Goal: Feedback & Contribution: Submit feedback/report problem

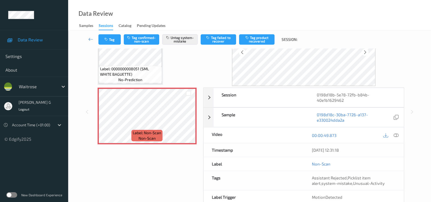
scroll to position [34, 0]
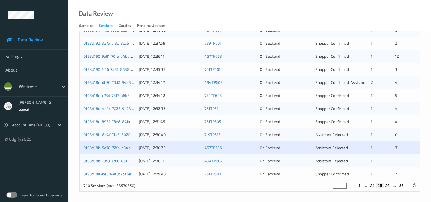
scroll to position [226, 0]
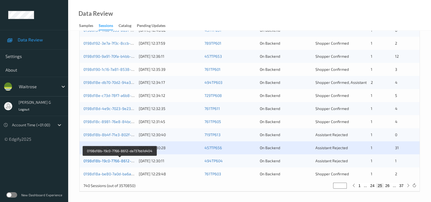
click at [97, 160] on link "0198d18b-19c0-7766-8612-da737bb1d404" at bounding box center [119, 161] width 73 height 5
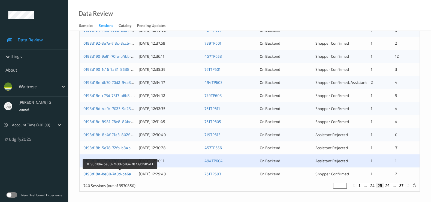
click at [112, 174] on link "0198d18a-be80-7a0d-ba6a-f8739dfdf5d3" at bounding box center [119, 174] width 73 height 5
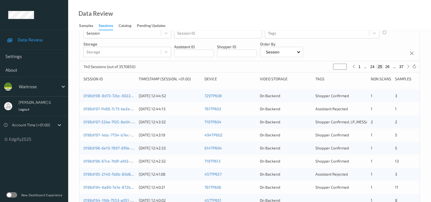
scroll to position [0, 0]
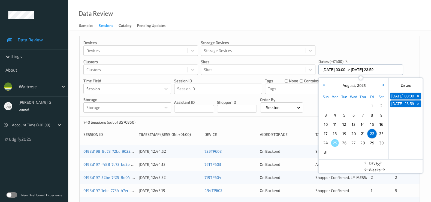
click at [391, 71] on input "22/08/2025 00:00 -> 22/08/2025 23:59" at bounding box center [361, 70] width 85 height 10
click at [381, 134] on span "23" at bounding box center [382, 134] width 8 height 8
type input "23/08/2025 00:00"
type input "*"
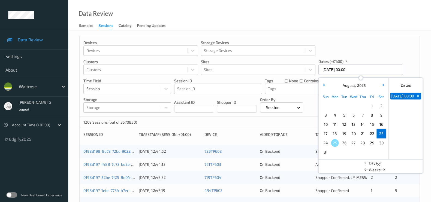
click at [381, 134] on span "23" at bounding box center [382, 134] width 8 height 8
type input "23/08/2025 00:00 -> 23/08/2025 23:59"
click at [412, 65] on div "Devices Devices Storage Devices Storage Devices Clusters Clusters Sites Sites d…" at bounding box center [250, 76] width 340 height 81
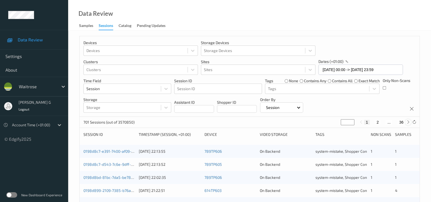
click at [406, 123] on div at bounding box center [408, 123] width 6 height 6
type input "*"
click at [406, 123] on div at bounding box center [408, 123] width 6 height 6
type input "*"
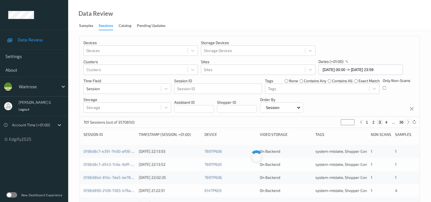
type input "*"
click at [406, 123] on div at bounding box center [408, 123] width 6 height 6
type input "*"
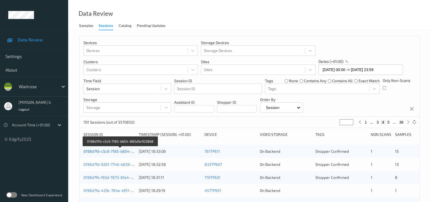
click at [97, 153] on link "0198d7fd-c5c9-7185-b654-885d5e102868" at bounding box center [120, 151] width 74 height 5
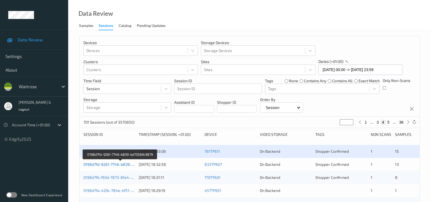
click at [94, 165] on link "0198d7fd-9261-7746-b839-bd73589c9879" at bounding box center [120, 164] width 74 height 5
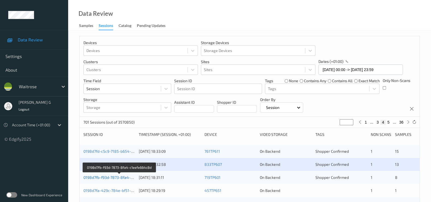
click at [102, 175] on link "0198d7fb-f93d-7873-8fa4-c1eefe664c8d" at bounding box center [119, 177] width 72 height 5
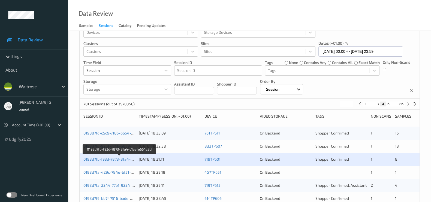
scroll to position [34, 0]
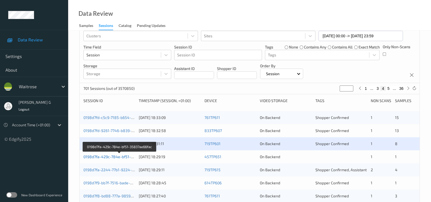
click at [96, 157] on link "0198d7fa-429c-784e-bf51-35837ae66fac" at bounding box center [119, 157] width 73 height 5
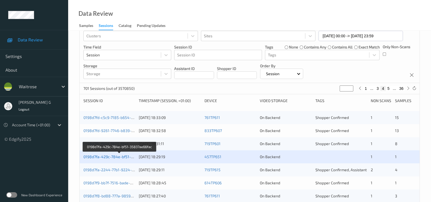
click at [98, 157] on link "0198d7fa-429c-784e-bf51-35837ae66fac" at bounding box center [119, 157] width 73 height 5
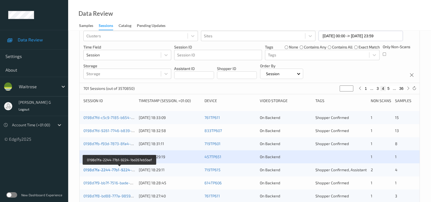
click at [109, 169] on link "0198d7fa-2244-77b1-9224-1bd267eb5bef" at bounding box center [119, 170] width 73 height 5
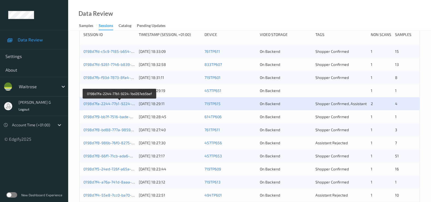
scroll to position [136, 0]
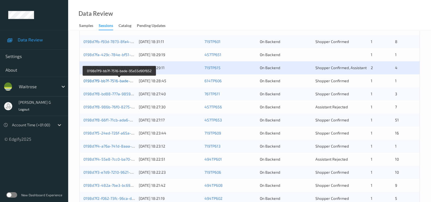
click at [103, 80] on link "0198d7f9-bb7f-7516-bade-95a55d90f652" at bounding box center [119, 81] width 72 height 5
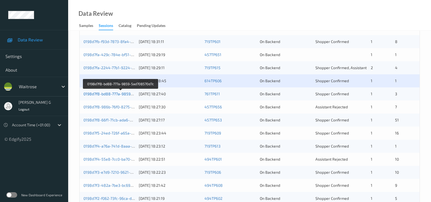
click at [106, 94] on link "0198d7f8-bd88-777a-9859-5ad708570d7c" at bounding box center [120, 94] width 74 height 5
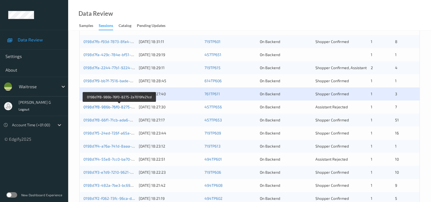
click at [107, 105] on link "0198d7f8-986b-76f0-8275-2a7019fe21cd" at bounding box center [119, 107] width 72 height 5
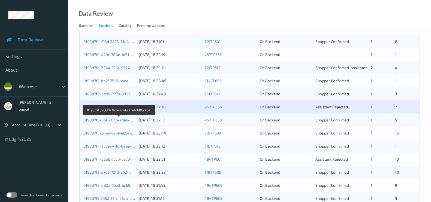
click at [100, 120] on link "0198d7f8-66f1-71cb-ada6-afe1d68bc2ba" at bounding box center [118, 120] width 71 height 5
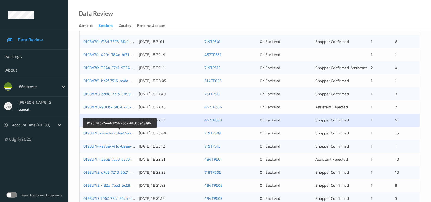
drag, startPoint x: 107, startPoint y: 130, endPoint x: 73, endPoint y: 132, distance: 34.1
click at [73, 132] on div "Devices Devices Storage Devices Storage Devices Clusters Clusters Sites Sites d…" at bounding box center [249, 93] width 363 height 399
drag, startPoint x: 89, startPoint y: 133, endPoint x: 72, endPoint y: 133, distance: 16.6
click at [72, 133] on div "Devices Devices Storage Devices Storage Devices Clusters Clusters Sites Sites d…" at bounding box center [249, 93] width 363 height 399
click at [95, 133] on link "0198d7f5-24ed-726f-a65a-6fb0894e19f4" at bounding box center [119, 133] width 73 height 5
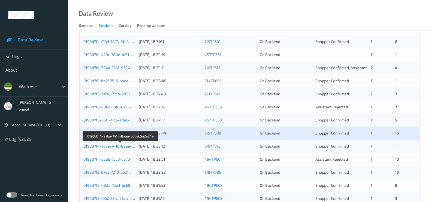
click at [101, 145] on link "0198d7f4-a76a-741d-8aaa-b0ce65a2a24a" at bounding box center [120, 146] width 74 height 5
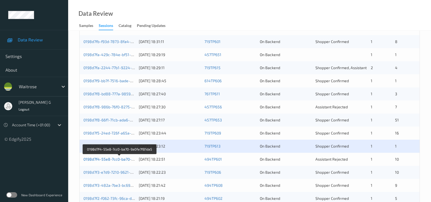
click at [105, 158] on link "0198d7f4-55e8-7cc0-ba70-9a0fe7f81da5" at bounding box center [119, 159] width 72 height 5
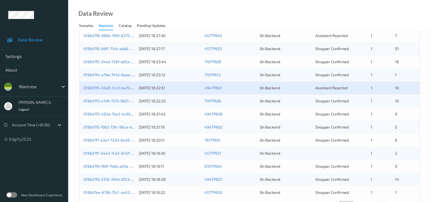
scroll to position [226, 0]
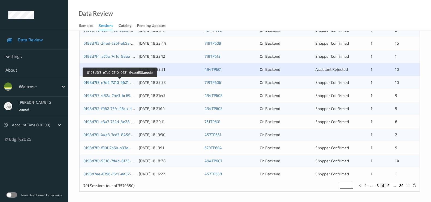
click at [113, 81] on link "0198d7f3-e7d9-7210-9621-64ae650aeedb" at bounding box center [119, 82] width 73 height 5
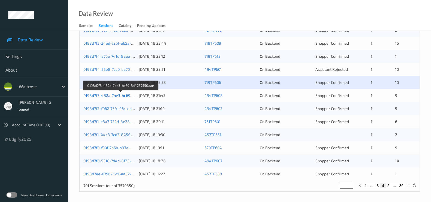
click at [99, 97] on link "0198d7f3-482a-7be3-bc69-3d4257550aae" at bounding box center [120, 95] width 75 height 5
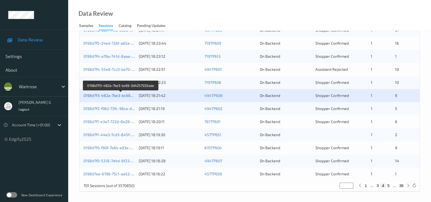
click at [109, 95] on link "0198d7f3-482a-7be3-bc69-3d4257550aae" at bounding box center [120, 95] width 75 height 5
click at [101, 96] on link "0198d7f3-482a-7be3-bc69-3d4257550aae" at bounding box center [120, 95] width 75 height 5
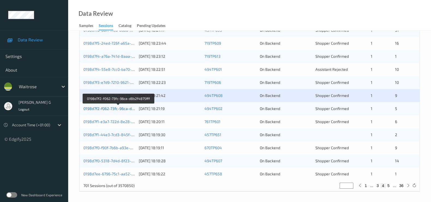
click at [105, 106] on link "0198d7f2-f062-73fc-96ca-d8b2f4875fff" at bounding box center [118, 108] width 70 height 5
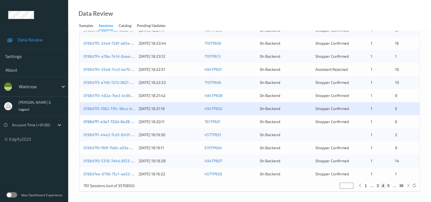
click at [90, 121] on link "0198d7f1-e3a7-722d-8e28-959d95f6ae85" at bounding box center [120, 122] width 74 height 5
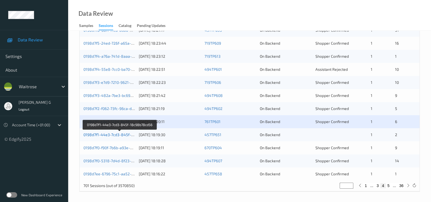
click at [96, 135] on link "0198d7f1-44e3-7cd3-845f-18c98b78cd56" at bounding box center [119, 135] width 73 height 5
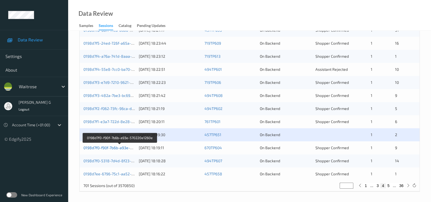
click at [114, 147] on link "0198d7f0-f90f-7b6b-a93e-570220e1260e" at bounding box center [119, 148] width 72 height 5
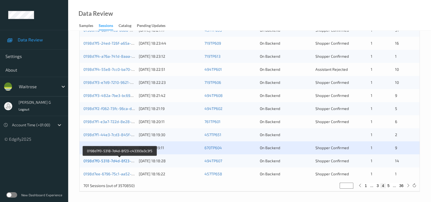
click at [99, 160] on link "0198d7f0-5318-7d4d-8f23-c43393a3c3f5" at bounding box center [119, 161] width 73 height 5
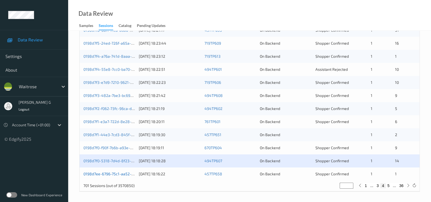
click at [89, 172] on link "0198d7ee-6796-75c1-aa52-dd8dc8808f19" at bounding box center [120, 174] width 74 height 5
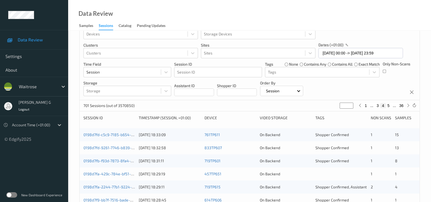
scroll to position [0, 0]
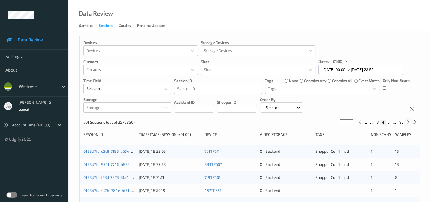
click at [408, 123] on icon at bounding box center [409, 122] width 4 height 4
type input "*"
click at [408, 123] on icon at bounding box center [409, 122] width 4 height 4
type input "*"
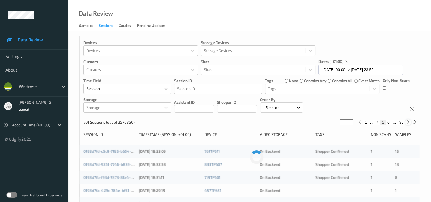
type input "*"
click at [408, 123] on icon at bounding box center [409, 122] width 4 height 4
type input "*"
click at [408, 123] on icon at bounding box center [409, 122] width 4 height 4
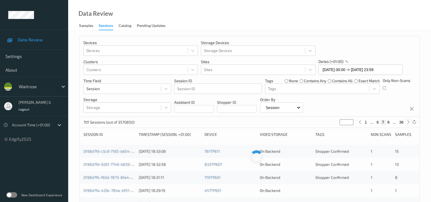
type input "*"
click at [408, 123] on icon at bounding box center [409, 122] width 4 height 4
type input "*"
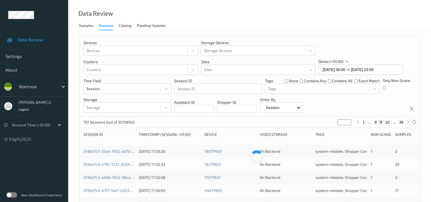
click at [408, 123] on icon at bounding box center [409, 122] width 4 height 4
type input "**"
click at [408, 123] on icon at bounding box center [409, 122] width 4 height 4
type input "**"
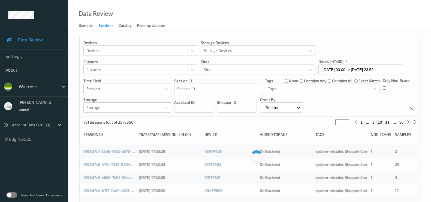
type input "**"
click at [408, 123] on icon at bounding box center [409, 122] width 4 height 4
type input "**"
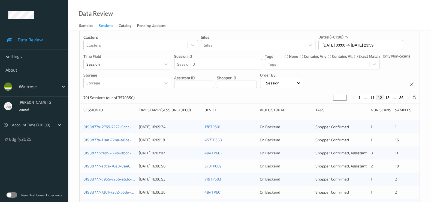
scroll to position [68, 0]
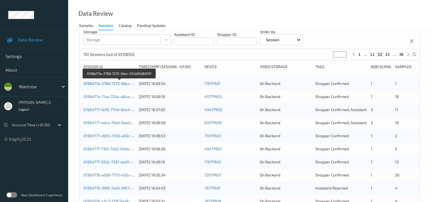
click at [105, 82] on link "0198d77a-2769-7272-9dcc-57cb85d82f2f" at bounding box center [119, 83] width 72 height 5
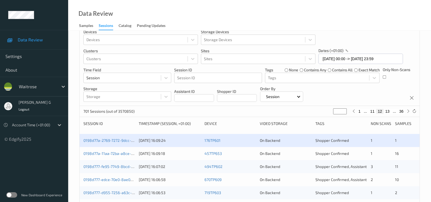
scroll to position [0, 0]
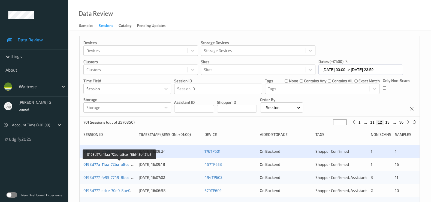
click at [103, 166] on link "0198d77a-11aa-72ba-a8ce-f8bf45d421a5" at bounding box center [119, 164] width 73 height 5
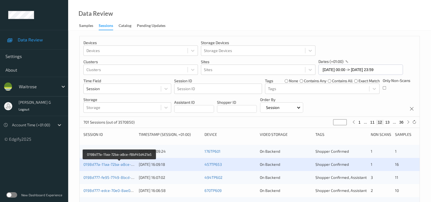
scroll to position [68, 0]
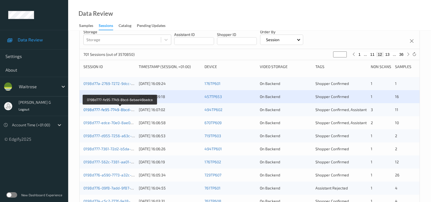
click at [108, 110] on link "0198d777-fe95-7749-8bcd-6ebae46badca" at bounding box center [120, 109] width 74 height 5
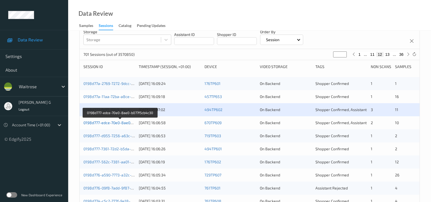
click at [106, 123] on link "0198d777-edce-70e0-8ae0-b077f5cb4c30" at bounding box center [119, 123] width 73 height 5
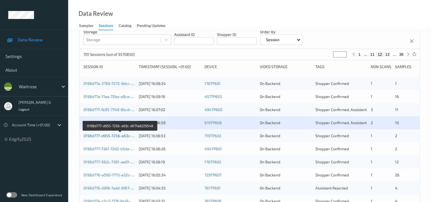
click at [100, 134] on link "0198d777-d955-7256-a63c-d071a6229548" at bounding box center [120, 136] width 74 height 5
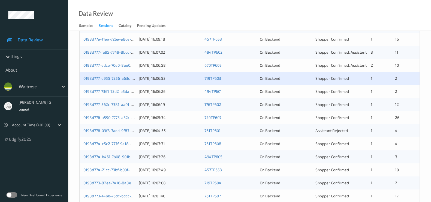
scroll to position [136, 0]
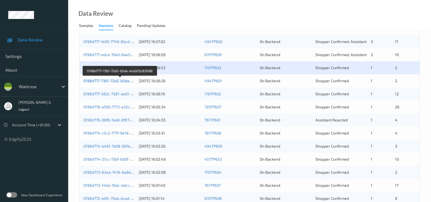
click at [102, 80] on link "0198d777-7361-72d2-b5da-dceb03c83068" at bounding box center [120, 81] width 74 height 5
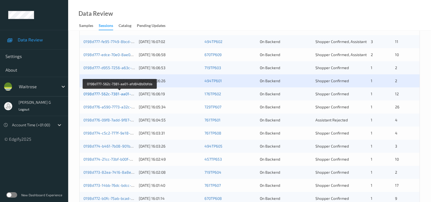
click at [98, 93] on link "0198d777-562c-7381-aa01-afd848b0bfda" at bounding box center [119, 94] width 73 height 5
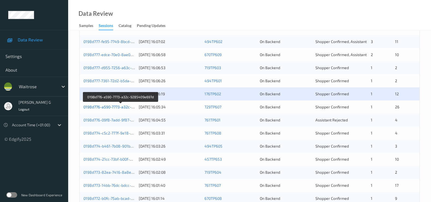
click at [107, 107] on link "0198d776-a590-7773-a32c-9285409e697d" at bounding box center [120, 107] width 74 height 5
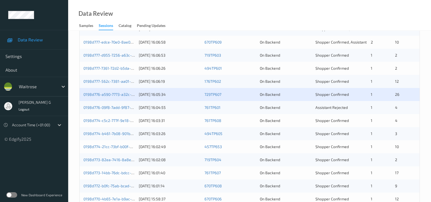
scroll to position [205, 0]
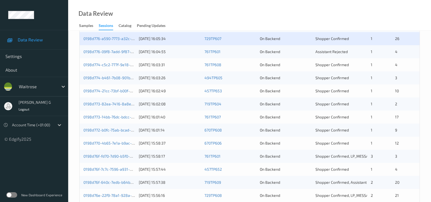
click at [108, 54] on div "0198d776-09f8-7add-9f87-752772154cbb" at bounding box center [109, 51] width 52 height 5
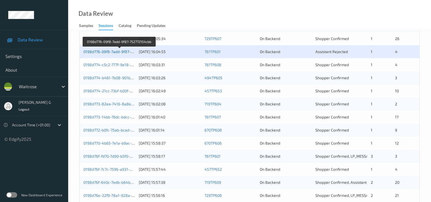
click at [107, 50] on link "0198d776-09f8-7add-9f87-752772154cbb" at bounding box center [119, 51] width 72 height 5
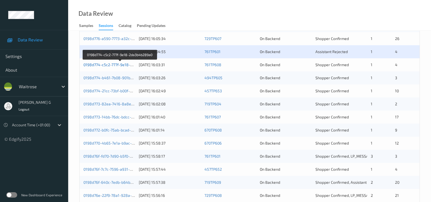
click at [110, 66] on link "0198d774-c5c2-777f-9e18-2da3b4b289a0" at bounding box center [120, 64] width 74 height 5
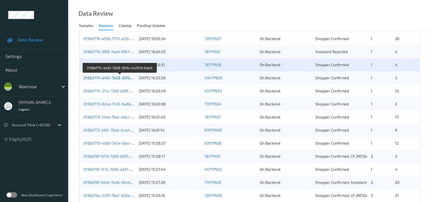
click at [100, 76] on link "0198d774-b461-7b08-901b-c4cf03c1bde9" at bounding box center [119, 78] width 73 height 5
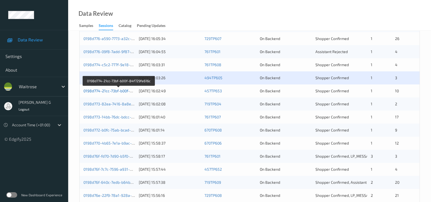
click at [97, 92] on link "0198d774-21cc-73bf-b00f-84f729fe616c" at bounding box center [118, 91] width 70 height 5
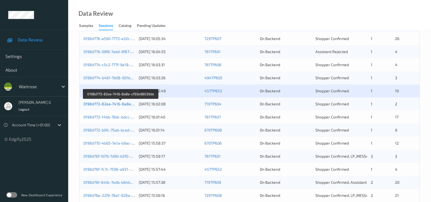
click at [104, 103] on link "0198d773-82ea-7416-8a8e-cf93e98039da" at bounding box center [120, 104] width 75 height 5
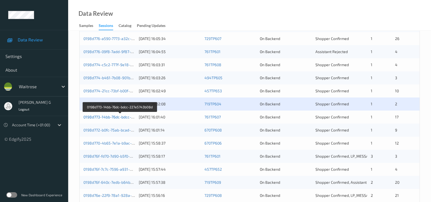
click at [104, 116] on link "0198d773-14bb-76dc-bdcc-227e5743b08d" at bounding box center [120, 117] width 74 height 5
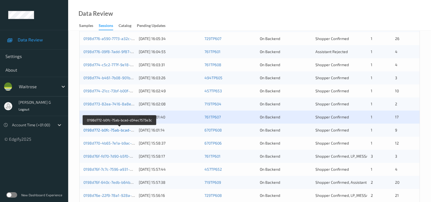
click at [103, 130] on link "0198d772-b0fc-75ab-bcad-d34ec7573e3c" at bounding box center [119, 130] width 73 height 5
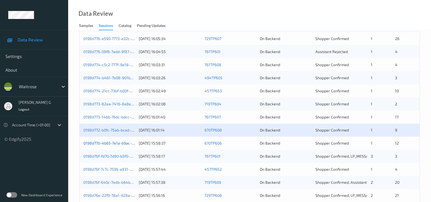
click at [107, 145] on link "0198d770-4b65-7e1a-b9ac-da1e5a0ef227" at bounding box center [119, 143] width 73 height 5
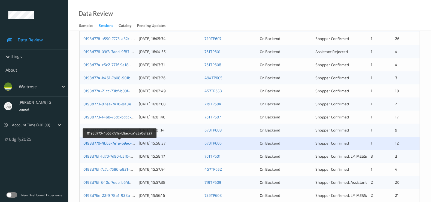
click at [100, 141] on link "0198d770-4b65-7e1a-b9ac-da1e5a0ef227" at bounding box center [119, 143] width 73 height 5
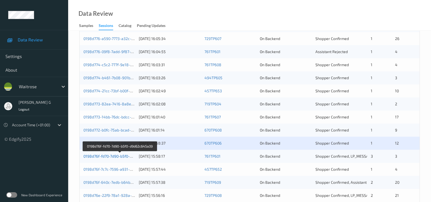
click at [101, 155] on link "0198d76f-fd70-7d90-b5f0-d9d62c645a39" at bounding box center [119, 156] width 73 height 5
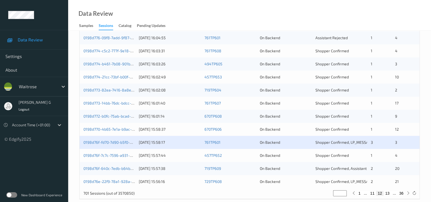
scroll to position [226, 0]
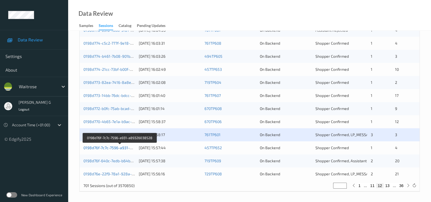
click at [98, 147] on link "0198d76f-7c7c-7596-a931-a89326038528" at bounding box center [119, 148] width 73 height 5
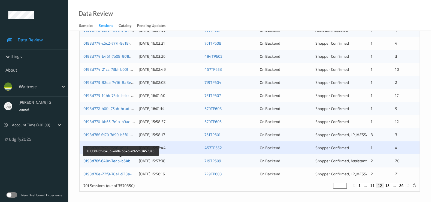
click at [110, 161] on link "0198d76f-640c-7edb-b64b-e922a84578e5" at bounding box center [120, 161] width 75 height 5
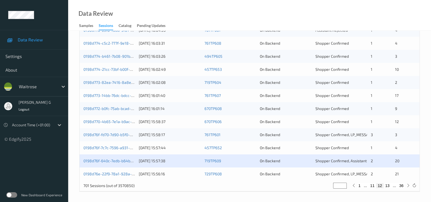
click at [91, 176] on div "0198d76e-22f9-78a1-928a-d40ac4543071 23/08/2025 15:56:16 729TP608 On Backend Sh…" at bounding box center [250, 174] width 340 height 13
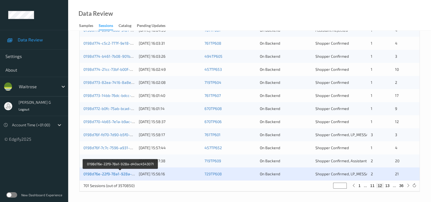
click at [91, 172] on link "0198d76e-22f9-78a1-928a-d40ac4543071" at bounding box center [120, 174] width 74 height 5
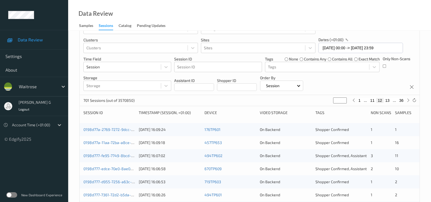
scroll to position [0, 0]
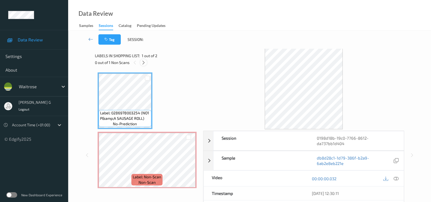
click at [142, 62] on icon at bounding box center [143, 62] width 5 height 5
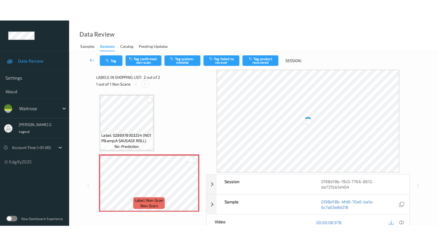
scroll to position [2, 0]
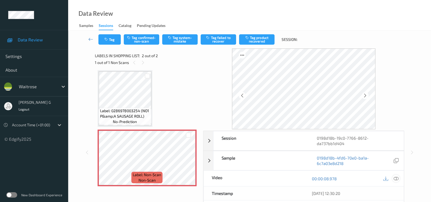
click at [398, 177] on icon at bounding box center [396, 179] width 5 height 5
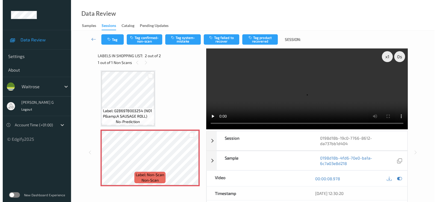
scroll to position [0, 0]
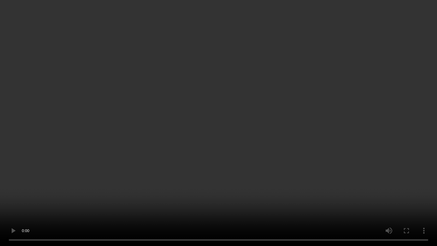
click at [8, 202] on video at bounding box center [218, 123] width 437 height 246
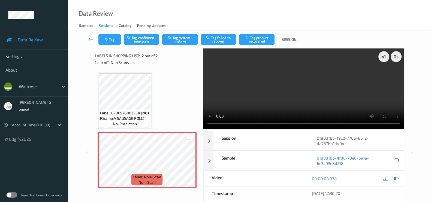
click at [396, 178] on icon at bounding box center [396, 179] width 5 height 5
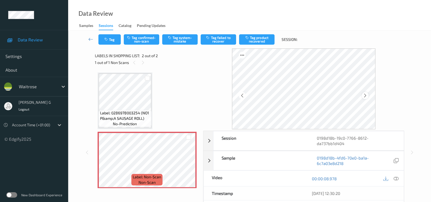
click at [368, 97] on icon at bounding box center [365, 95] width 5 height 5
click at [393, 179] on div at bounding box center [396, 178] width 7 height 7
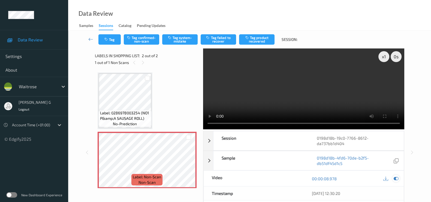
click at [396, 178] on icon at bounding box center [396, 179] width 5 height 5
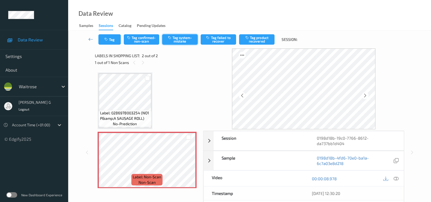
click at [180, 37] on button "Tag system-mistake" at bounding box center [179, 39] width 35 height 10
click at [111, 40] on button "Tag" at bounding box center [109, 39] width 22 height 10
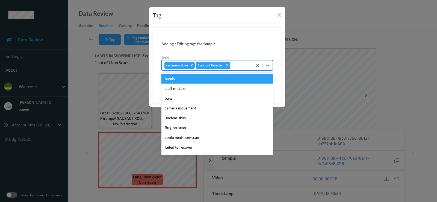
click at [238, 63] on div at bounding box center [240, 65] width 19 height 7
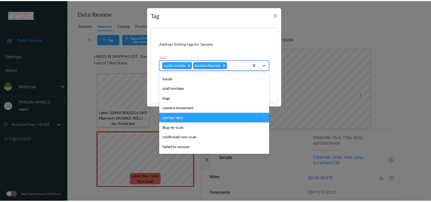
scroll to position [107, 0]
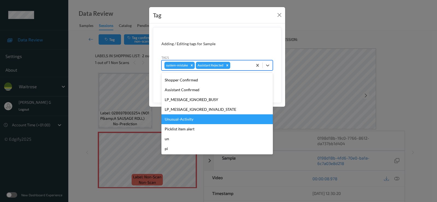
click at [172, 118] on div "Unusual-Activity" at bounding box center [216, 120] width 111 height 10
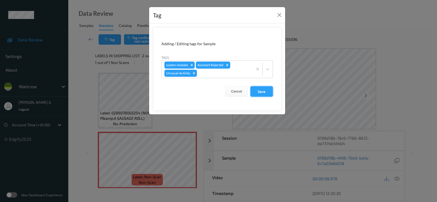
click at [260, 92] on button "Save" at bounding box center [261, 91] width 22 height 10
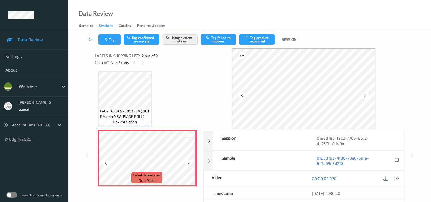
scroll to position [2, 0]
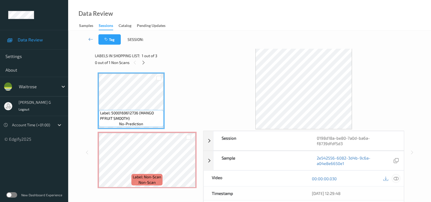
click at [398, 181] on div at bounding box center [396, 178] width 7 height 7
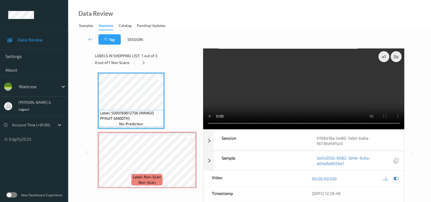
click at [394, 178] on icon at bounding box center [396, 179] width 5 height 5
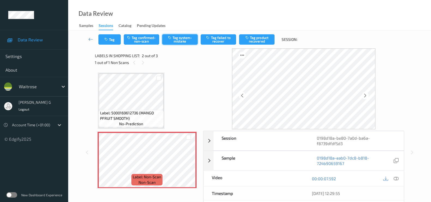
click at [173, 40] on button "Tag system-mistake" at bounding box center [179, 39] width 35 height 10
click at [108, 42] on button "Tag" at bounding box center [109, 39] width 22 height 10
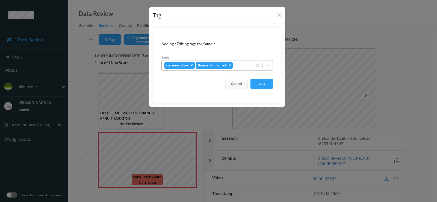
click at [239, 69] on div "system-mistake Shopper Confirmed" at bounding box center [207, 65] width 91 height 9
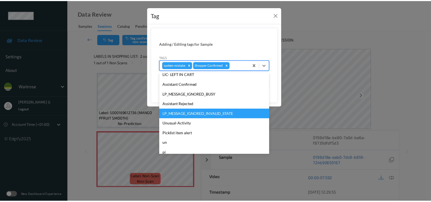
scroll to position [107, 0]
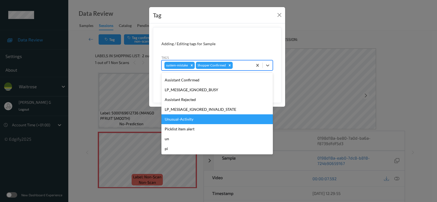
click at [181, 119] on div "Unusual-Activity" at bounding box center [216, 120] width 111 height 10
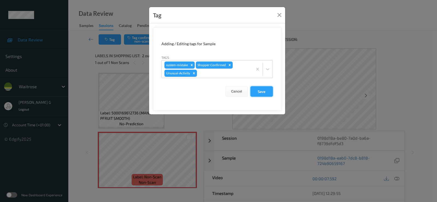
click at [255, 89] on button "Save" at bounding box center [261, 91] width 22 height 10
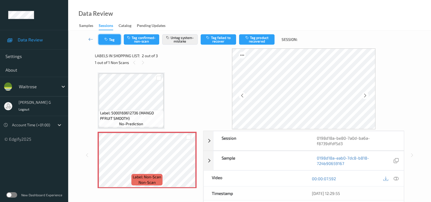
click at [104, 39] on icon "button" at bounding box center [106, 40] width 5 height 4
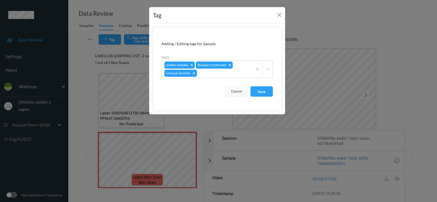
click at [91, 77] on div "Tag Adding / Editing tags for Sample Tags system-mistake Shopper Confirmed Unus…" at bounding box center [218, 101] width 437 height 202
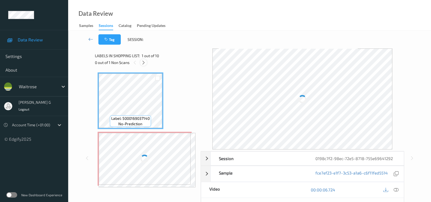
click at [143, 64] on icon at bounding box center [143, 62] width 5 height 5
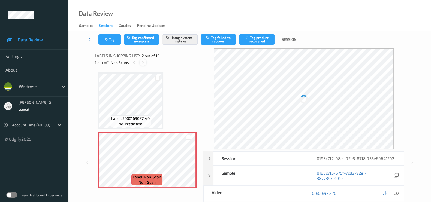
scroll to position [3, 0]
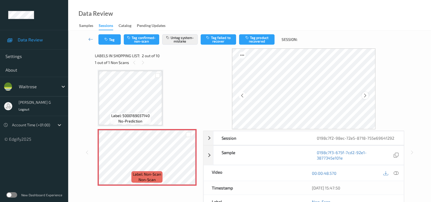
click at [368, 95] on icon at bounding box center [365, 95] width 5 height 5
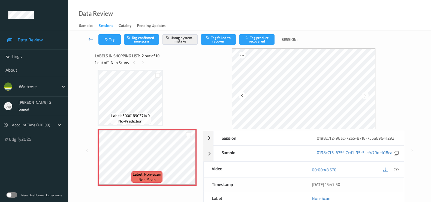
click at [368, 95] on icon at bounding box center [365, 95] width 5 height 5
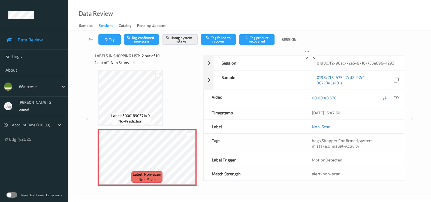
click at [316, 61] on icon at bounding box center [314, 58] width 5 height 5
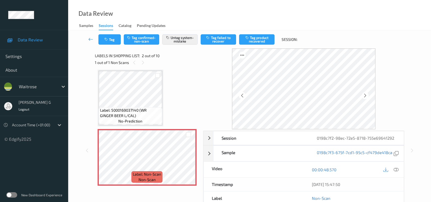
click at [368, 95] on icon at bounding box center [365, 95] width 5 height 5
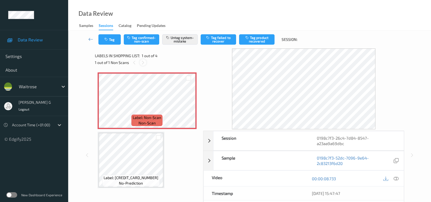
click at [142, 63] on icon at bounding box center [143, 62] width 5 height 5
click at [397, 178] on icon at bounding box center [396, 179] width 5 height 5
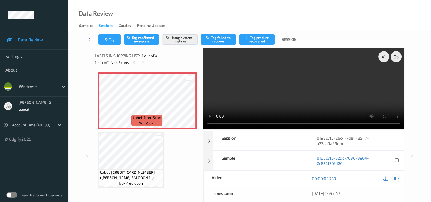
click at [398, 177] on icon at bounding box center [396, 179] width 5 height 5
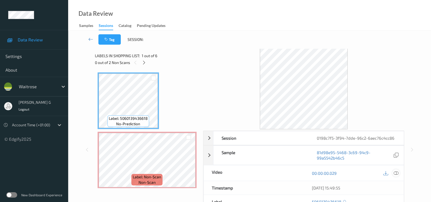
click at [398, 172] on icon at bounding box center [396, 173] width 5 height 5
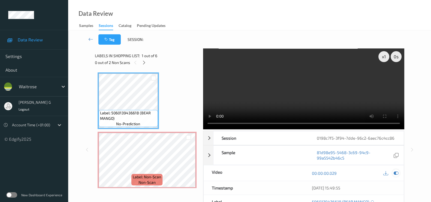
click at [397, 175] on icon at bounding box center [396, 173] width 5 height 5
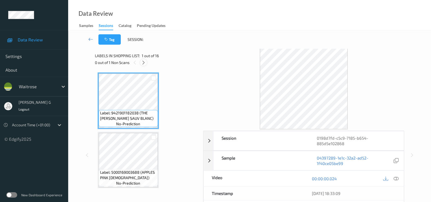
click at [144, 64] on icon at bounding box center [143, 62] width 5 height 5
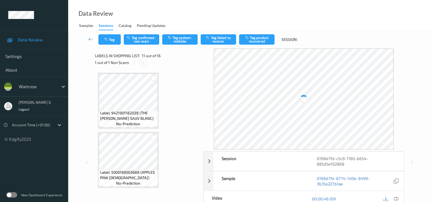
scroll to position [534, 0]
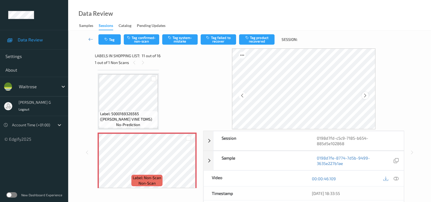
click at [368, 95] on icon at bounding box center [365, 95] width 5 height 5
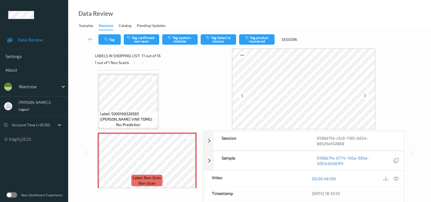
click at [368, 95] on icon at bounding box center [365, 95] width 5 height 5
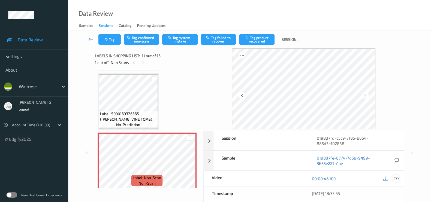
click at [397, 179] on icon at bounding box center [396, 179] width 5 height 5
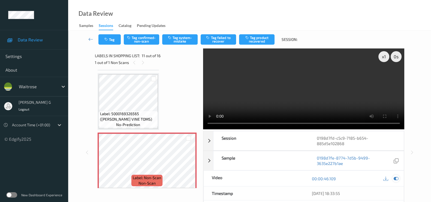
click at [396, 180] on icon at bounding box center [396, 179] width 5 height 5
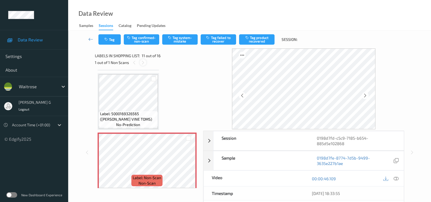
click at [143, 63] on icon at bounding box center [143, 62] width 5 height 5
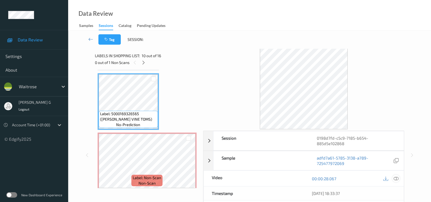
click at [397, 178] on icon at bounding box center [396, 179] width 5 height 5
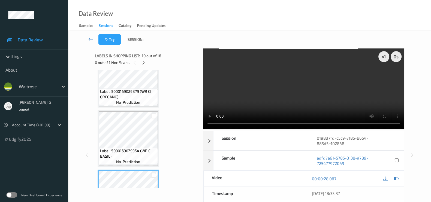
scroll to position [432, 0]
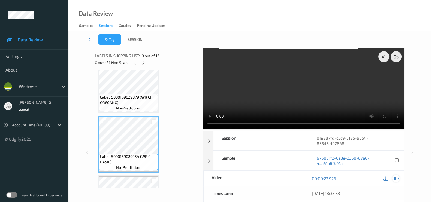
click at [398, 179] on icon at bounding box center [396, 179] width 5 height 5
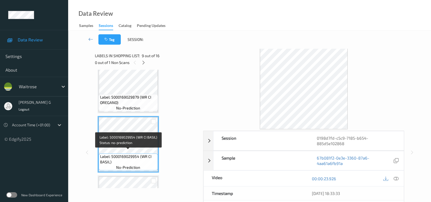
scroll to position [466, 0]
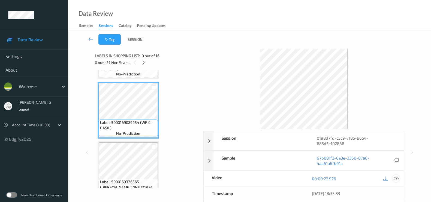
click at [396, 177] on icon at bounding box center [396, 179] width 5 height 5
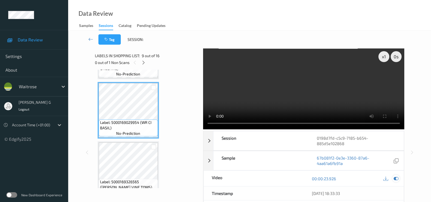
click at [395, 179] on icon at bounding box center [396, 179] width 5 height 5
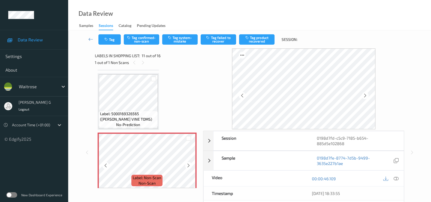
scroll to position [569, 0]
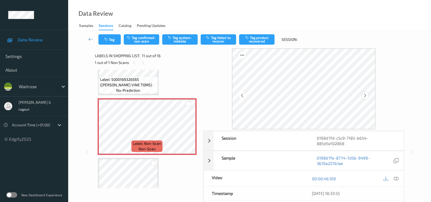
click at [367, 98] on div at bounding box center [365, 95] width 7 height 7
click at [368, 94] on icon at bounding box center [365, 95] width 5 height 5
click at [399, 178] on div at bounding box center [396, 178] width 7 height 7
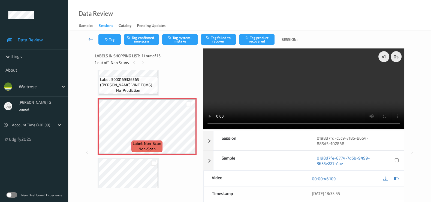
drag, startPoint x: 396, startPoint y: 178, endPoint x: 390, endPoint y: 178, distance: 5.2
click at [396, 178] on icon at bounding box center [396, 179] width 5 height 5
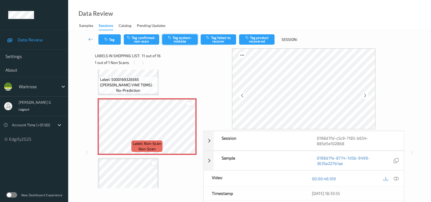
click at [180, 36] on button "Tag system-mistake" at bounding box center [179, 39] width 35 height 10
click at [109, 41] on button "Tag" at bounding box center [109, 39] width 22 height 10
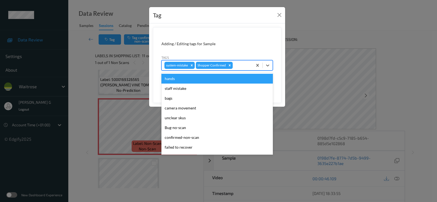
click at [239, 66] on div at bounding box center [242, 65] width 16 height 7
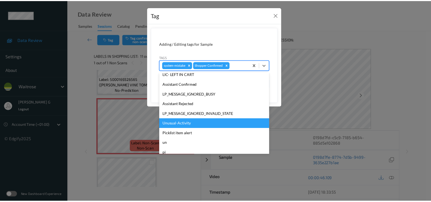
scroll to position [107, 0]
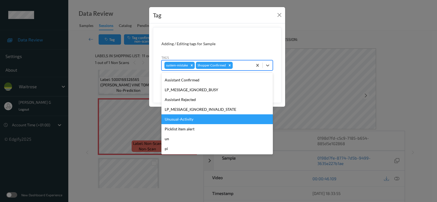
click at [176, 119] on div "Unusual-Activity" at bounding box center [216, 120] width 111 height 10
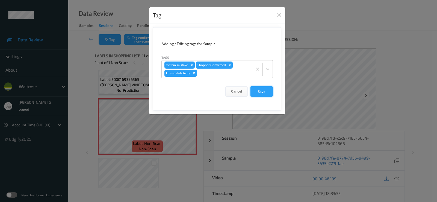
click at [261, 88] on button "Save" at bounding box center [261, 91] width 22 height 10
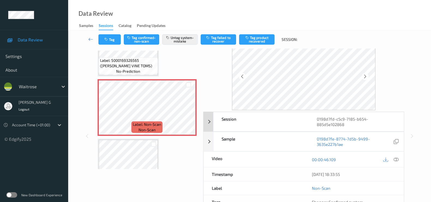
scroll to position [0, 0]
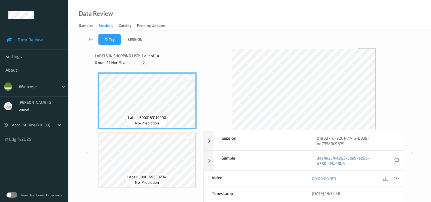
click at [144, 62] on icon at bounding box center [143, 62] width 5 height 5
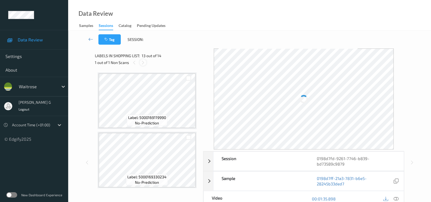
scroll to position [652, 0]
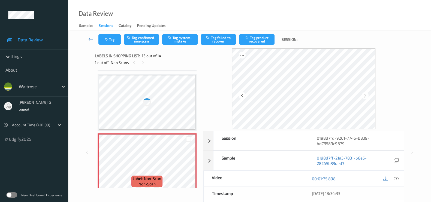
click at [143, 110] on div at bounding box center [147, 102] width 97 height 55
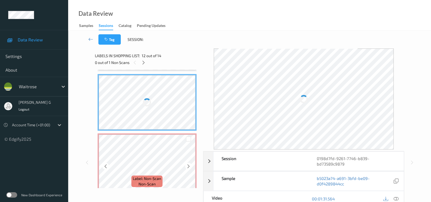
scroll to position [653, 0]
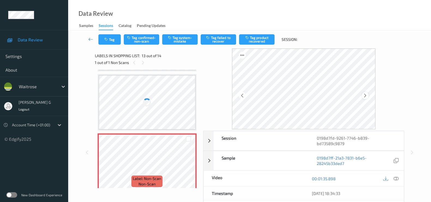
click at [366, 93] on icon at bounding box center [365, 95] width 5 height 5
click at [397, 178] on icon at bounding box center [396, 179] width 5 height 5
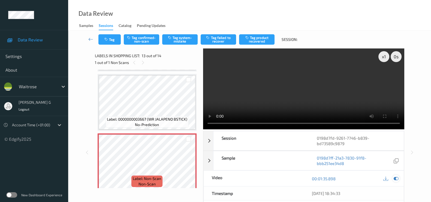
click at [398, 180] on icon at bounding box center [396, 179] width 5 height 5
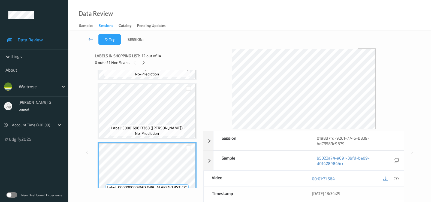
scroll to position [619, 0]
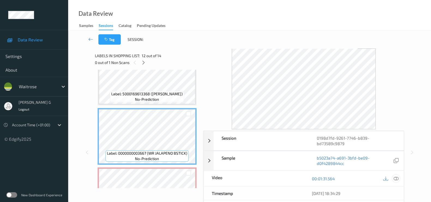
click at [397, 177] on icon at bounding box center [396, 179] width 5 height 5
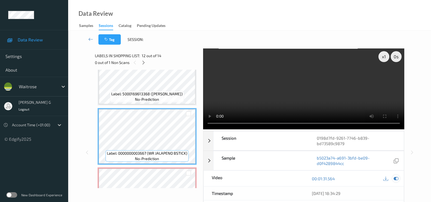
click at [395, 175] on div at bounding box center [396, 178] width 7 height 7
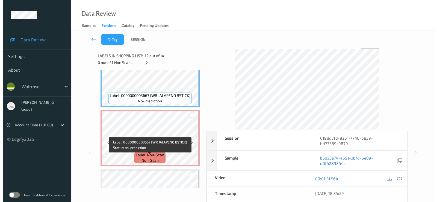
scroll to position [678, 0]
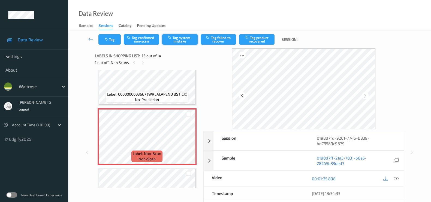
click at [171, 43] on button "Tag system-mistake" at bounding box center [179, 39] width 35 height 10
click at [111, 43] on button "Tag" at bounding box center [109, 39] width 22 height 10
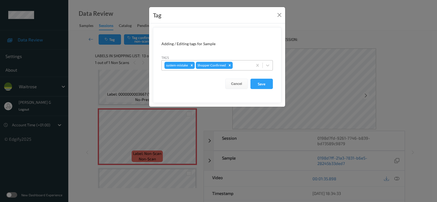
click at [242, 67] on div at bounding box center [242, 65] width 16 height 7
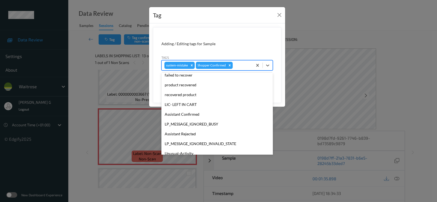
scroll to position [107, 0]
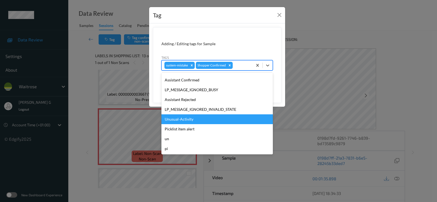
click at [181, 119] on div "Unusual-Activity" at bounding box center [216, 120] width 111 height 10
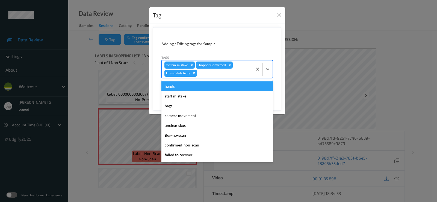
click at [234, 75] on div at bounding box center [224, 73] width 52 height 7
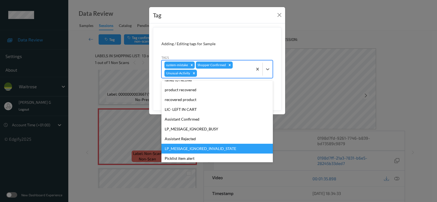
scroll to position [97, 0]
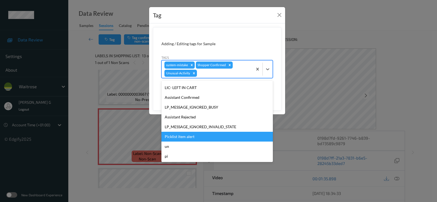
click at [179, 136] on div "Picklist item alert" at bounding box center [216, 137] width 111 height 10
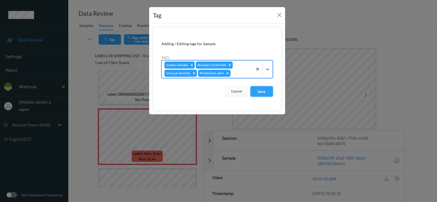
click at [262, 92] on button "Save" at bounding box center [261, 91] width 22 height 10
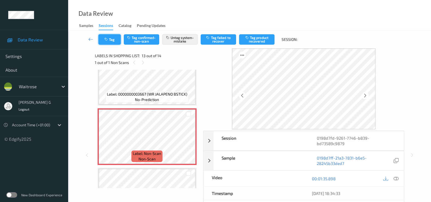
click at [108, 38] on icon "button" at bounding box center [106, 40] width 5 height 4
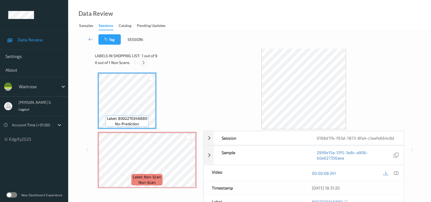
click at [145, 63] on icon at bounding box center [143, 62] width 5 height 5
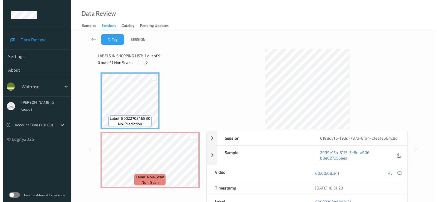
scroll to position [3, 0]
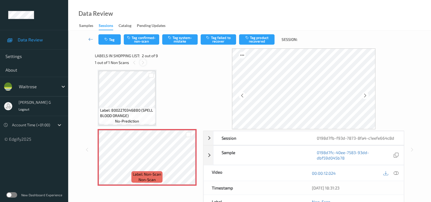
click at [142, 63] on icon at bounding box center [143, 62] width 5 height 5
click at [368, 97] on icon at bounding box center [365, 95] width 5 height 5
click at [396, 172] on icon at bounding box center [396, 173] width 5 height 5
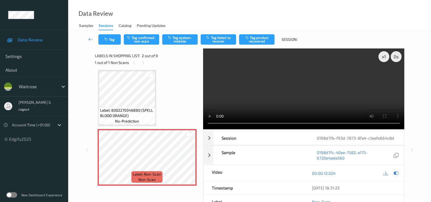
click at [396, 171] on icon at bounding box center [396, 173] width 5 height 5
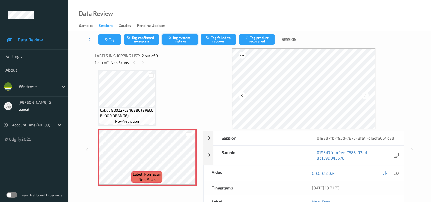
click at [184, 44] on button "Tag system-mistake" at bounding box center [179, 39] width 35 height 10
click at [109, 40] on button "Tag" at bounding box center [109, 39] width 22 height 10
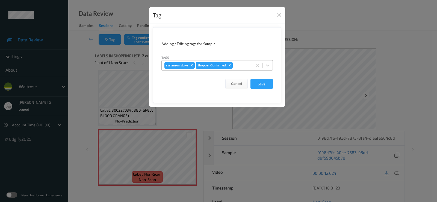
click at [242, 68] on div at bounding box center [242, 65] width 16 height 7
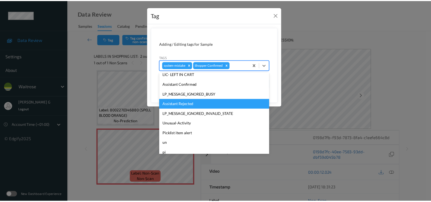
scroll to position [107, 0]
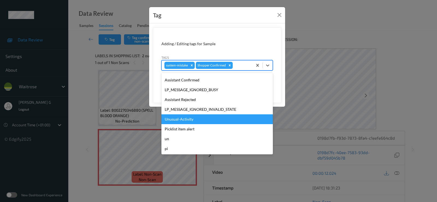
click at [176, 122] on div "Unusual-Activity" at bounding box center [216, 120] width 111 height 10
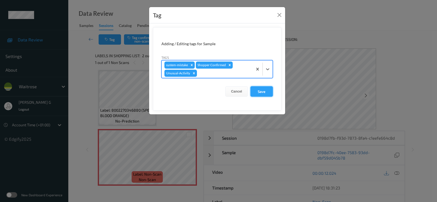
click at [261, 92] on button "Save" at bounding box center [261, 91] width 22 height 10
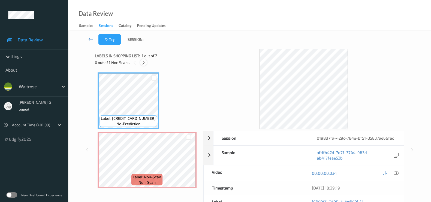
click at [143, 62] on icon at bounding box center [143, 62] width 5 height 5
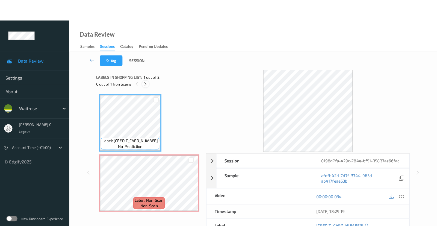
scroll to position [2, 0]
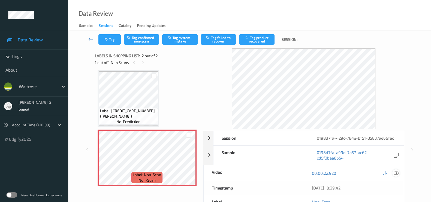
click at [397, 173] on icon at bounding box center [396, 173] width 5 height 5
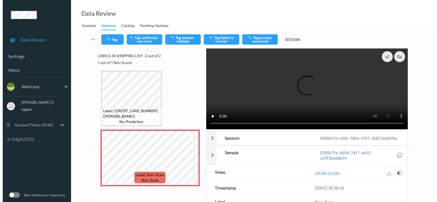
scroll to position [0, 0]
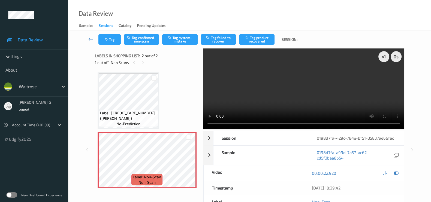
click at [401, 174] on div "00:00:22.920" at bounding box center [354, 174] width 100 height 16
click at [397, 173] on icon at bounding box center [396, 173] width 5 height 5
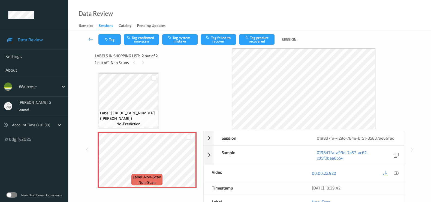
click at [176, 47] on div "Tag Tag confirmed-non-scan Tag system-mistake Tag failed to recover Tag product…" at bounding box center [249, 40] width 341 height 18
click at [182, 38] on button "Tag system-mistake" at bounding box center [179, 39] width 35 height 10
click at [109, 41] on button "Tag" at bounding box center [109, 39] width 22 height 10
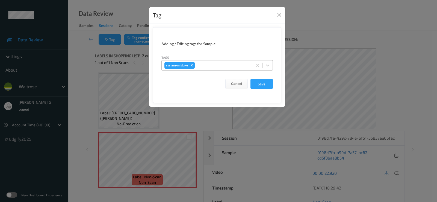
click at [214, 66] on div at bounding box center [223, 65] width 54 height 7
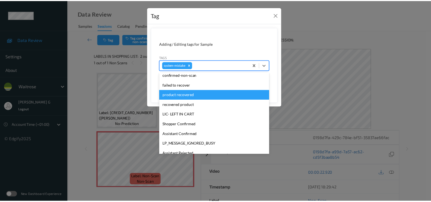
scroll to position [117, 0]
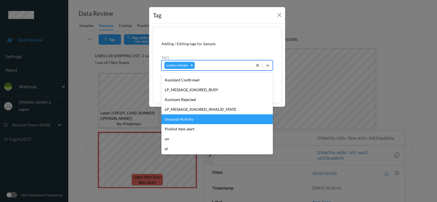
click at [183, 123] on div "Unusual-Activity" at bounding box center [216, 120] width 111 height 10
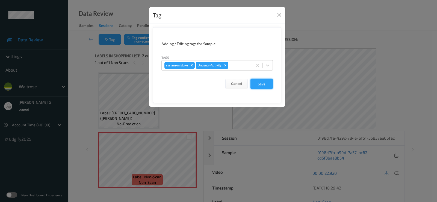
click at [262, 85] on button "Save" at bounding box center [261, 84] width 22 height 10
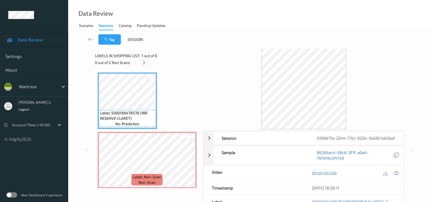
click at [144, 63] on icon at bounding box center [144, 62] width 5 height 5
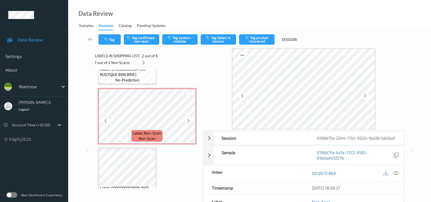
scroll to position [173, 0]
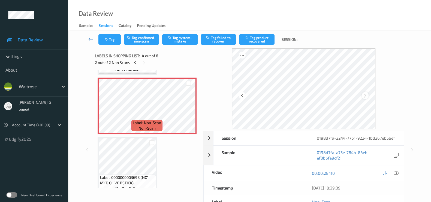
click at [366, 95] on icon at bounding box center [365, 95] width 5 height 5
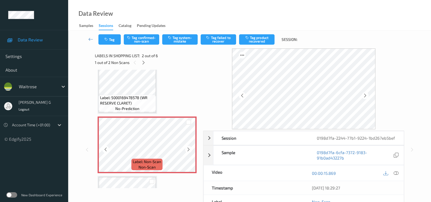
scroll to position [0, 0]
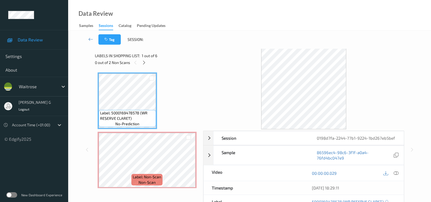
click at [396, 172] on icon at bounding box center [396, 173] width 5 height 5
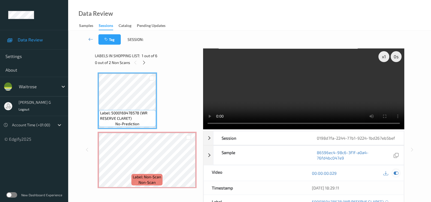
click at [396, 171] on icon at bounding box center [396, 173] width 5 height 5
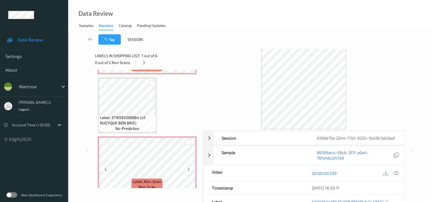
scroll to position [136, 0]
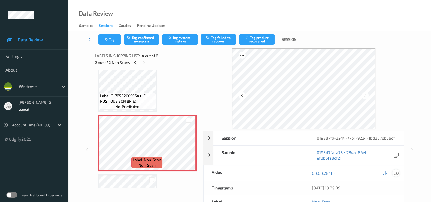
click at [397, 173] on icon at bounding box center [396, 173] width 5 height 5
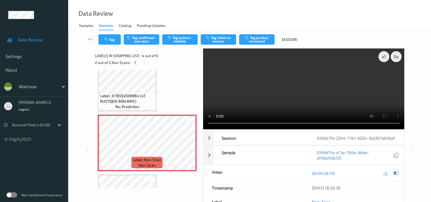
click at [395, 174] on icon at bounding box center [396, 173] width 5 height 5
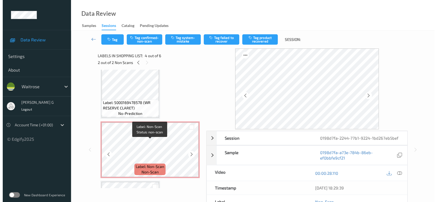
scroll to position [0, 0]
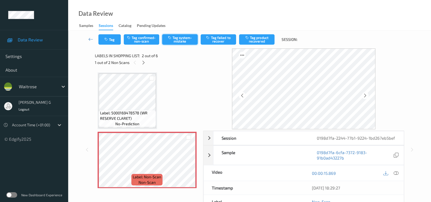
click at [187, 38] on button "Tag system-mistake" at bounding box center [179, 39] width 35 height 10
click at [114, 39] on button "Tag" at bounding box center [109, 39] width 22 height 10
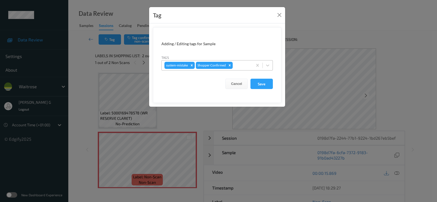
click at [243, 65] on div at bounding box center [242, 65] width 16 height 7
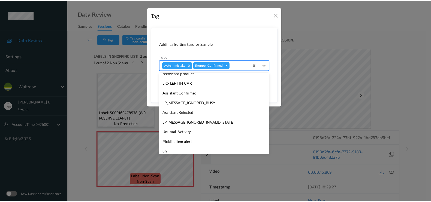
scroll to position [102, 0]
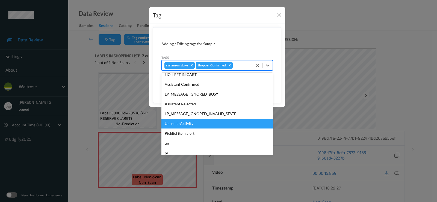
click at [173, 124] on div "Unusual-Activity" at bounding box center [216, 124] width 111 height 10
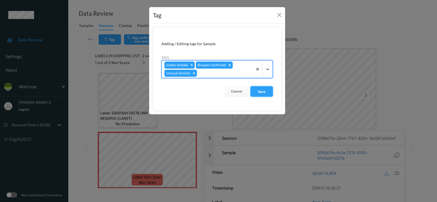
click at [259, 91] on button "Save" at bounding box center [261, 91] width 22 height 10
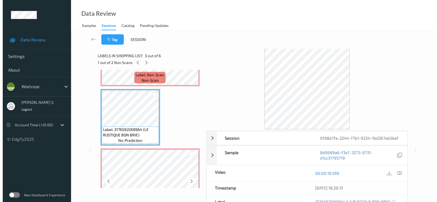
scroll to position [136, 0]
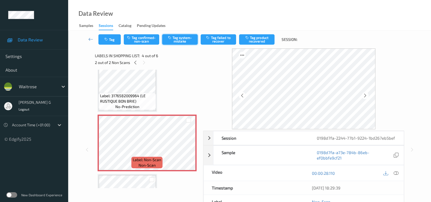
click at [186, 40] on button "Tag system-mistake" at bounding box center [179, 39] width 35 height 10
click at [110, 41] on button "Tag" at bounding box center [109, 39] width 22 height 10
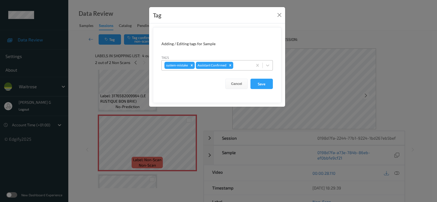
click at [247, 67] on div at bounding box center [242, 65] width 16 height 7
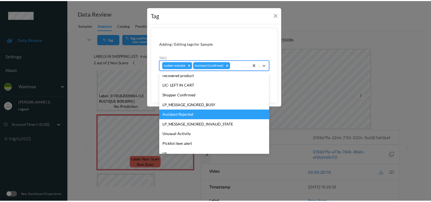
scroll to position [107, 0]
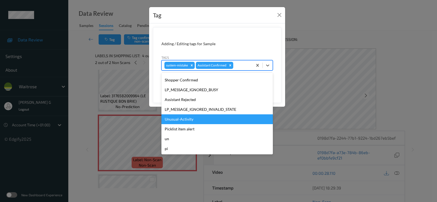
click at [174, 120] on div "Unusual-Activity" at bounding box center [216, 120] width 111 height 10
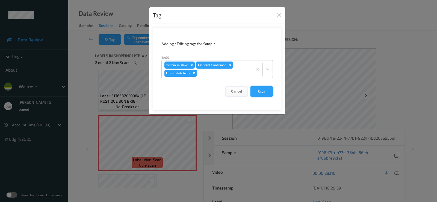
click at [267, 89] on button "Save" at bounding box center [261, 91] width 22 height 10
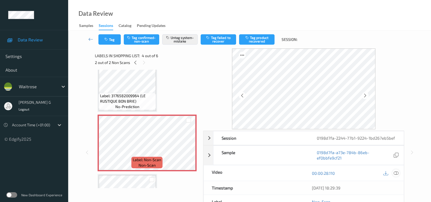
click at [396, 171] on icon at bounding box center [396, 173] width 5 height 5
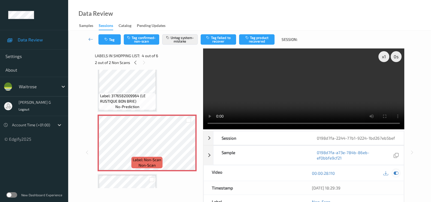
click at [395, 173] on icon at bounding box center [396, 173] width 5 height 5
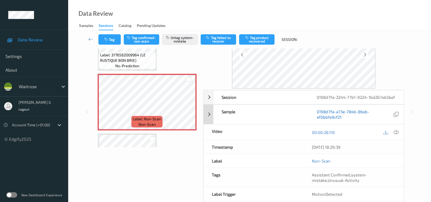
scroll to position [65, 0]
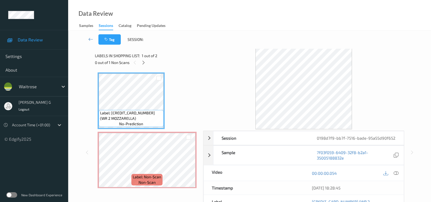
click at [143, 67] on div "Labels in shopping list: 1 out of 2 0 out of 1 Non Scans" at bounding box center [147, 59] width 104 height 21
click at [143, 63] on icon at bounding box center [143, 62] width 5 height 5
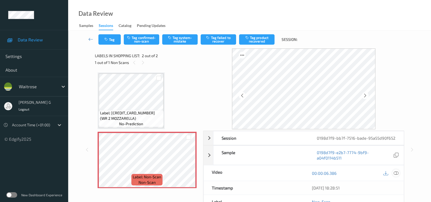
click at [399, 172] on div at bounding box center [396, 173] width 7 height 7
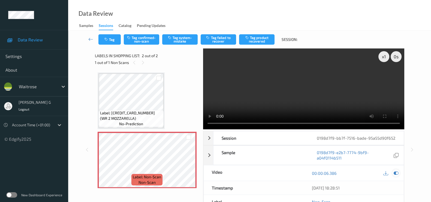
click at [396, 174] on icon at bounding box center [396, 173] width 5 height 5
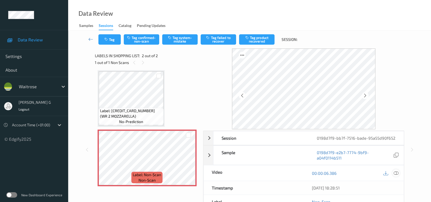
click at [398, 173] on icon at bounding box center [396, 173] width 5 height 5
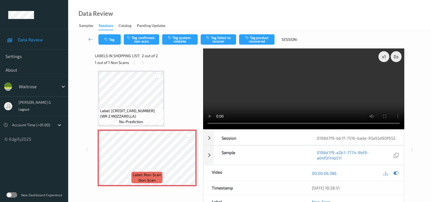
click at [385, 75] on video at bounding box center [303, 89] width 201 height 81
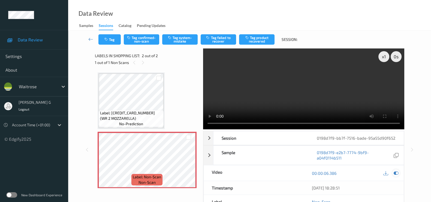
click at [396, 172] on icon at bounding box center [396, 173] width 5 height 5
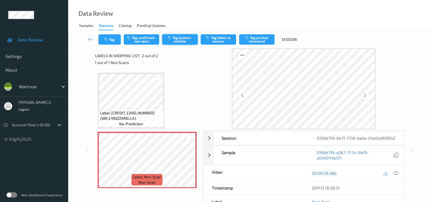
click at [172, 41] on button "Tag system-mistake" at bounding box center [179, 39] width 35 height 10
click at [109, 36] on button "Tag" at bounding box center [109, 39] width 22 height 10
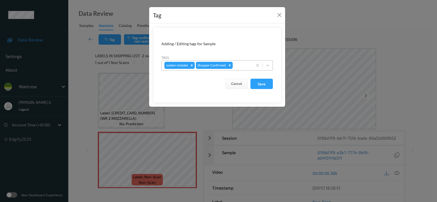
click at [242, 65] on div at bounding box center [242, 65] width 16 height 7
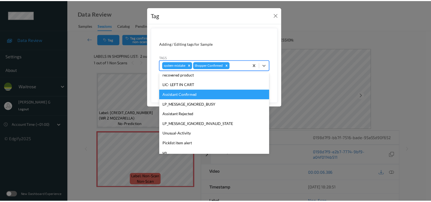
scroll to position [107, 0]
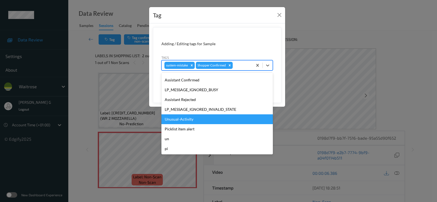
click at [172, 121] on div "Unusual-Activity" at bounding box center [216, 120] width 111 height 10
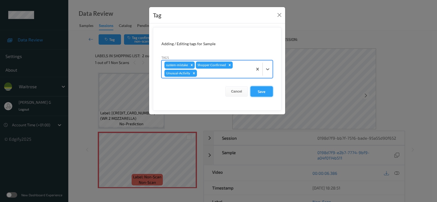
click at [261, 93] on button "Save" at bounding box center [261, 91] width 22 height 10
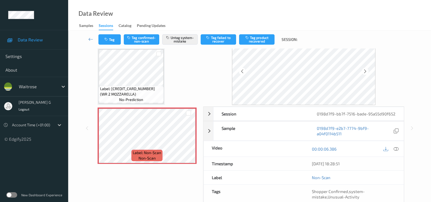
scroll to position [0, 0]
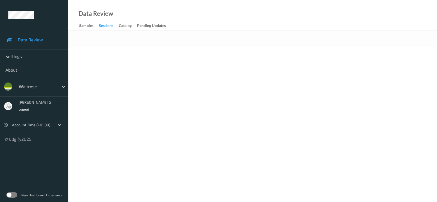
click at [118, 68] on body "Data Review Settings About waitrose [PERSON_NAME] g Logout Account Time (+01:00…" at bounding box center [218, 101] width 437 height 202
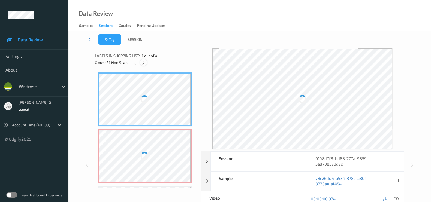
click at [143, 63] on icon at bounding box center [143, 62] width 5 height 5
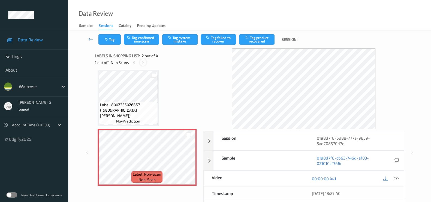
click at [143, 63] on icon at bounding box center [143, 62] width 5 height 5
click at [397, 179] on icon at bounding box center [396, 179] width 5 height 5
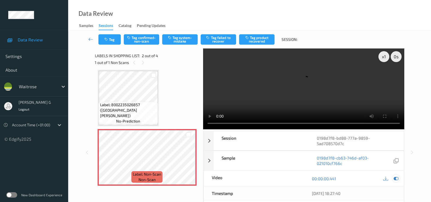
click at [396, 179] on icon at bounding box center [396, 179] width 5 height 5
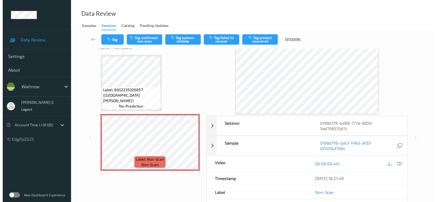
scroll to position [0, 0]
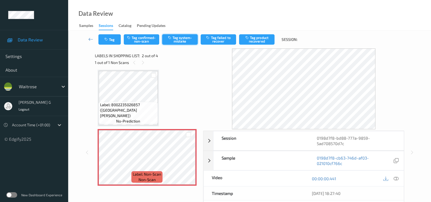
click at [177, 37] on button "Tag system-mistake" at bounding box center [179, 39] width 35 height 10
click at [109, 41] on button "Tag" at bounding box center [109, 39] width 22 height 10
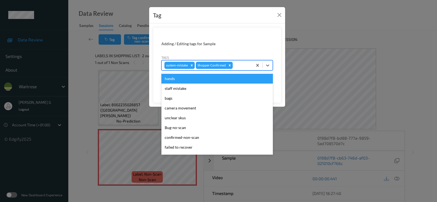
click at [242, 67] on div at bounding box center [242, 65] width 16 height 7
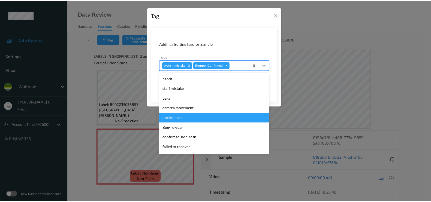
scroll to position [107, 0]
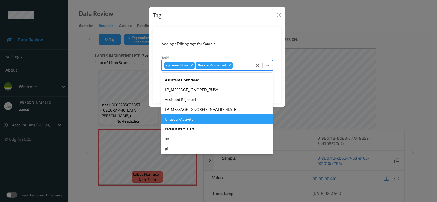
click at [173, 120] on div "Unusual-Activity" at bounding box center [216, 120] width 111 height 10
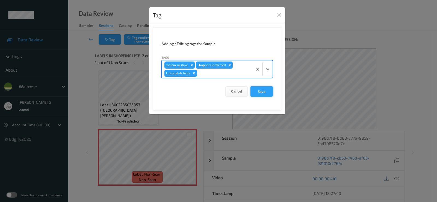
click at [261, 90] on button "Save" at bounding box center [261, 91] width 22 height 10
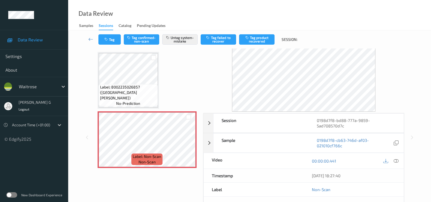
scroll to position [0, 0]
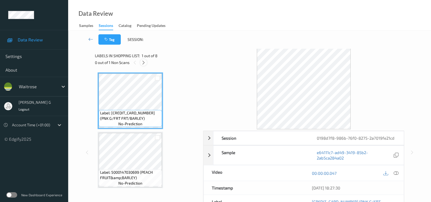
click at [146, 62] on icon at bounding box center [143, 62] width 5 height 5
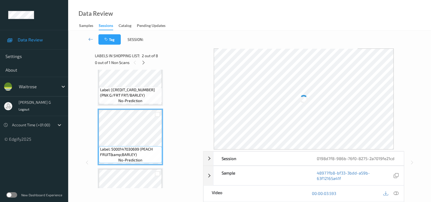
scroll to position [34, 0]
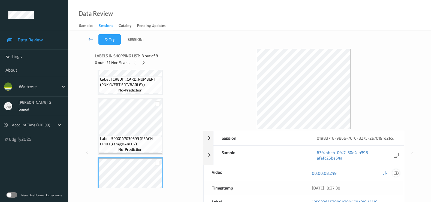
click at [397, 172] on icon at bounding box center [396, 173] width 5 height 5
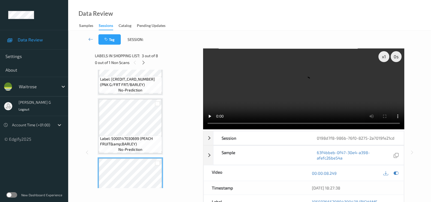
scroll to position [205, 0]
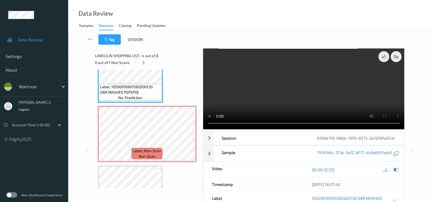
click at [394, 168] on icon at bounding box center [396, 170] width 5 height 5
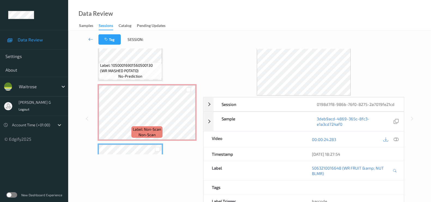
scroll to position [171, 0]
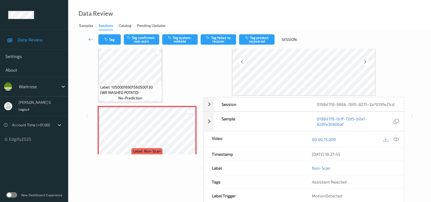
click at [399, 138] on div at bounding box center [396, 139] width 7 height 7
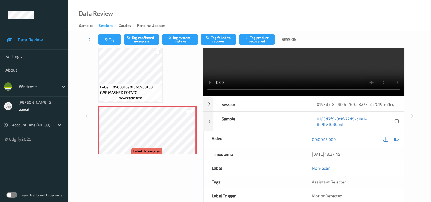
scroll to position [0, 0]
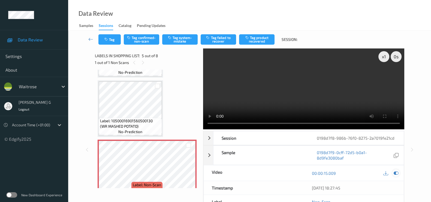
click at [396, 173] on icon at bounding box center [396, 173] width 5 height 5
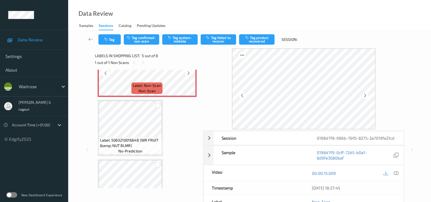
scroll to position [273, 0]
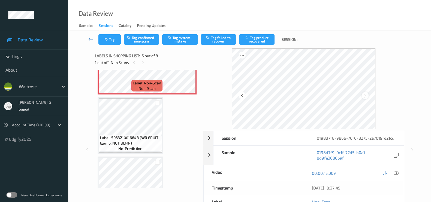
click at [364, 95] on div at bounding box center [365, 95] width 7 height 7
click at [366, 95] on icon at bounding box center [365, 95] width 5 height 5
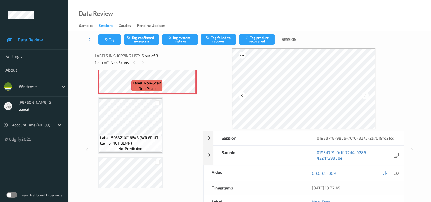
click at [366, 95] on icon at bounding box center [365, 95] width 5 height 5
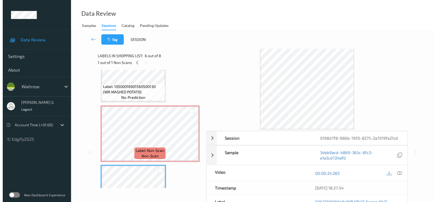
scroll to position [205, 0]
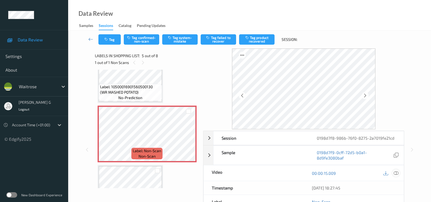
click at [397, 173] on icon at bounding box center [396, 173] width 5 height 5
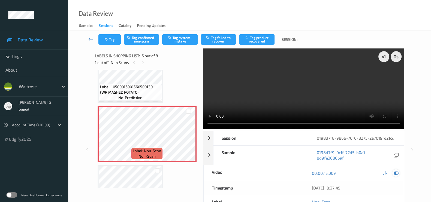
click at [396, 173] on icon at bounding box center [396, 173] width 5 height 5
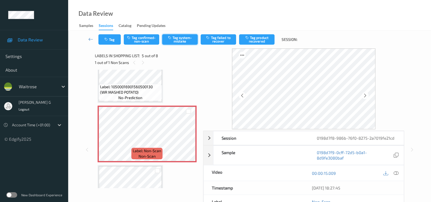
click at [189, 40] on button "Tag system-mistake" at bounding box center [179, 39] width 35 height 10
click at [136, 38] on button "Tag confirmed-non-scan" at bounding box center [141, 39] width 35 height 10
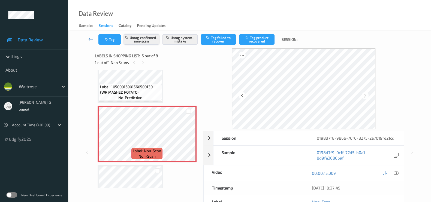
click at [146, 42] on button "Untag confirmed-non-scan" at bounding box center [141, 39] width 35 height 10
click at [111, 40] on button "Tag" at bounding box center [109, 39] width 22 height 10
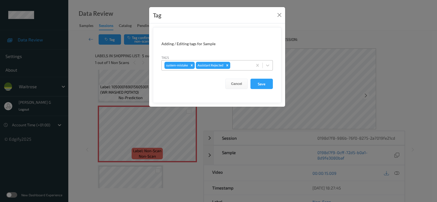
click at [238, 68] on div at bounding box center [240, 65] width 19 height 7
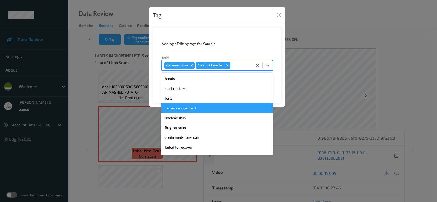
scroll to position [107, 0]
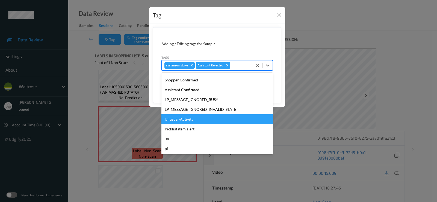
click at [178, 121] on div "Unusual-Activity" at bounding box center [216, 120] width 111 height 10
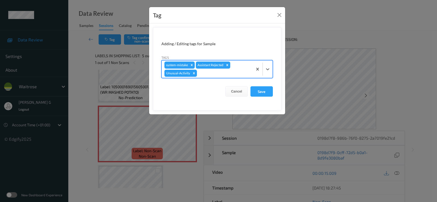
click at [225, 74] on div at bounding box center [224, 73] width 52 height 7
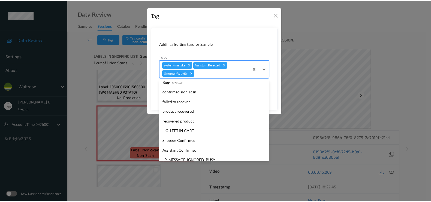
scroll to position [97, 0]
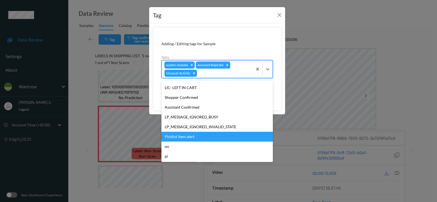
click at [185, 137] on div "Picklist item alert" at bounding box center [216, 137] width 111 height 10
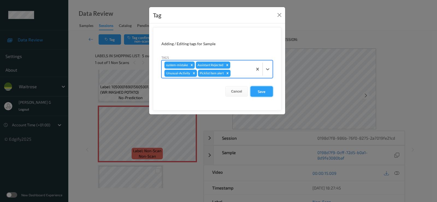
click at [265, 91] on button "Save" at bounding box center [261, 91] width 22 height 10
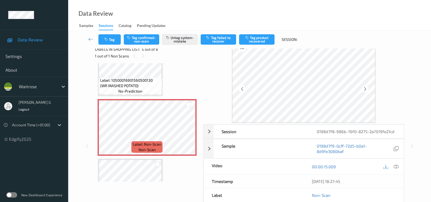
scroll to position [0, 0]
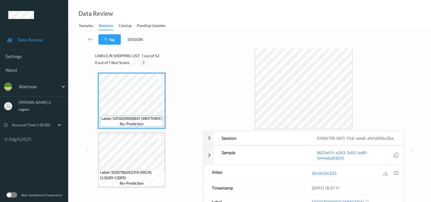
click at [143, 63] on icon at bounding box center [143, 62] width 5 height 5
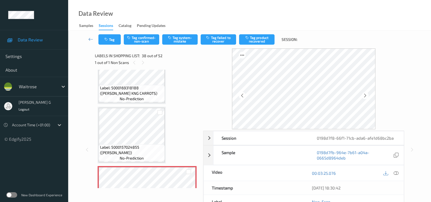
scroll to position [2096, 0]
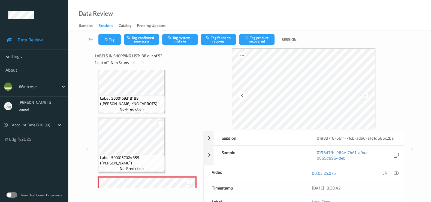
click at [365, 95] on icon at bounding box center [365, 95] width 5 height 5
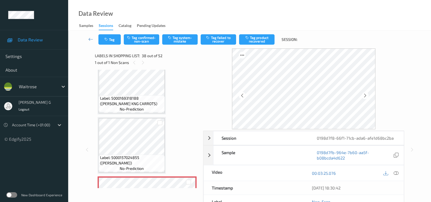
click at [365, 95] on icon at bounding box center [365, 95] width 5 height 5
click at [398, 173] on icon at bounding box center [396, 173] width 5 height 5
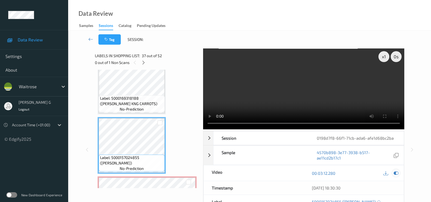
click at [394, 175] on icon at bounding box center [396, 173] width 5 height 5
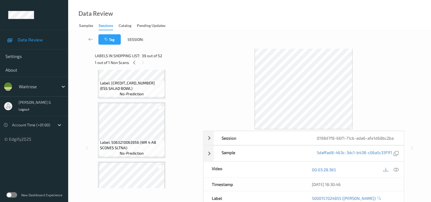
scroll to position [2438, 0]
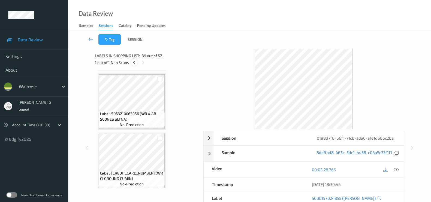
click at [132, 61] on icon at bounding box center [134, 62] width 5 height 5
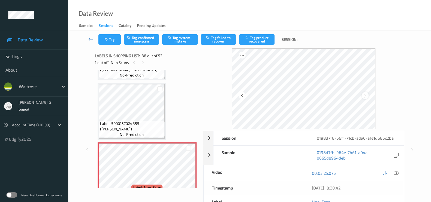
click at [366, 95] on icon at bounding box center [365, 95] width 5 height 5
click at [395, 172] on icon at bounding box center [396, 173] width 5 height 5
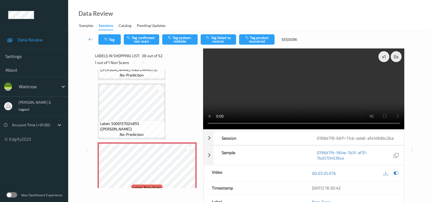
click at [397, 171] on icon at bounding box center [396, 173] width 5 height 5
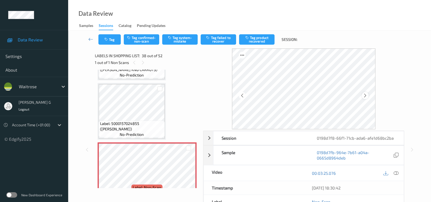
click at [368, 95] on icon at bounding box center [365, 95] width 5 height 5
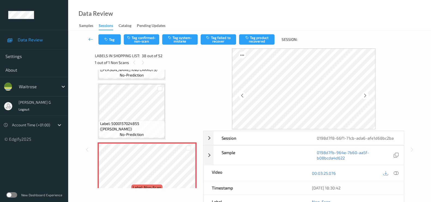
click at [368, 95] on icon at bounding box center [365, 95] width 5 height 5
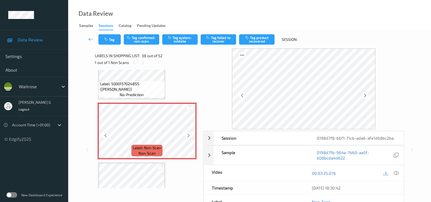
scroll to position [2199, 0]
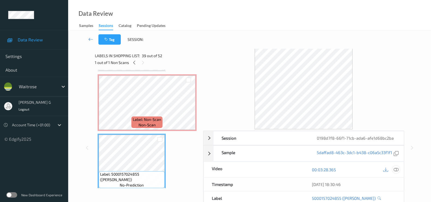
click at [397, 172] on icon at bounding box center [396, 170] width 5 height 5
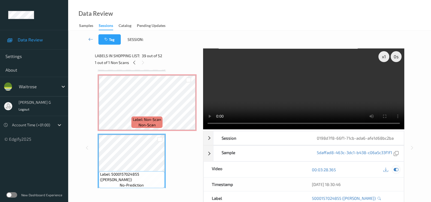
click at [397, 172] on icon at bounding box center [396, 170] width 5 height 5
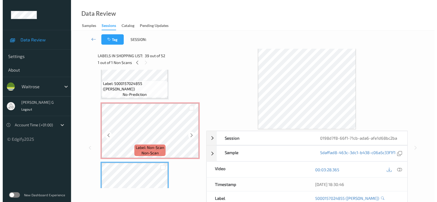
scroll to position [2165, 0]
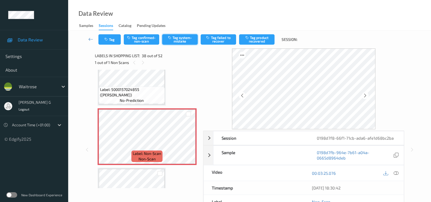
click at [179, 40] on button "Tag system-mistake" at bounding box center [179, 39] width 35 height 10
click at [111, 40] on button "Tag" at bounding box center [109, 39] width 22 height 10
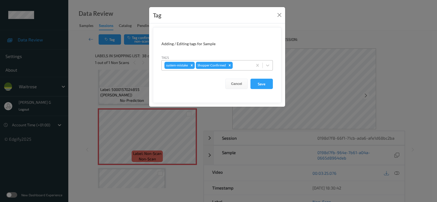
click at [243, 67] on div at bounding box center [242, 65] width 16 height 7
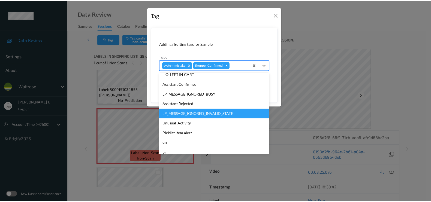
scroll to position [107, 0]
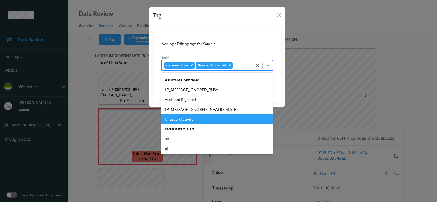
click at [173, 118] on div "Unusual-Activity" at bounding box center [216, 120] width 111 height 10
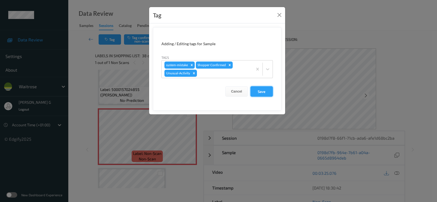
click at [267, 91] on button "Save" at bounding box center [261, 91] width 22 height 10
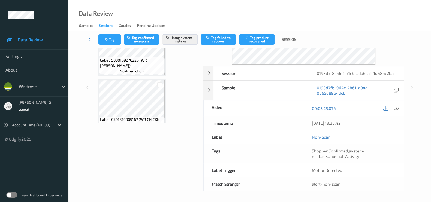
scroll to position [0, 0]
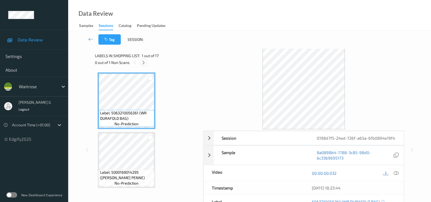
click at [142, 65] on icon at bounding box center [143, 62] width 5 height 5
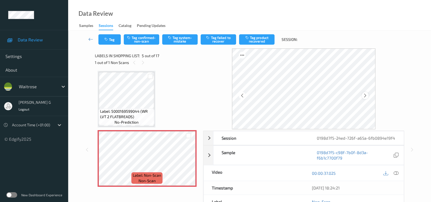
click at [368, 97] on icon at bounding box center [365, 95] width 5 height 5
click at [396, 174] on icon at bounding box center [396, 173] width 5 height 5
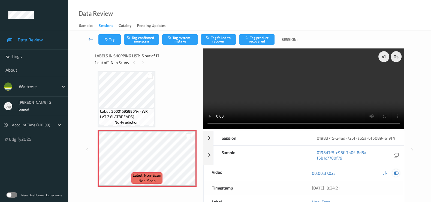
click at [396, 171] on icon at bounding box center [396, 173] width 5 height 5
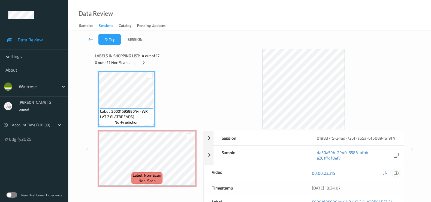
click at [394, 174] on icon at bounding box center [396, 173] width 5 height 5
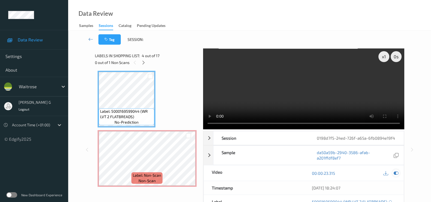
click at [394, 172] on icon at bounding box center [396, 173] width 5 height 5
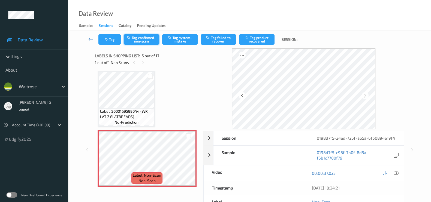
click at [135, 41] on button "Tag confirmed-non-scan" at bounding box center [141, 39] width 35 height 10
click at [259, 39] on button "Tag product recovered" at bounding box center [256, 39] width 35 height 10
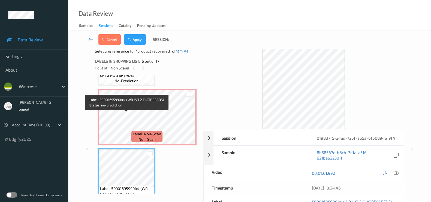
scroll to position [248, 0]
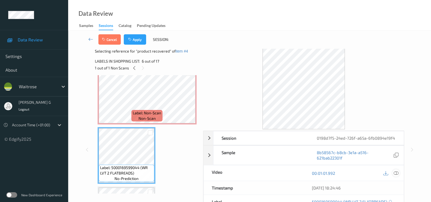
click at [398, 172] on icon at bounding box center [396, 173] width 5 height 5
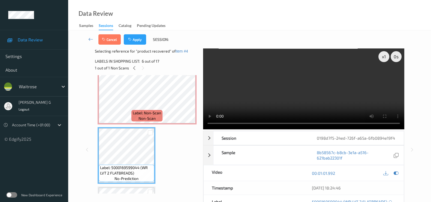
click at [385, 76] on video at bounding box center [303, 89] width 201 height 81
click at [395, 174] on icon at bounding box center [396, 173] width 5 height 5
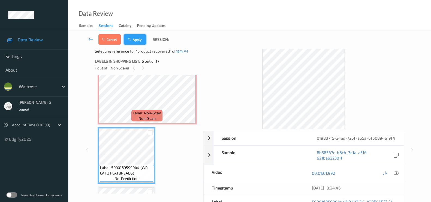
click at [137, 39] on button "Apply" at bounding box center [135, 39] width 22 height 10
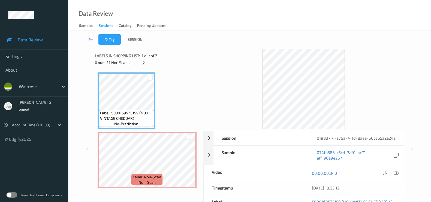
click at [181, 54] on div "Labels in shopping list: 1 out of 2" at bounding box center [147, 55] width 104 height 7
click at [144, 61] on icon at bounding box center [143, 62] width 5 height 5
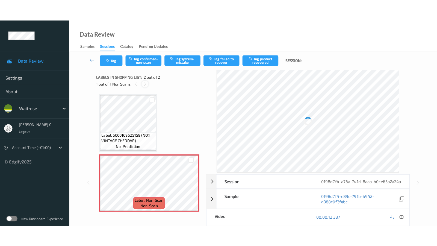
scroll to position [2, 0]
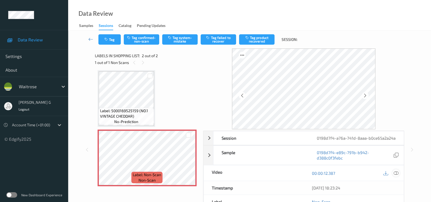
click at [398, 176] on icon at bounding box center [396, 173] width 5 height 5
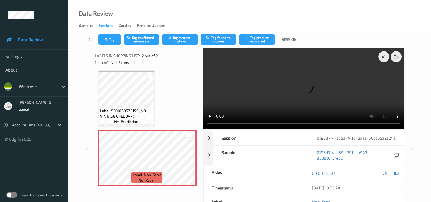
scroll to position [0, 0]
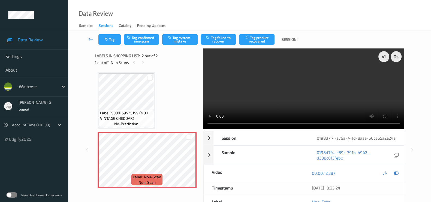
click at [400, 179] on div "00:00:12.387" at bounding box center [354, 174] width 100 height 16
click at [391, 177] on div at bounding box center [391, 173] width 18 height 7
click at [396, 176] on icon at bounding box center [396, 173] width 5 height 5
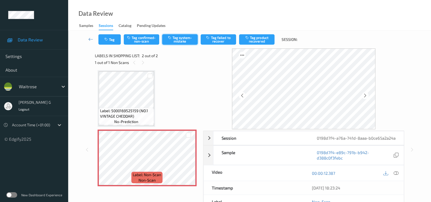
click at [183, 40] on button "Tag system-mistake" at bounding box center [179, 39] width 35 height 10
click at [109, 39] on button "Tag" at bounding box center [109, 39] width 22 height 10
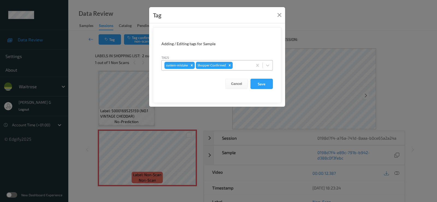
click at [240, 65] on div at bounding box center [242, 65] width 16 height 7
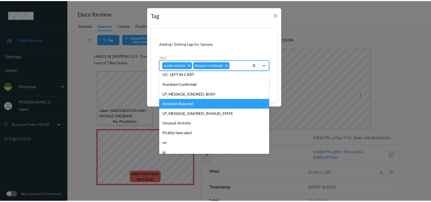
scroll to position [107, 0]
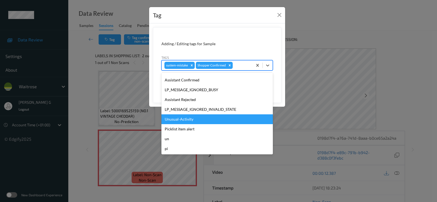
click at [176, 118] on div "Unusual-Activity" at bounding box center [216, 120] width 111 height 10
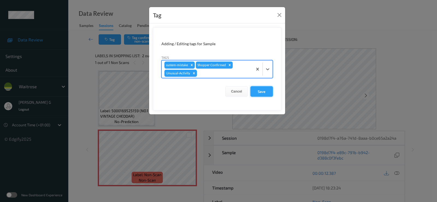
click at [265, 93] on button "Save" at bounding box center [261, 91] width 22 height 10
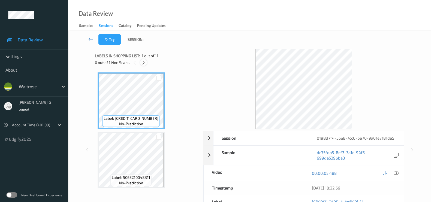
click at [144, 63] on icon at bounding box center [143, 62] width 5 height 5
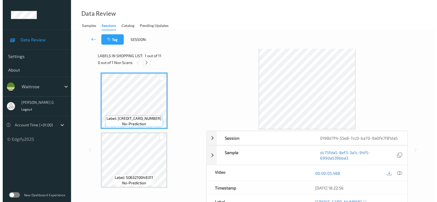
scroll to position [298, 0]
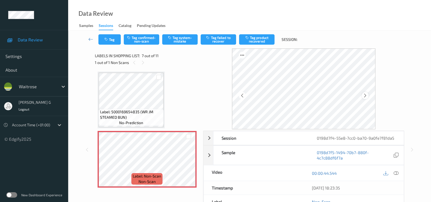
click at [366, 93] on div at bounding box center [365, 95] width 7 height 7
click at [368, 96] on icon at bounding box center [365, 95] width 5 height 5
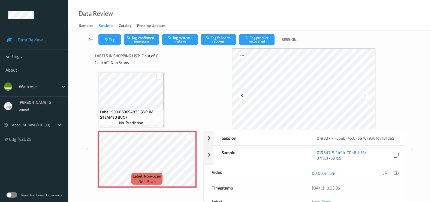
click at [368, 96] on icon at bounding box center [365, 95] width 5 height 5
click at [367, 94] on icon at bounding box center [365, 95] width 5 height 5
click at [396, 172] on icon at bounding box center [396, 173] width 5 height 5
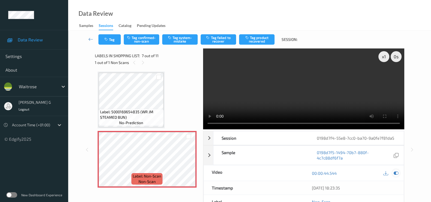
click at [398, 173] on icon at bounding box center [396, 173] width 5 height 5
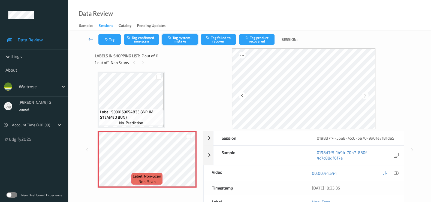
click at [176, 37] on button "Tag system-mistake" at bounding box center [179, 39] width 35 height 10
click at [112, 40] on button "Tag" at bounding box center [109, 39] width 22 height 10
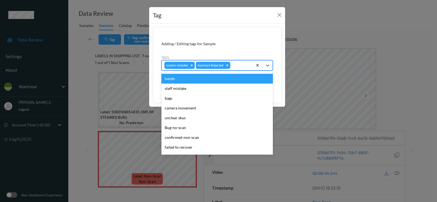
click at [240, 67] on div at bounding box center [240, 65] width 19 height 7
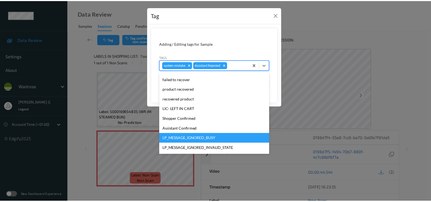
scroll to position [107, 0]
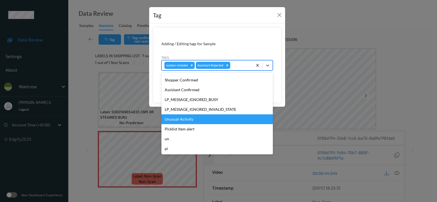
click at [177, 120] on div "Unusual-Activity" at bounding box center [216, 120] width 111 height 10
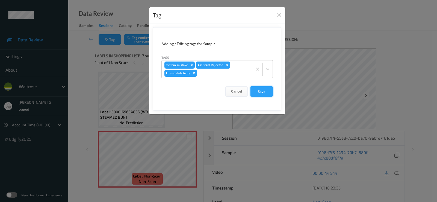
click at [258, 89] on button "Save" at bounding box center [261, 91] width 22 height 10
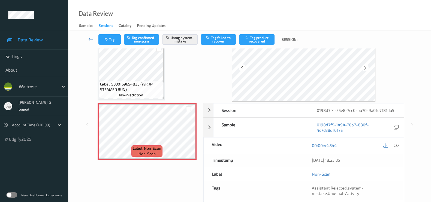
scroll to position [0, 0]
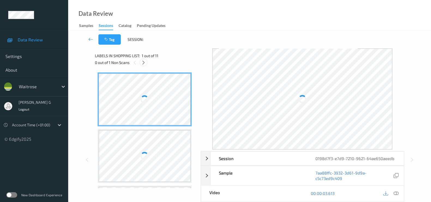
click at [145, 61] on icon at bounding box center [143, 62] width 5 height 5
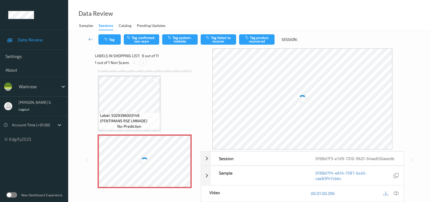
scroll to position [416, 0]
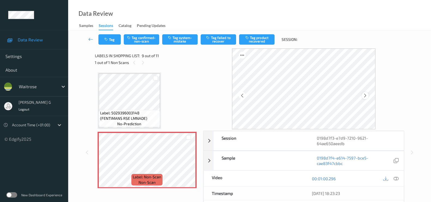
click at [368, 97] on icon at bounding box center [365, 95] width 5 height 5
click at [394, 178] on icon at bounding box center [396, 179] width 5 height 5
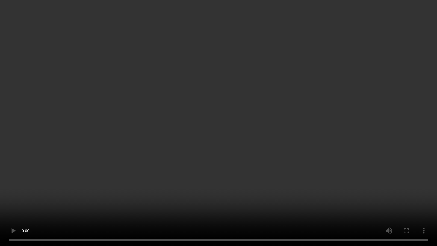
click at [349, 137] on video at bounding box center [218, 123] width 437 height 246
click at [317, 184] on video at bounding box center [218, 123] width 437 height 246
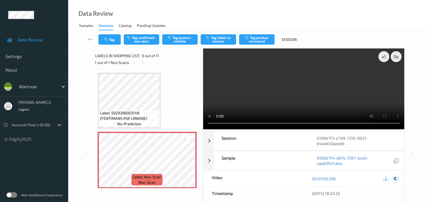
click at [397, 178] on icon at bounding box center [396, 179] width 5 height 5
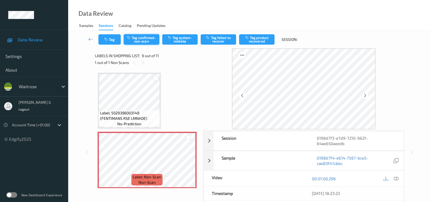
click at [136, 39] on button "Tag confirmed-non-scan" at bounding box center [141, 39] width 35 height 10
click at [257, 38] on button "Tag product recovered" at bounding box center [256, 39] width 35 height 10
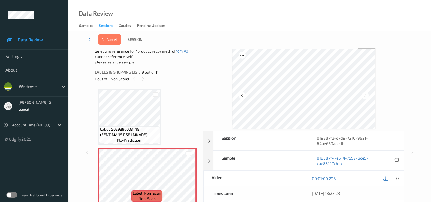
scroll to position [534, 0]
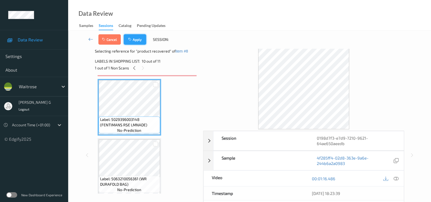
click at [138, 40] on button "Apply" at bounding box center [135, 39] width 22 height 10
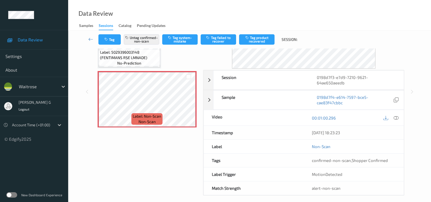
scroll to position [65, 0]
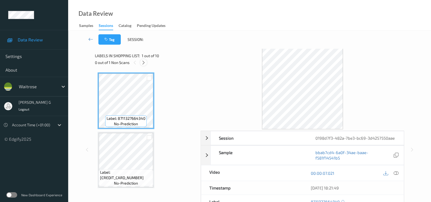
click at [142, 62] on icon at bounding box center [143, 62] width 5 height 5
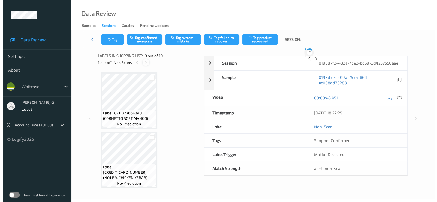
scroll to position [416, 0]
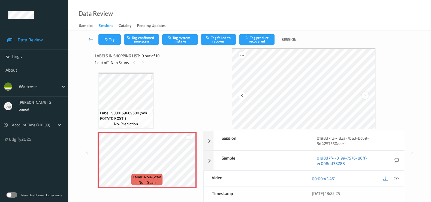
click at [367, 95] on icon at bounding box center [365, 95] width 5 height 5
click at [244, 95] on icon at bounding box center [242, 95] width 5 height 5
click at [365, 96] on icon at bounding box center [365, 95] width 5 height 5
click at [367, 96] on icon at bounding box center [365, 95] width 5 height 5
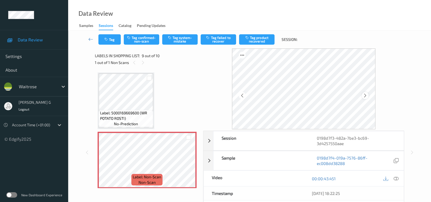
click at [367, 95] on icon at bounding box center [365, 95] width 5 height 5
click at [395, 180] on icon at bounding box center [396, 179] width 5 height 5
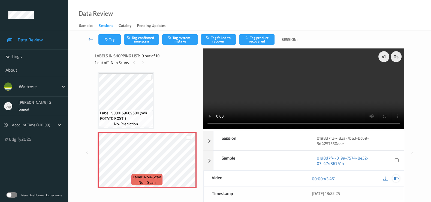
click at [398, 177] on icon at bounding box center [396, 179] width 5 height 5
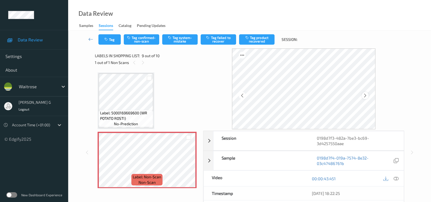
click at [369, 98] on div at bounding box center [365, 95] width 7 height 7
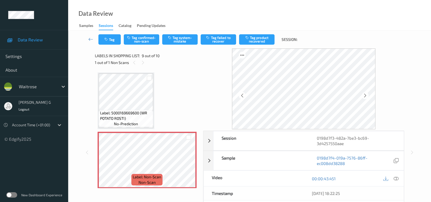
click at [369, 98] on div at bounding box center [365, 95] width 7 height 7
click at [179, 38] on button "Tag system-mistake" at bounding box center [179, 39] width 35 height 10
click at [111, 39] on button "Tag" at bounding box center [109, 39] width 22 height 10
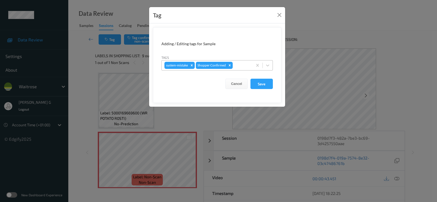
click at [240, 66] on div at bounding box center [242, 65] width 16 height 7
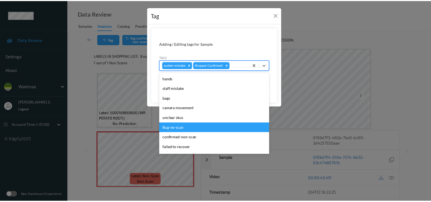
scroll to position [107, 0]
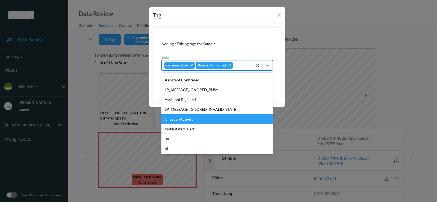
click at [176, 120] on div "Unusual-Activity" at bounding box center [216, 120] width 111 height 10
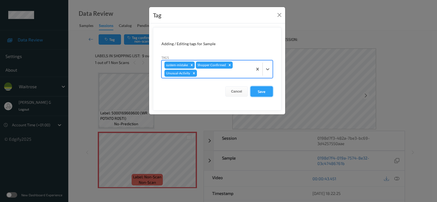
click at [259, 88] on button "Save" at bounding box center [261, 91] width 22 height 10
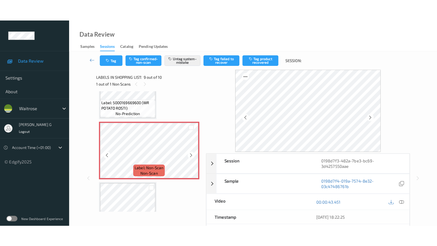
scroll to position [475, 0]
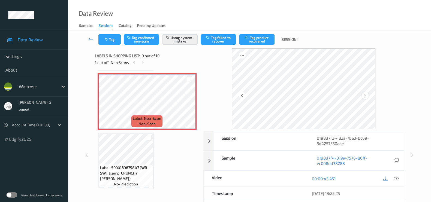
click at [367, 96] on icon at bounding box center [365, 95] width 5 height 5
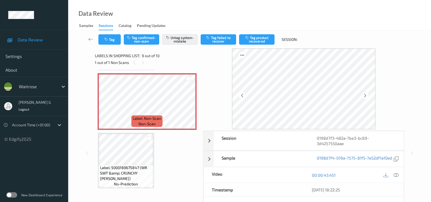
click at [367, 96] on icon at bounding box center [365, 95] width 5 height 5
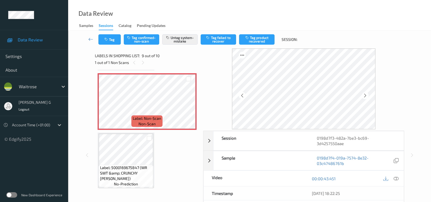
click at [367, 96] on icon at bounding box center [365, 95] width 5 height 5
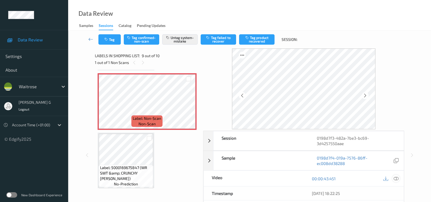
click at [396, 179] on icon at bounding box center [396, 179] width 5 height 5
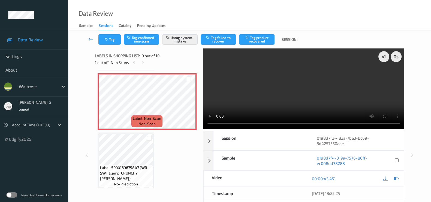
scroll to position [432, 0]
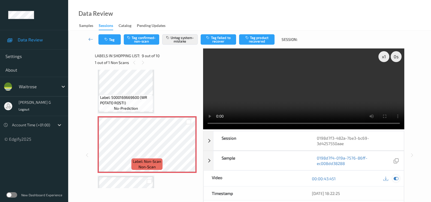
click at [398, 178] on icon at bounding box center [396, 179] width 5 height 5
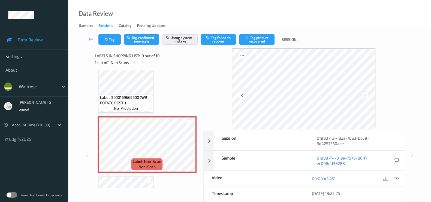
click at [365, 95] on icon at bounding box center [365, 95] width 5 height 5
click at [368, 96] on icon at bounding box center [365, 95] width 5 height 5
click at [182, 39] on button "Untag system-mistake" at bounding box center [179, 39] width 35 height 10
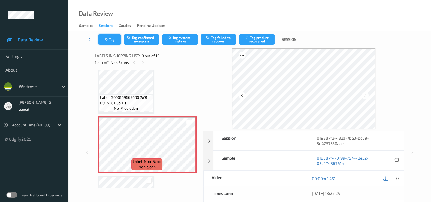
click at [107, 44] on button "Tag" at bounding box center [109, 39] width 22 height 10
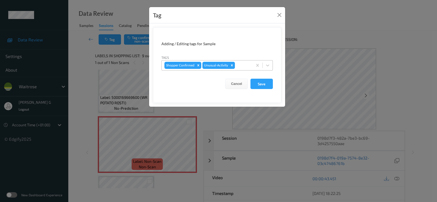
click at [232, 65] on icon "Remove Unusual-Activity" at bounding box center [232, 66] width 4 height 4
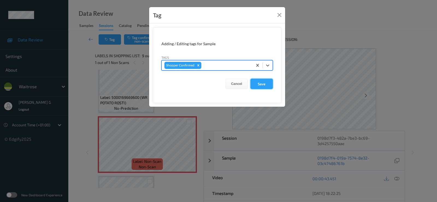
click at [259, 84] on button "Save" at bounding box center [261, 84] width 22 height 10
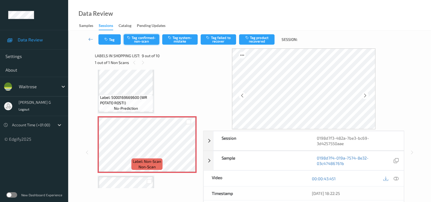
click at [139, 40] on button "Tag confirmed-non-scan" at bounding box center [141, 39] width 35 height 10
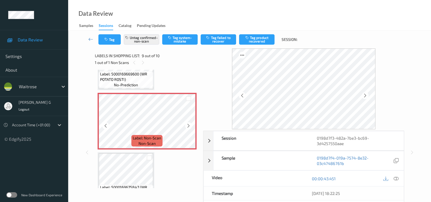
scroll to position [466, 0]
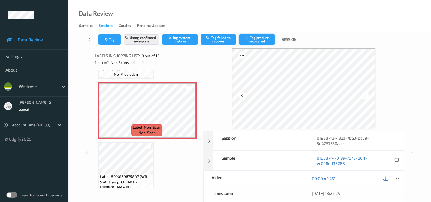
click at [268, 40] on button "Tag product recovered" at bounding box center [256, 39] width 35 height 10
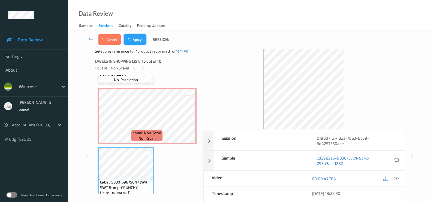
click at [131, 40] on icon "button" at bounding box center [130, 40] width 5 height 4
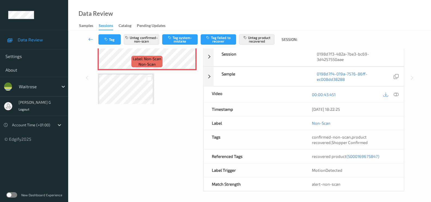
scroll to position [475, 0]
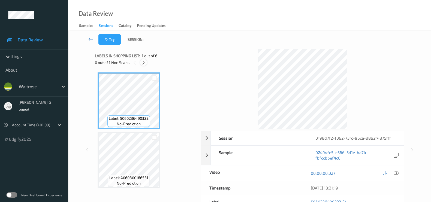
click at [146, 62] on div at bounding box center [143, 62] width 7 height 7
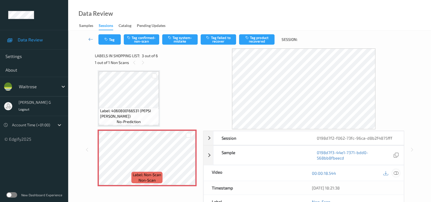
click at [398, 172] on icon at bounding box center [396, 173] width 5 height 5
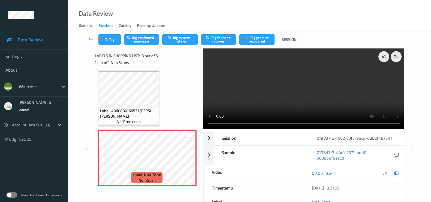
click at [397, 174] on icon at bounding box center [396, 173] width 5 height 5
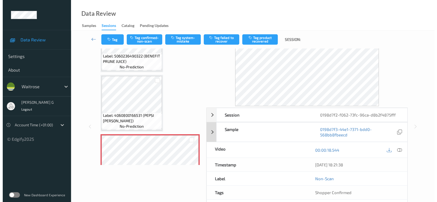
scroll to position [34, 0]
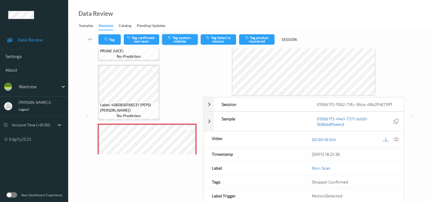
click at [176, 37] on button "Tag system-mistake" at bounding box center [179, 39] width 35 height 10
click at [109, 39] on button "Tag" at bounding box center [109, 39] width 22 height 10
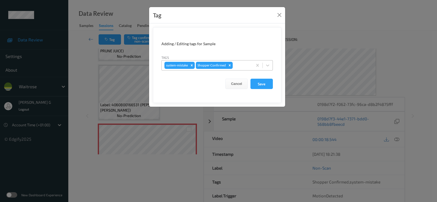
click at [241, 68] on div at bounding box center [242, 65] width 16 height 7
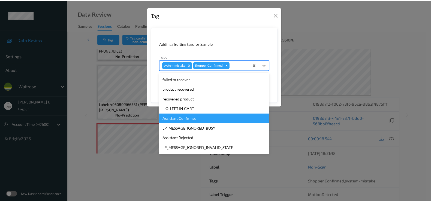
scroll to position [107, 0]
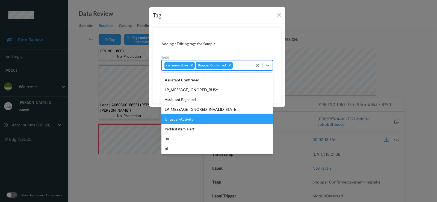
click at [179, 119] on div "Unusual-Activity" at bounding box center [216, 120] width 111 height 10
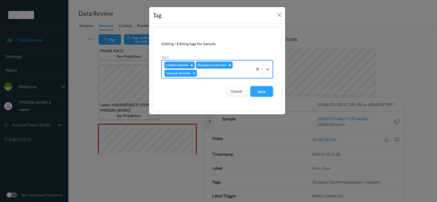
click at [265, 90] on button "Save" at bounding box center [261, 91] width 22 height 10
click at [257, 91] on button "Save" at bounding box center [261, 91] width 22 height 10
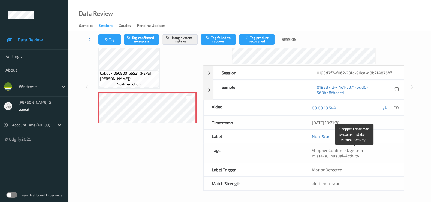
scroll to position [65, 0]
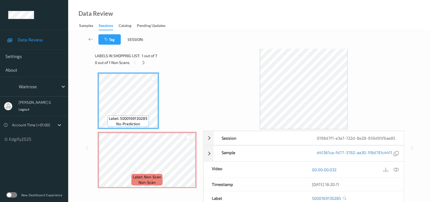
click at [201, 10] on div "Data Review Samples Sessions Catalog Pending Updates" at bounding box center [249, 15] width 363 height 31
click at [142, 62] on icon at bounding box center [143, 62] width 5 height 5
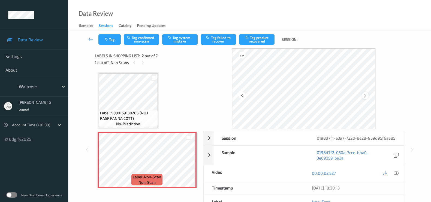
click at [368, 93] on icon at bounding box center [365, 95] width 5 height 5
click at [396, 172] on icon at bounding box center [396, 173] width 5 height 5
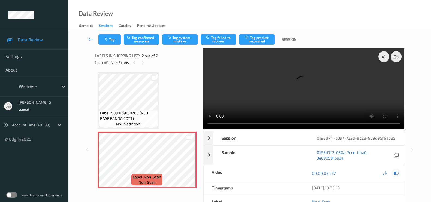
click at [395, 172] on icon at bounding box center [396, 173] width 5 height 5
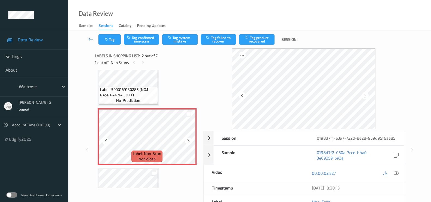
scroll to position [34, 0]
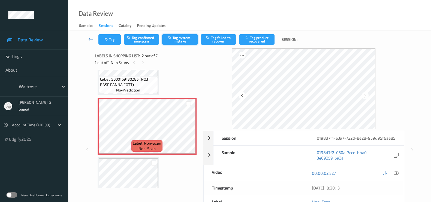
click at [184, 39] on button "Tag system-mistake" at bounding box center [179, 39] width 35 height 10
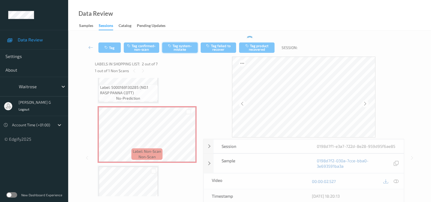
click at [178, 37] on div "Tag Tag confirmed-non-scan Tag system-mistake Tag failed to recover Tag product…" at bounding box center [249, 147] width 341 height 223
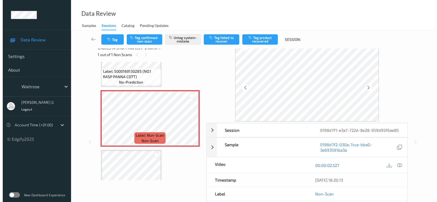
scroll to position [0, 0]
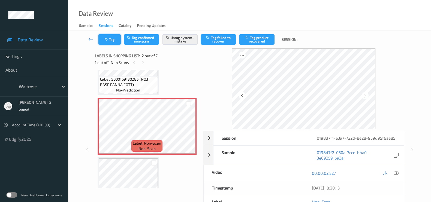
click at [109, 39] on icon "button" at bounding box center [106, 40] width 5 height 4
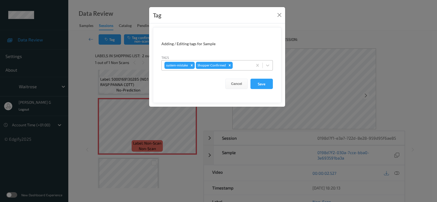
click at [248, 67] on div at bounding box center [242, 65] width 16 height 7
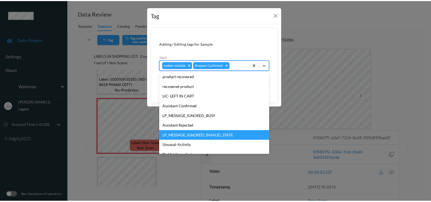
scroll to position [107, 0]
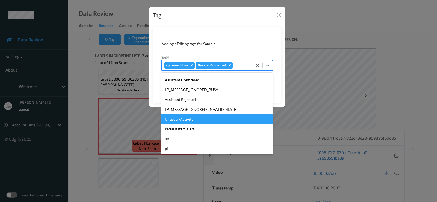
click at [177, 120] on div "Unusual-Activity" at bounding box center [216, 120] width 111 height 10
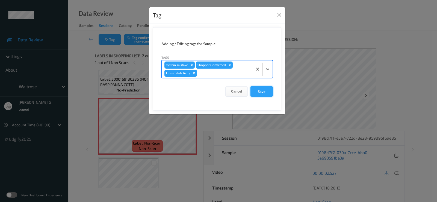
click at [262, 90] on button "Save" at bounding box center [261, 91] width 22 height 10
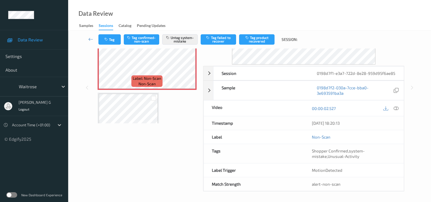
scroll to position [0, 0]
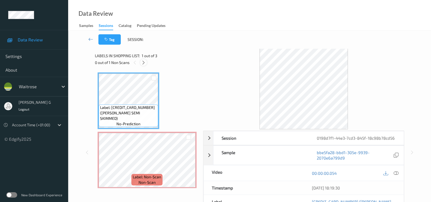
click at [142, 63] on icon at bounding box center [143, 62] width 5 height 5
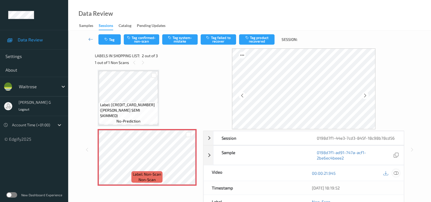
click at [397, 174] on icon at bounding box center [396, 173] width 5 height 5
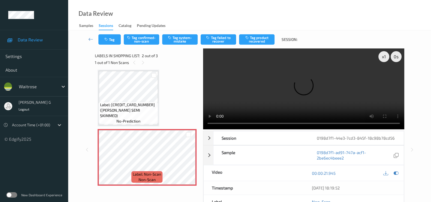
click at [385, 76] on video at bounding box center [303, 89] width 201 height 81
click at [395, 172] on icon at bounding box center [396, 173] width 5 height 5
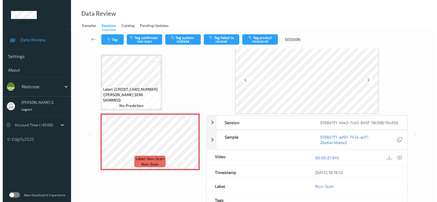
scroll to position [0, 0]
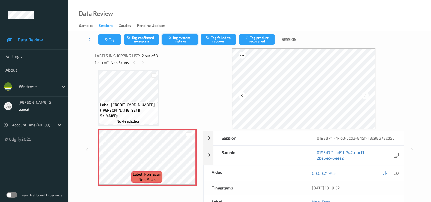
click at [181, 40] on button "Tag system-mistake" at bounding box center [179, 39] width 35 height 10
click at [110, 38] on button "Tag" at bounding box center [109, 39] width 22 height 10
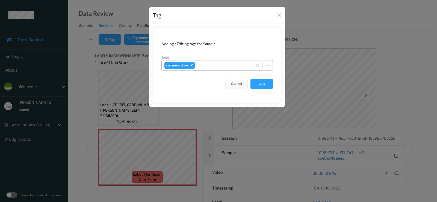
click at [225, 65] on div at bounding box center [223, 65] width 54 height 7
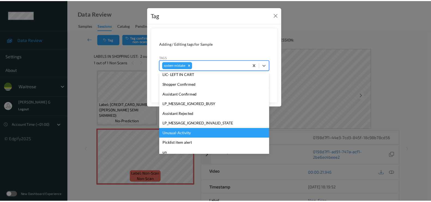
scroll to position [117, 0]
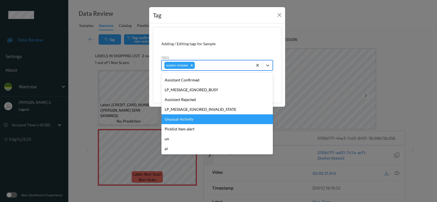
click at [174, 115] on div "Unusual-Activity" at bounding box center [216, 120] width 111 height 10
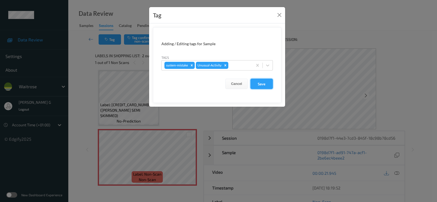
click at [259, 83] on button "Save" at bounding box center [261, 84] width 22 height 10
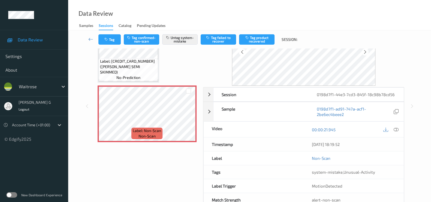
scroll to position [59, 0]
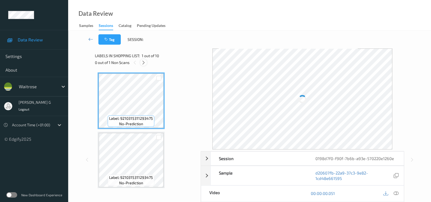
click at [141, 64] on div at bounding box center [143, 62] width 7 height 7
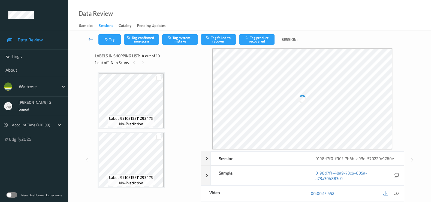
scroll to position [121, 0]
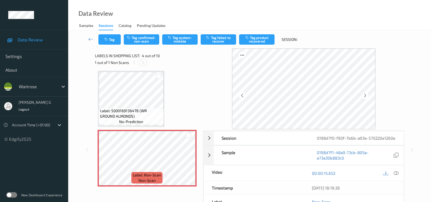
click at [143, 62] on icon at bounding box center [143, 62] width 5 height 5
click at [396, 174] on icon at bounding box center [396, 173] width 5 height 5
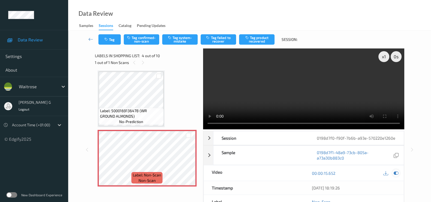
click at [398, 172] on icon at bounding box center [396, 173] width 5 height 5
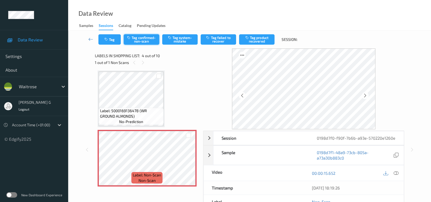
click at [137, 36] on button "Tag confirmed-non-scan" at bounding box center [141, 39] width 35 height 10
click at [254, 37] on button "Tag product recovered" at bounding box center [256, 39] width 35 height 10
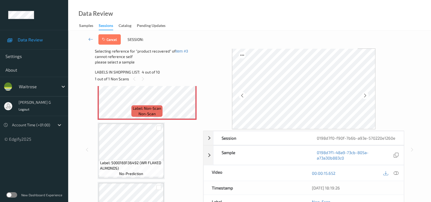
scroll to position [223, 0]
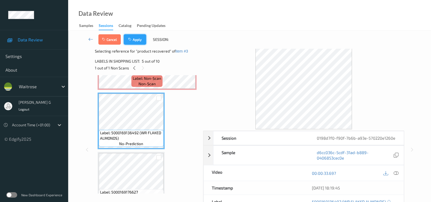
click at [138, 41] on button "Apply" at bounding box center [135, 39] width 22 height 10
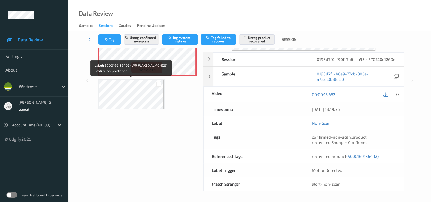
scroll to position [189, 0]
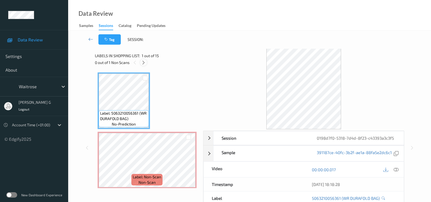
click at [144, 63] on icon at bounding box center [143, 62] width 5 height 5
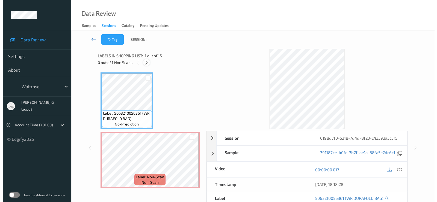
scroll to position [3, 0]
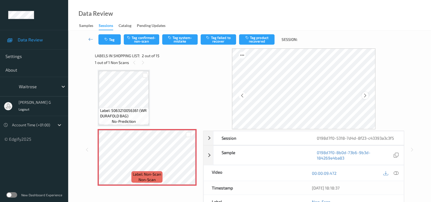
click at [367, 95] on icon at bounding box center [365, 95] width 5 height 5
click at [397, 172] on icon at bounding box center [396, 173] width 5 height 5
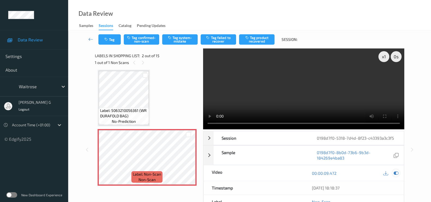
click at [396, 174] on icon at bounding box center [396, 173] width 5 height 5
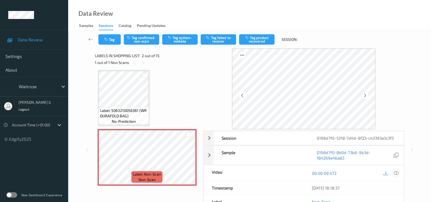
click at [399, 175] on div at bounding box center [396, 173] width 7 height 7
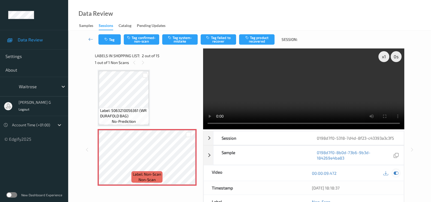
click at [396, 174] on icon at bounding box center [396, 173] width 5 height 5
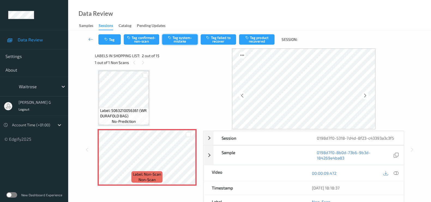
click at [176, 39] on button "Tag system-mistake" at bounding box center [179, 39] width 35 height 10
click at [110, 41] on button "Tag" at bounding box center [109, 39] width 22 height 10
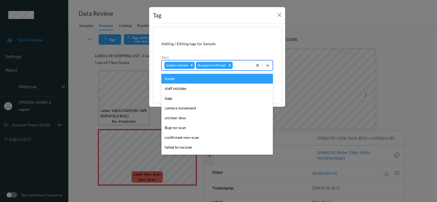
click at [242, 63] on div at bounding box center [242, 65] width 16 height 7
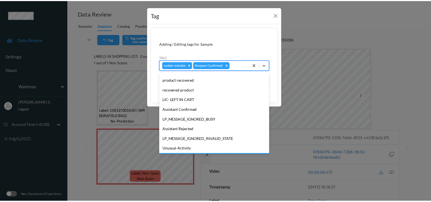
scroll to position [107, 0]
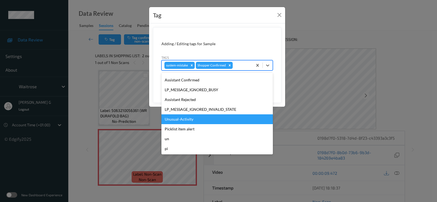
click at [175, 115] on div "Unusual-Activity" at bounding box center [216, 120] width 111 height 10
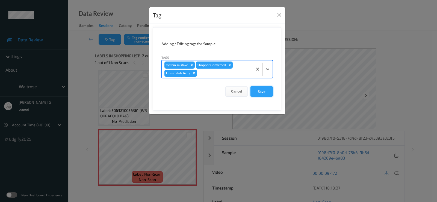
click at [259, 91] on button "Save" at bounding box center [261, 91] width 22 height 10
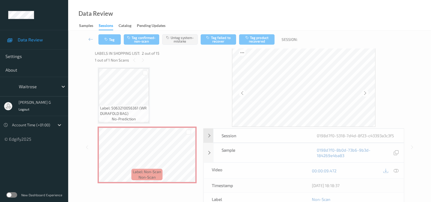
scroll to position [0, 0]
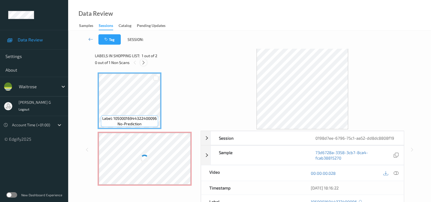
click at [144, 62] on icon at bounding box center [143, 62] width 5 height 5
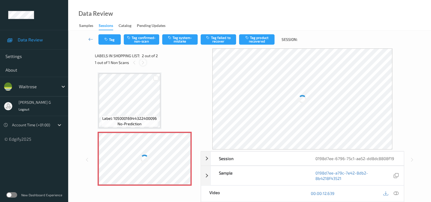
scroll to position [2, 0]
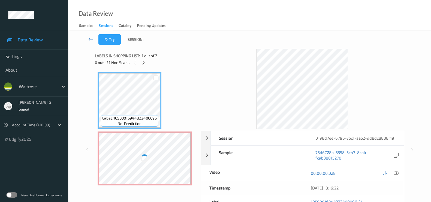
click at [147, 165] on div at bounding box center [145, 159] width 92 height 52
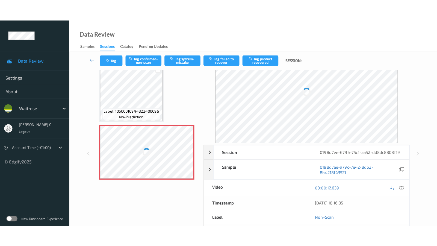
scroll to position [0, 0]
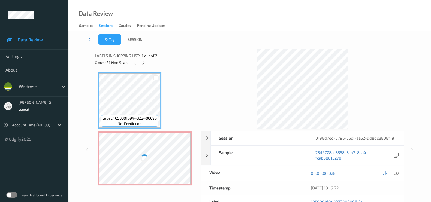
click at [172, 147] on div at bounding box center [145, 159] width 92 height 52
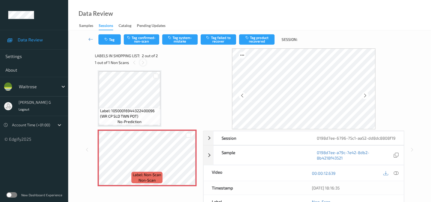
click at [145, 62] on icon at bounding box center [143, 62] width 5 height 5
click at [366, 95] on icon at bounding box center [365, 95] width 5 height 5
click at [397, 176] on icon at bounding box center [396, 173] width 5 height 5
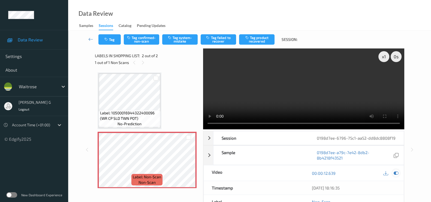
click at [396, 176] on icon at bounding box center [396, 173] width 5 height 5
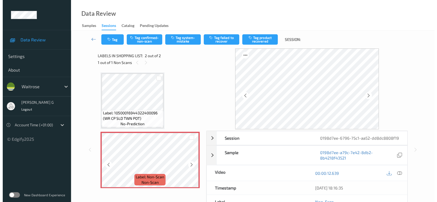
scroll to position [2, 0]
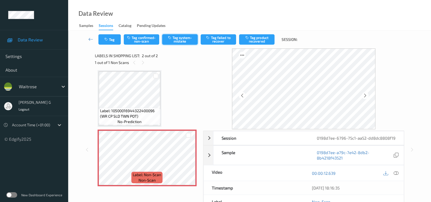
click at [183, 43] on button "Tag system-mistake" at bounding box center [179, 39] width 35 height 10
click at [108, 40] on icon "button" at bounding box center [106, 40] width 5 height 4
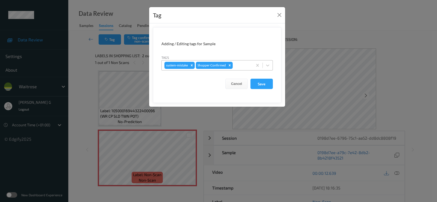
click at [239, 62] on div at bounding box center [242, 65] width 16 height 7
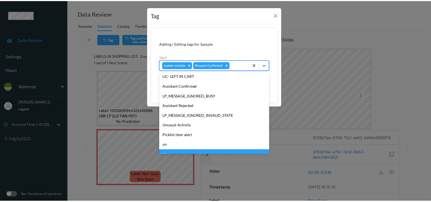
scroll to position [107, 0]
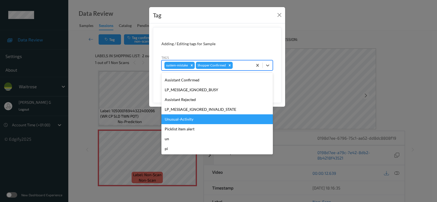
click at [179, 119] on div "Unusual-Activity" at bounding box center [216, 120] width 111 height 10
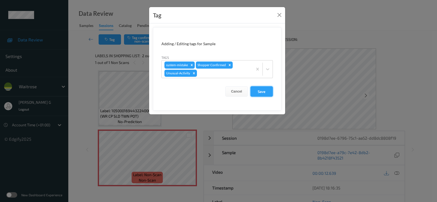
click at [259, 92] on button "Save" at bounding box center [261, 91] width 22 height 10
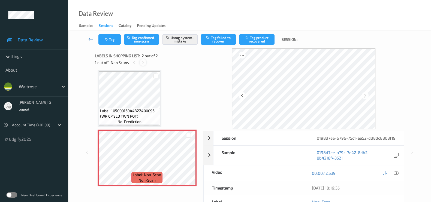
click at [143, 62] on icon at bounding box center [143, 62] width 5 height 5
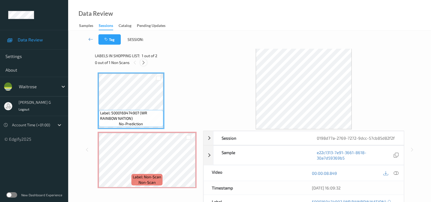
click at [145, 63] on icon at bounding box center [143, 62] width 5 height 5
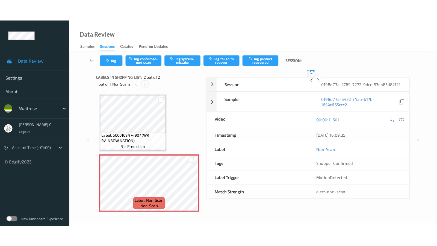
scroll to position [2, 0]
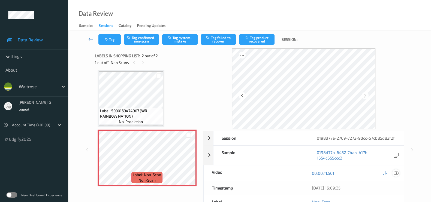
click at [397, 172] on icon at bounding box center [396, 173] width 5 height 5
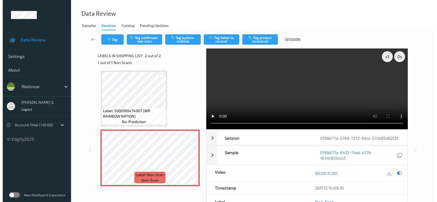
scroll to position [0, 0]
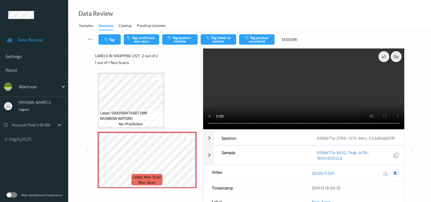
click at [397, 172] on icon at bounding box center [396, 173] width 5 height 5
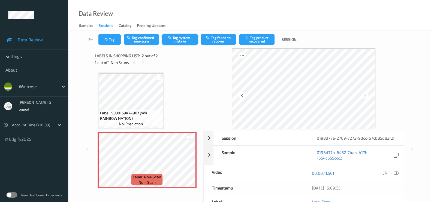
click at [175, 39] on button "Tag system-mistake" at bounding box center [179, 39] width 35 height 10
click at [111, 40] on button "Tag" at bounding box center [109, 39] width 22 height 10
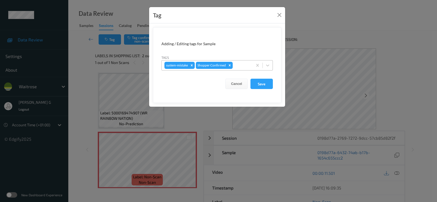
click at [246, 67] on div at bounding box center [242, 65] width 16 height 7
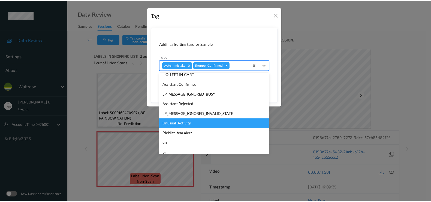
scroll to position [107, 0]
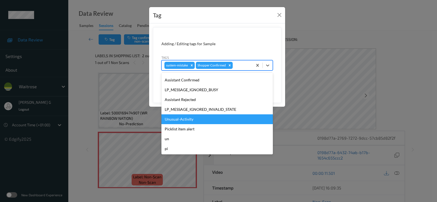
click at [177, 120] on div "Unusual-Activity" at bounding box center [216, 120] width 111 height 10
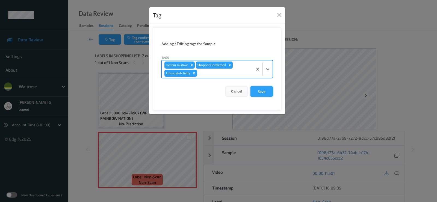
click at [262, 88] on button "Save" at bounding box center [261, 91] width 22 height 10
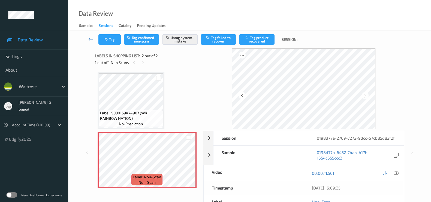
scroll to position [65, 0]
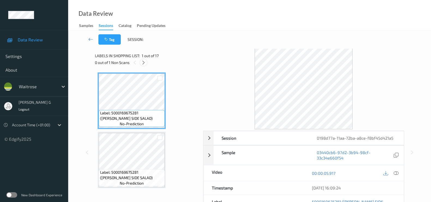
click at [143, 62] on icon at bounding box center [143, 62] width 5 height 5
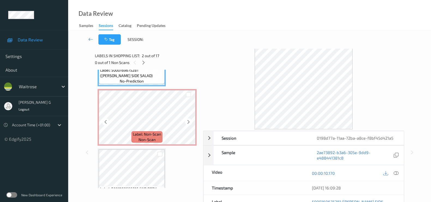
scroll to position [34, 0]
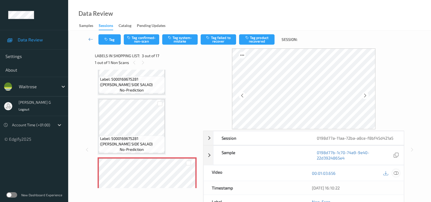
click at [397, 174] on icon at bounding box center [396, 173] width 5 height 5
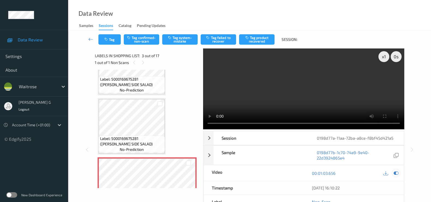
click at [397, 172] on icon at bounding box center [396, 173] width 5 height 5
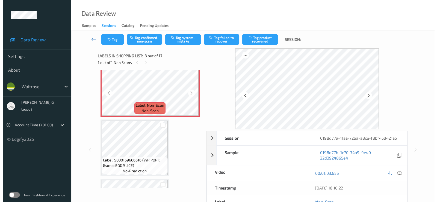
scroll to position [102, 0]
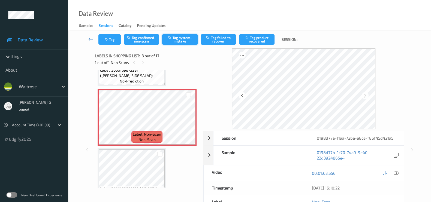
click at [179, 40] on button "Tag system-mistake" at bounding box center [179, 39] width 35 height 10
click at [107, 48] on div "Tag Tag confirmed-non-scan Untag system-mistake Tag failed to recover Tag produ…" at bounding box center [249, 40] width 341 height 18
click at [111, 41] on button "Tag" at bounding box center [109, 39] width 22 height 10
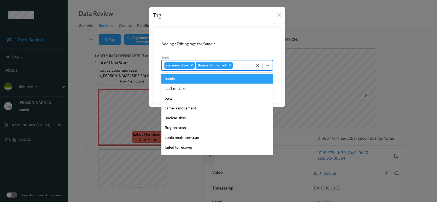
click at [241, 66] on div at bounding box center [242, 65] width 16 height 7
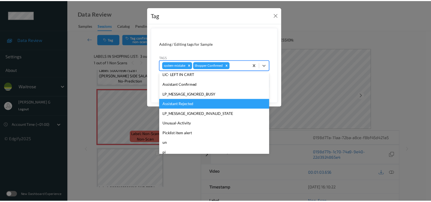
scroll to position [107, 0]
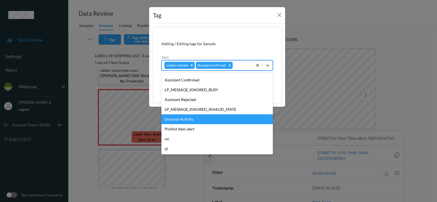
click at [177, 118] on div "Unusual-Activity" at bounding box center [216, 120] width 111 height 10
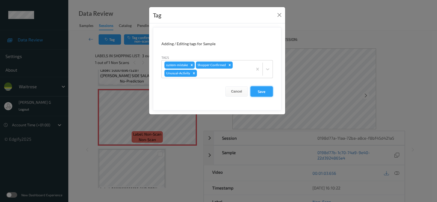
click at [267, 90] on button "Save" at bounding box center [261, 91] width 22 height 10
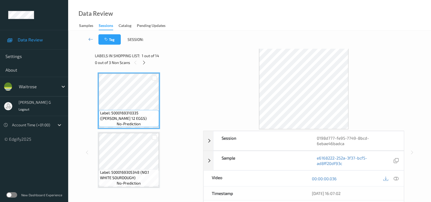
click at [178, 55] on div "Labels in shopping list: 1 out of 14" at bounding box center [147, 55] width 104 height 7
click at [147, 61] on div at bounding box center [144, 62] width 7 height 7
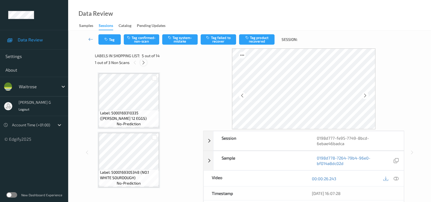
click at [143, 60] on div at bounding box center [143, 62] width 7 height 7
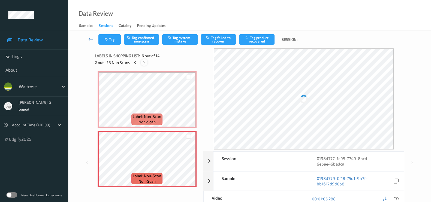
click at [143, 60] on div at bounding box center [144, 62] width 7 height 7
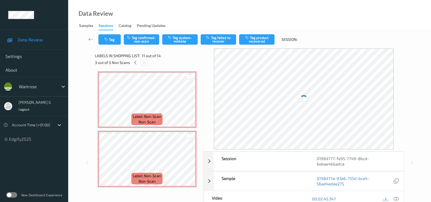
scroll to position [534, 0]
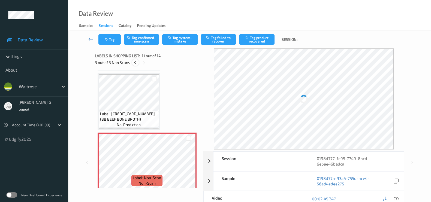
click at [135, 62] on icon at bounding box center [135, 62] width 5 height 5
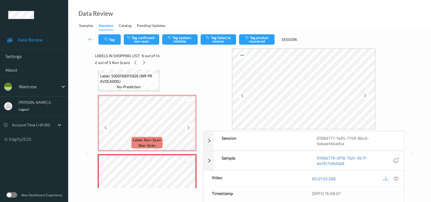
scroll to position [205, 0]
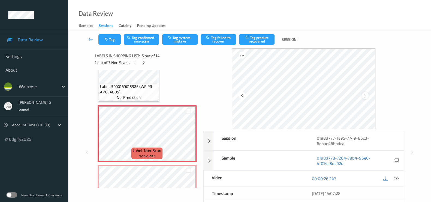
click at [367, 97] on icon at bounding box center [365, 95] width 5 height 5
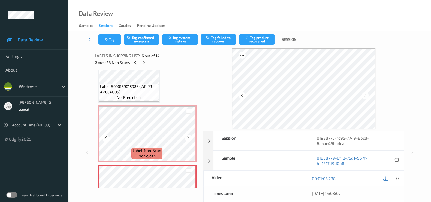
scroll to position [171, 0]
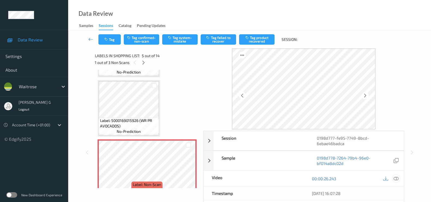
click at [396, 180] on icon at bounding box center [396, 179] width 5 height 5
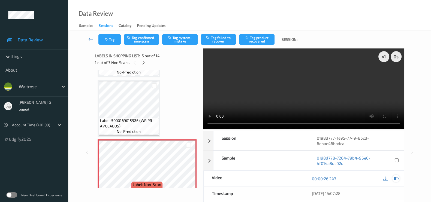
click at [398, 179] on icon at bounding box center [396, 179] width 5 height 5
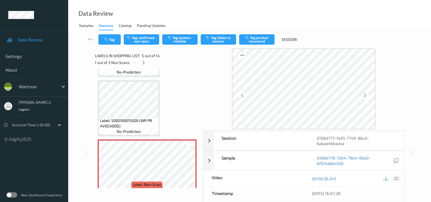
click at [398, 178] on icon at bounding box center [396, 179] width 5 height 5
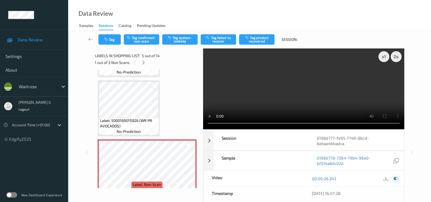
click at [396, 178] on icon at bounding box center [396, 179] width 5 height 5
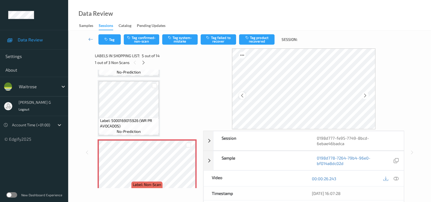
click at [241, 95] on icon at bounding box center [242, 95] width 5 height 5
click at [367, 97] on icon at bounding box center [365, 95] width 5 height 5
click at [399, 177] on div at bounding box center [396, 178] width 7 height 7
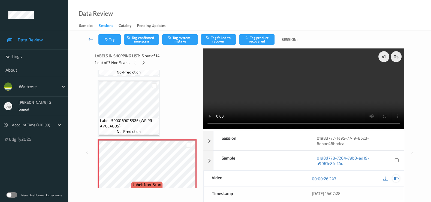
click at [396, 180] on icon at bounding box center [396, 179] width 5 height 5
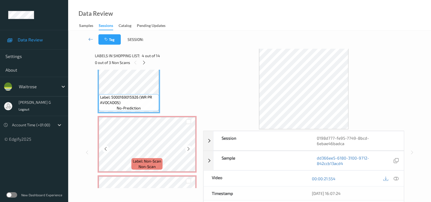
scroll to position [205, 0]
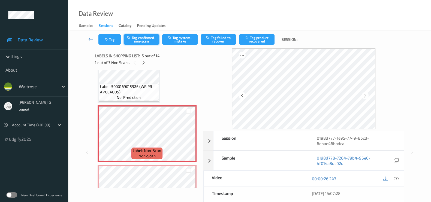
click at [142, 37] on button "Tag confirmed-non-scan" at bounding box center [141, 39] width 35 height 10
click at [255, 37] on button "Tag product recovered" at bounding box center [256, 39] width 35 height 10
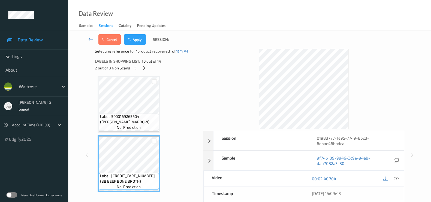
scroll to position [444, 0]
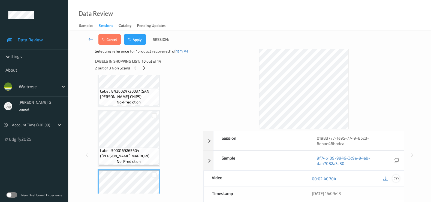
click at [398, 180] on icon at bounding box center [396, 179] width 5 height 5
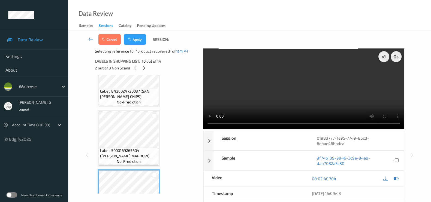
click at [392, 179] on div at bounding box center [391, 178] width 18 height 7
click at [395, 179] on icon at bounding box center [396, 179] width 5 height 5
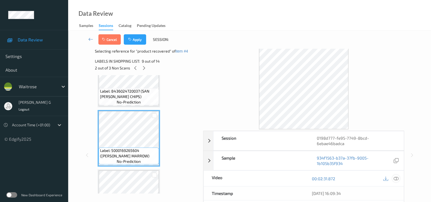
click at [395, 178] on icon at bounding box center [396, 179] width 5 height 5
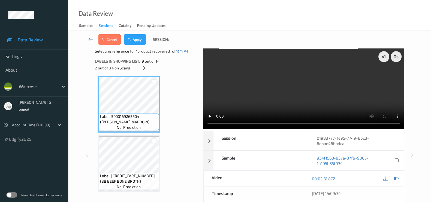
scroll to position [512, 0]
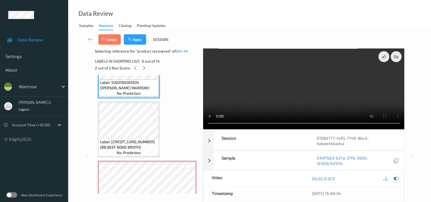
click at [398, 178] on icon at bounding box center [396, 179] width 5 height 5
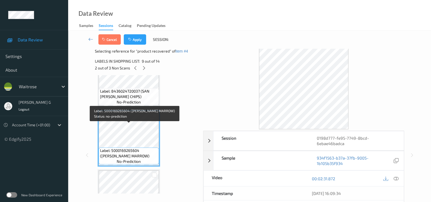
scroll to position [410, 0]
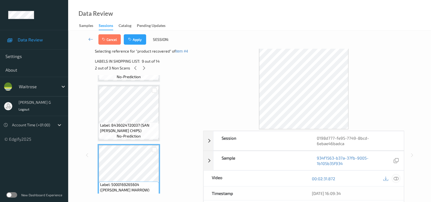
click at [397, 178] on icon at bounding box center [396, 179] width 5 height 5
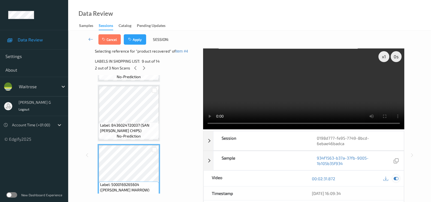
click at [396, 179] on icon at bounding box center [396, 179] width 5 height 5
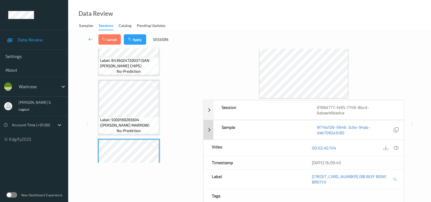
scroll to position [0, 0]
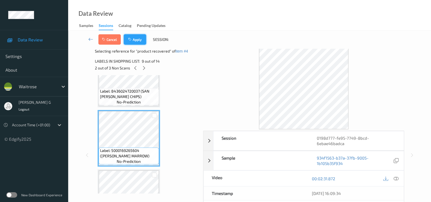
click at [136, 38] on button "Apply" at bounding box center [135, 39] width 22 height 10
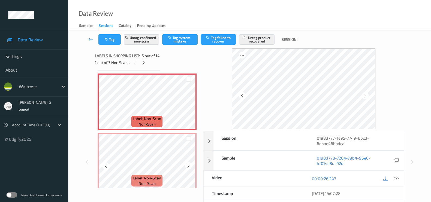
scroll to position [248, 0]
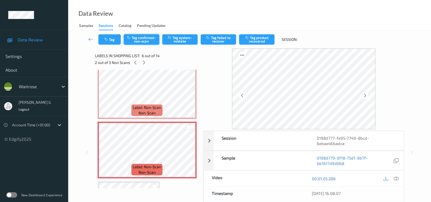
click at [139, 39] on button "Tag confirmed-non-scan" at bounding box center [141, 39] width 35 height 10
click at [259, 41] on button "Tag product recovered" at bounding box center [256, 39] width 35 height 10
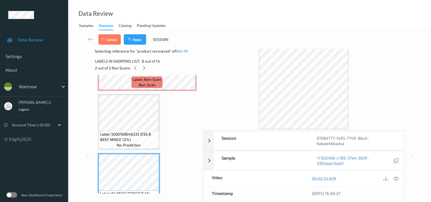
scroll to position [351, 0]
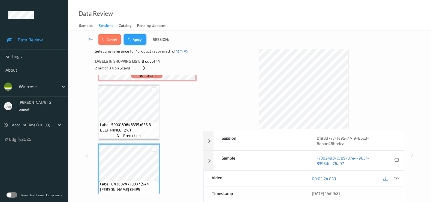
click at [138, 40] on button "Apply" at bounding box center [135, 39] width 22 height 10
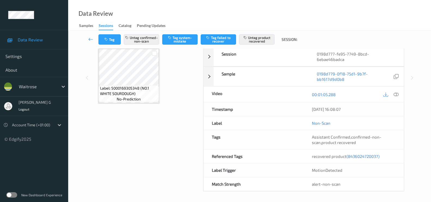
scroll to position [0, 0]
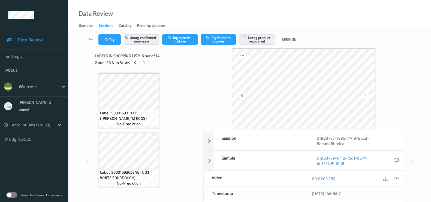
click at [143, 64] on icon at bounding box center [144, 62] width 5 height 5
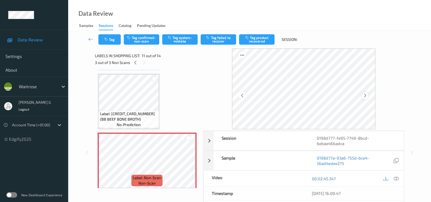
click at [367, 96] on icon at bounding box center [365, 95] width 5 height 5
click at [399, 178] on icon at bounding box center [396, 179] width 5 height 5
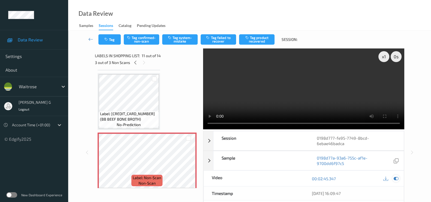
click at [397, 180] on icon at bounding box center [396, 179] width 5 height 5
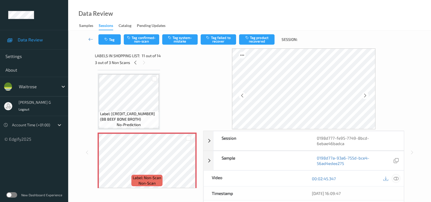
click at [398, 179] on icon at bounding box center [396, 179] width 5 height 5
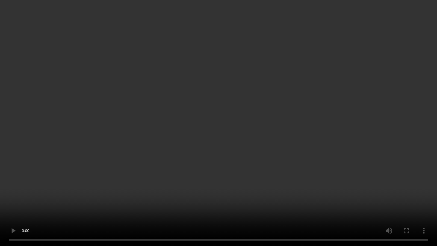
click at [261, 202] on video at bounding box center [218, 123] width 437 height 246
click at [337, 202] on video at bounding box center [218, 123] width 437 height 246
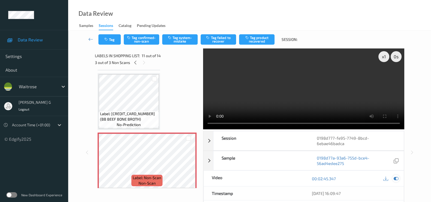
click at [397, 179] on icon at bounding box center [396, 179] width 5 height 5
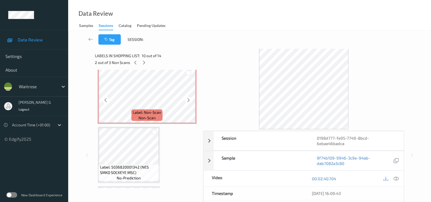
scroll to position [602, 0]
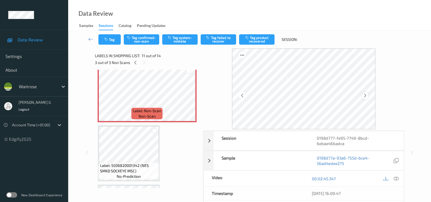
click at [365, 97] on icon at bounding box center [365, 95] width 5 height 5
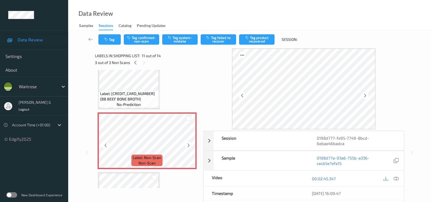
scroll to position [533, 0]
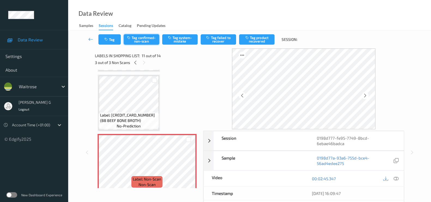
click at [151, 39] on button "Tag confirmed-non-scan" at bounding box center [141, 39] width 35 height 10
click at [255, 40] on button "Tag product recovered" at bounding box center [256, 39] width 35 height 10
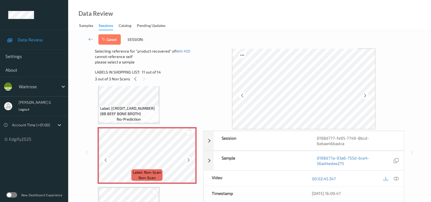
scroll to position [636, 0]
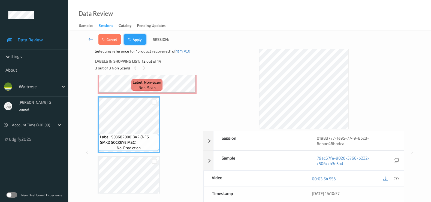
click at [136, 40] on button "Apply" at bounding box center [135, 39] width 22 height 10
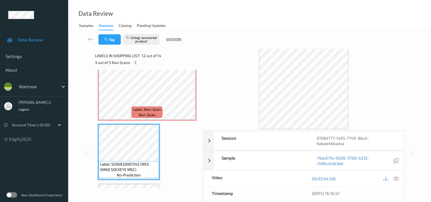
scroll to position [0, 0]
click at [136, 61] on icon at bounding box center [135, 62] width 5 height 5
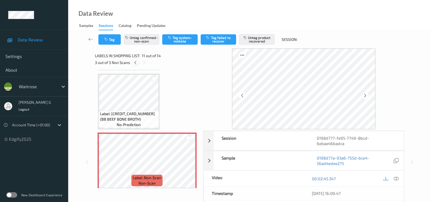
click at [135, 62] on icon at bounding box center [135, 62] width 5 height 5
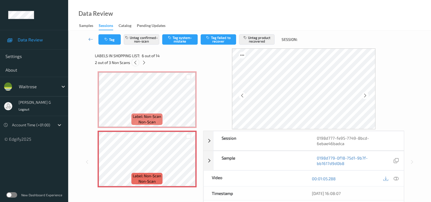
click at [135, 62] on icon at bounding box center [135, 62] width 5 height 5
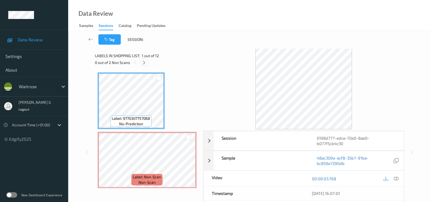
click at [143, 63] on icon at bounding box center [144, 62] width 5 height 5
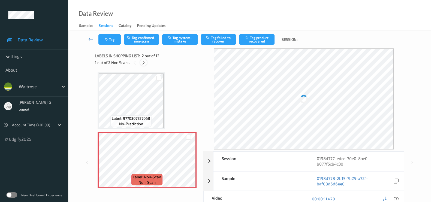
scroll to position [3, 0]
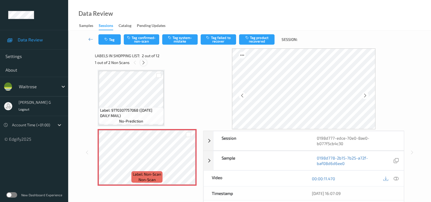
click at [144, 63] on icon at bounding box center [143, 62] width 5 height 5
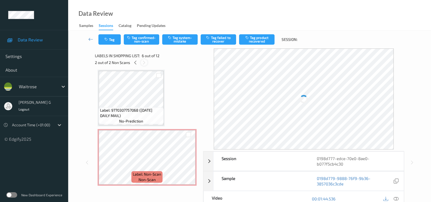
scroll to position [239, 0]
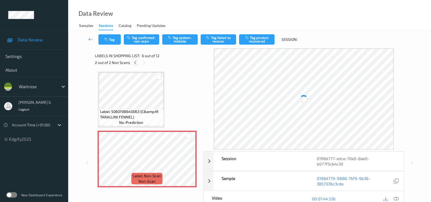
click at [134, 61] on icon at bounding box center [135, 62] width 5 height 5
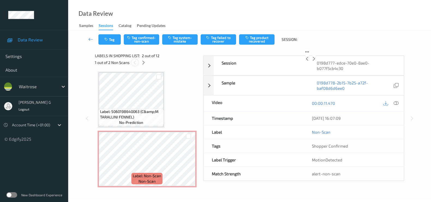
scroll to position [3, 0]
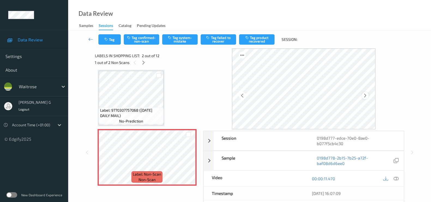
click at [366, 93] on icon at bounding box center [365, 95] width 5 height 5
click at [368, 95] on icon at bounding box center [365, 95] width 5 height 5
click at [142, 63] on icon at bounding box center [143, 62] width 5 height 5
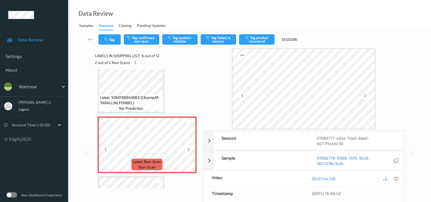
scroll to position [273, 0]
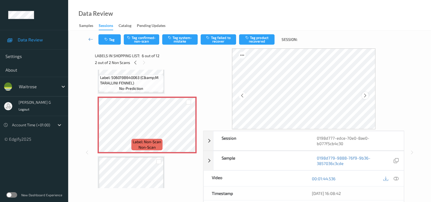
click at [368, 95] on icon at bounding box center [365, 95] width 5 height 5
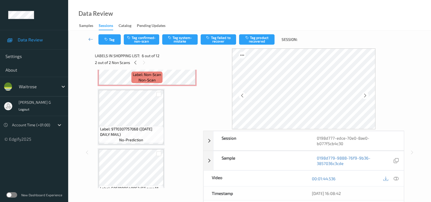
scroll to position [0, 0]
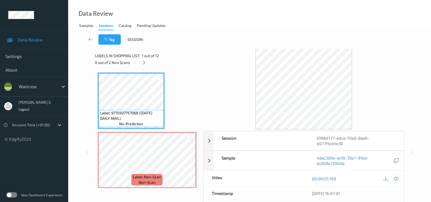
click at [396, 178] on icon at bounding box center [396, 179] width 5 height 5
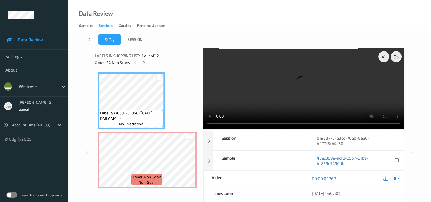
click at [398, 178] on icon at bounding box center [396, 179] width 5 height 5
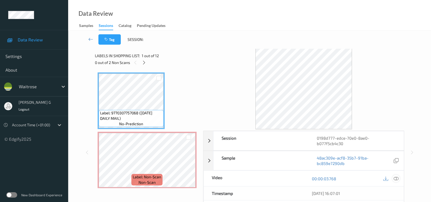
click at [396, 180] on icon at bounding box center [396, 179] width 5 height 5
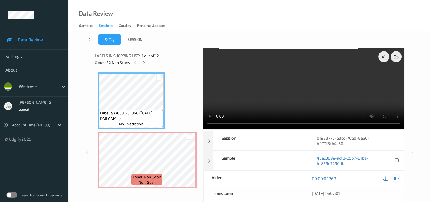
click at [399, 179] on div at bounding box center [396, 178] width 7 height 7
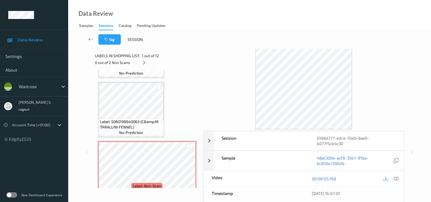
scroll to position [238, 0]
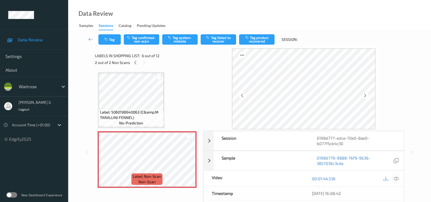
click at [398, 178] on icon at bounding box center [396, 179] width 5 height 5
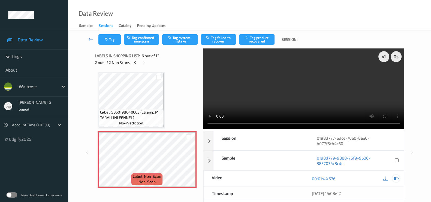
click at [398, 175] on div at bounding box center [396, 178] width 7 height 7
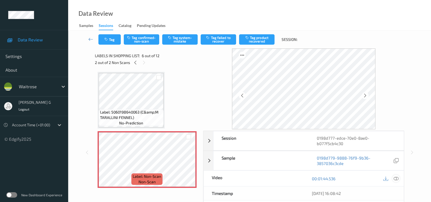
click at [398, 179] on icon at bounding box center [396, 179] width 5 height 5
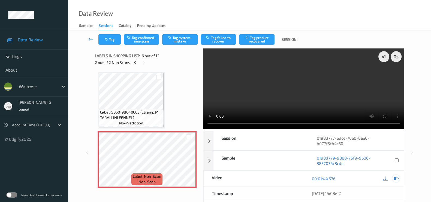
click at [396, 178] on icon at bounding box center [396, 179] width 5 height 5
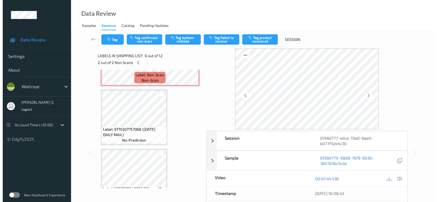
scroll to position [0, 0]
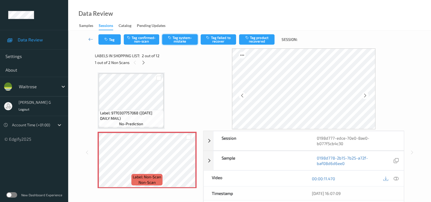
click at [181, 37] on button "Tag system-mistake" at bounding box center [179, 39] width 35 height 10
click at [107, 38] on icon "button" at bounding box center [106, 40] width 5 height 4
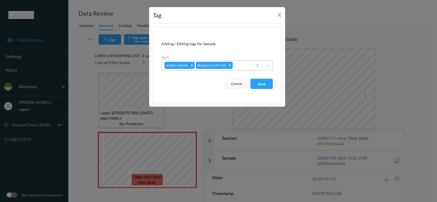
click at [239, 66] on div at bounding box center [242, 65] width 16 height 7
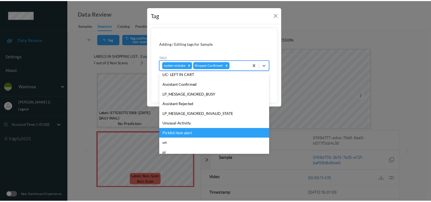
scroll to position [107, 0]
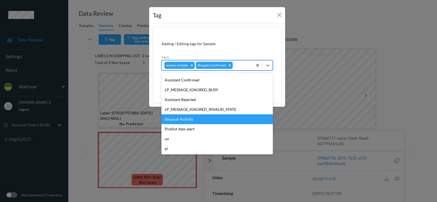
click at [182, 116] on div "Unusual-Activity" at bounding box center [216, 120] width 111 height 10
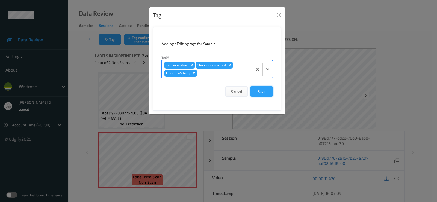
click at [265, 87] on button "Save" at bounding box center [261, 91] width 22 height 10
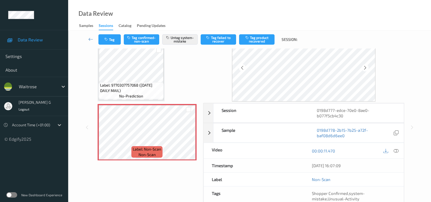
scroll to position [0, 0]
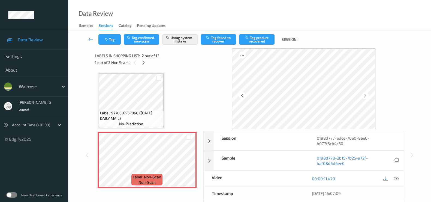
click at [147, 62] on div "1 out of 2 Non Scans" at bounding box center [147, 62] width 104 height 7
click at [141, 64] on icon at bounding box center [143, 62] width 5 height 5
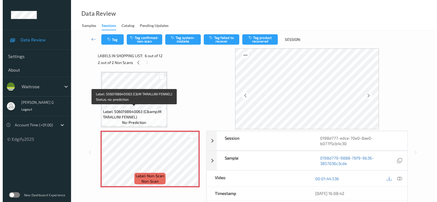
scroll to position [273, 0]
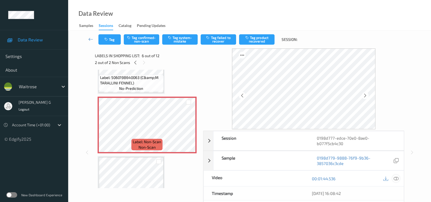
click at [396, 178] on icon at bounding box center [396, 179] width 5 height 5
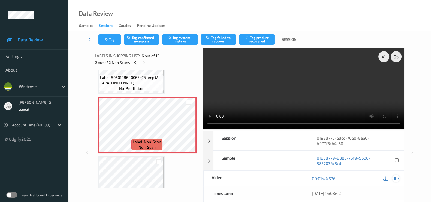
click at [395, 179] on icon at bounding box center [396, 179] width 5 height 5
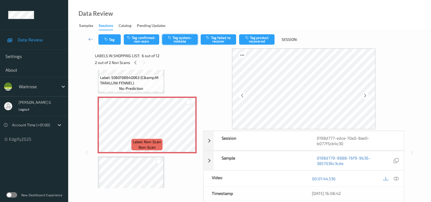
click at [183, 37] on button "Tag system-mistake" at bounding box center [179, 39] width 35 height 10
click at [108, 39] on icon "button" at bounding box center [106, 40] width 5 height 4
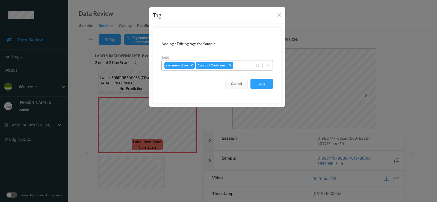
click at [244, 68] on div at bounding box center [242, 65] width 16 height 7
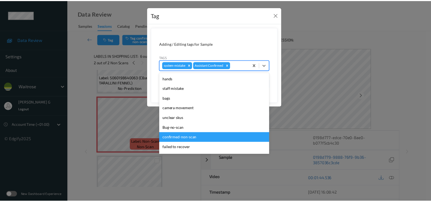
scroll to position [102, 0]
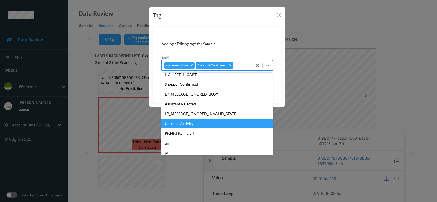
click at [181, 125] on div "Unusual-Activity" at bounding box center [216, 124] width 111 height 10
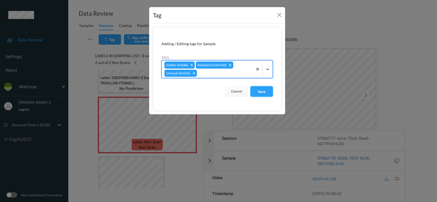
click at [260, 92] on button "Save" at bounding box center [261, 91] width 22 height 10
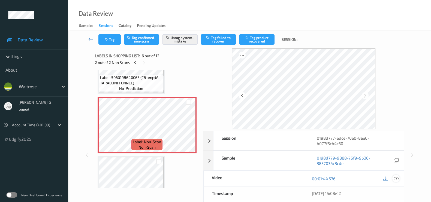
click at [398, 179] on icon at bounding box center [396, 179] width 5 height 5
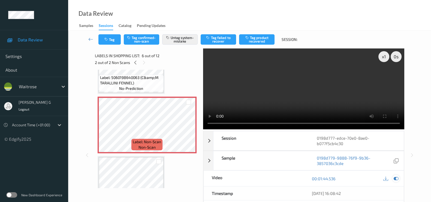
click at [396, 178] on icon at bounding box center [396, 179] width 5 height 5
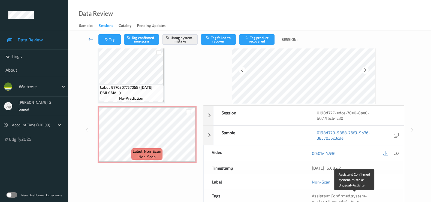
scroll to position [0, 0]
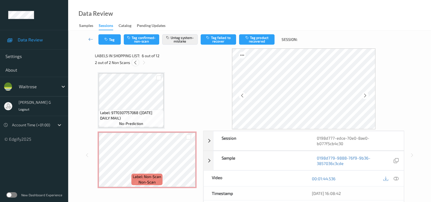
click at [134, 64] on icon at bounding box center [135, 62] width 5 height 5
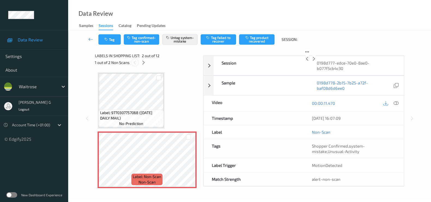
scroll to position [3, 0]
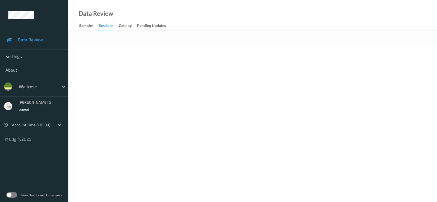
click at [183, 11] on div "Data Review Samples Sessions Catalog Pending Updates" at bounding box center [252, 15] width 368 height 31
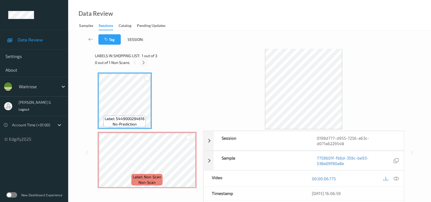
click at [142, 62] on icon at bounding box center [143, 62] width 5 height 5
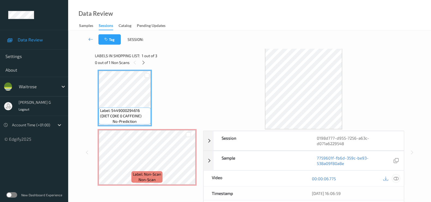
click at [396, 178] on icon at bounding box center [396, 179] width 5 height 5
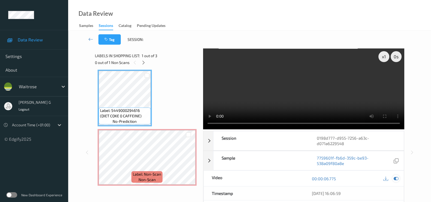
click at [395, 177] on icon at bounding box center [396, 179] width 5 height 5
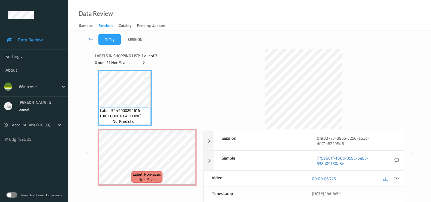
scroll to position [0, 0]
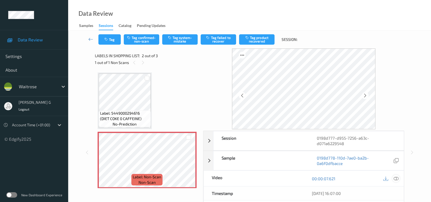
click at [397, 178] on icon at bounding box center [396, 179] width 5 height 5
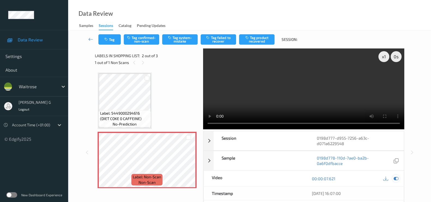
click at [397, 180] on icon at bounding box center [396, 179] width 5 height 5
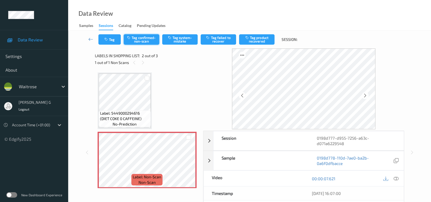
click at [138, 35] on button "Tag confirmed-non-scan" at bounding box center [141, 39] width 35 height 10
click at [141, 39] on button "Untag confirmed-non-scan" at bounding box center [141, 39] width 35 height 10
click at [185, 38] on button "Tag system-mistake" at bounding box center [179, 39] width 35 height 10
click at [109, 40] on icon "button" at bounding box center [106, 40] width 5 height 4
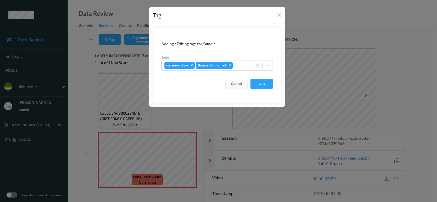
drag, startPoint x: 238, startPoint y: 70, endPoint x: 234, endPoint y: 53, distance: 16.8
click at [234, 54] on form "Adding / Editing tags for Sample Tags system-mistake Shopper Confirmed Cancel S…" at bounding box center [217, 65] width 128 height 76
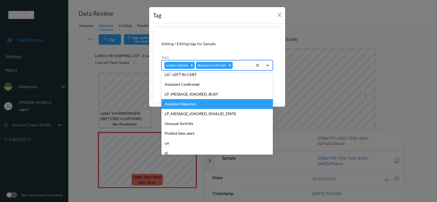
scroll to position [107, 0]
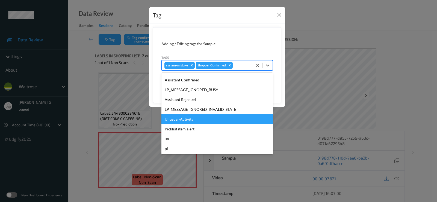
click at [187, 114] on div "LP_MESSAGE_IGNORED_INVALID_STATE" at bounding box center [216, 110] width 111 height 10
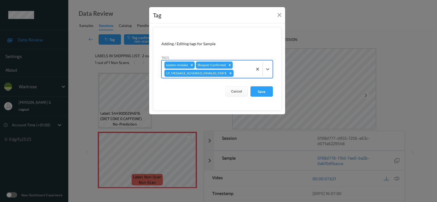
click at [313, 44] on div "Tag Adding / Editing tags for Sample Tags option LP_MESSAGE_IGNORED_INVALID_STA…" at bounding box center [218, 101] width 437 height 202
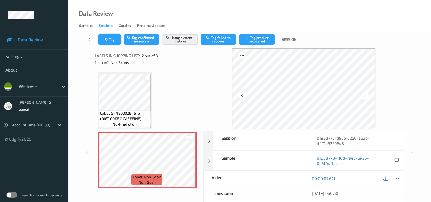
click at [110, 37] on button "Tag" at bounding box center [109, 39] width 22 height 10
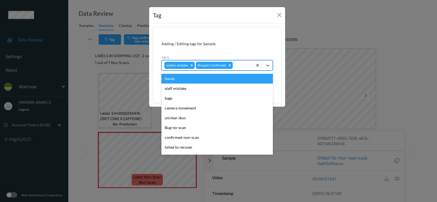
click at [238, 65] on div at bounding box center [242, 65] width 16 height 7
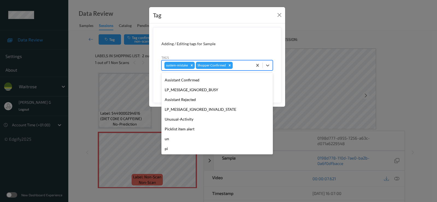
click at [171, 121] on div "Unusual-Activity" at bounding box center [216, 120] width 111 height 10
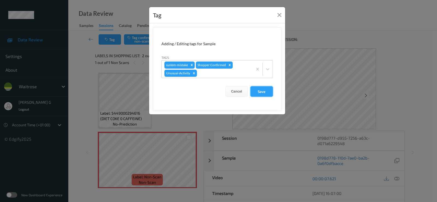
click at [256, 88] on button "Save" at bounding box center [261, 91] width 22 height 10
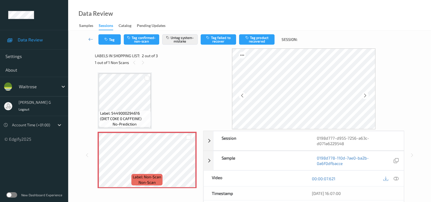
scroll to position [61, 0]
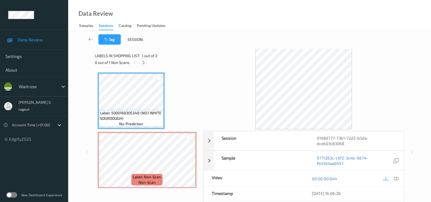
click at [144, 65] on icon at bounding box center [143, 62] width 5 height 5
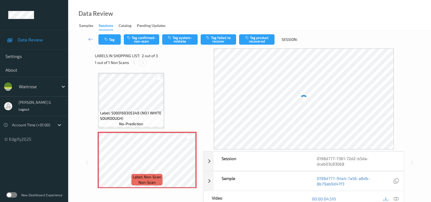
scroll to position [3, 0]
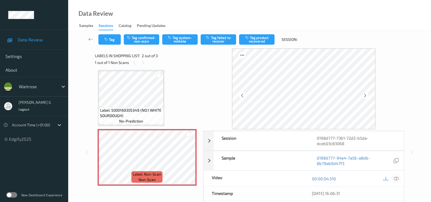
click at [396, 178] on icon at bounding box center [396, 179] width 5 height 5
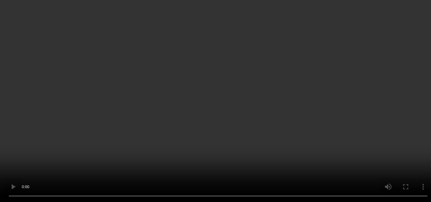
scroll to position [65, 0]
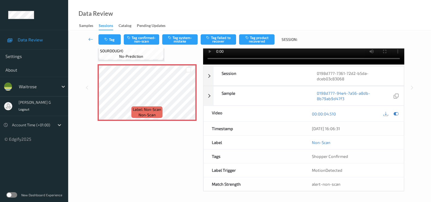
click at [138, 165] on div "Labels in shopping list: 2 out of 3 1 out of 1 Non Scans Label: 5000169305348 (…" at bounding box center [147, 88] width 104 height 208
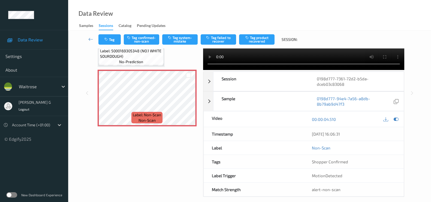
scroll to position [0, 0]
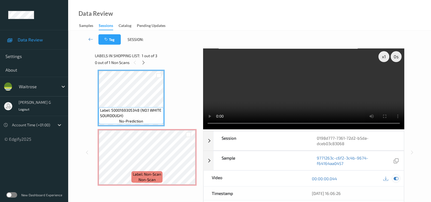
click at [397, 179] on icon at bounding box center [396, 179] width 5 height 5
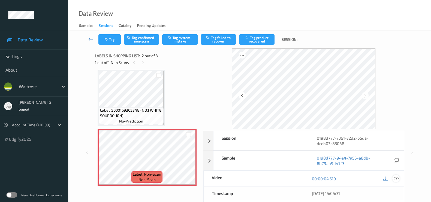
click at [397, 178] on icon at bounding box center [396, 179] width 5 height 5
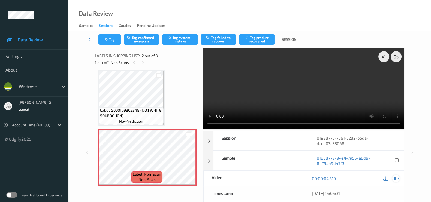
click at [394, 179] on icon at bounding box center [396, 179] width 5 height 5
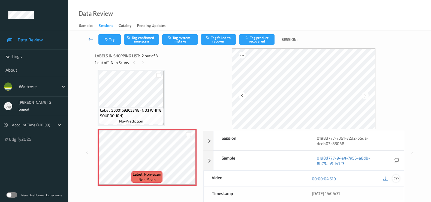
click at [398, 178] on icon at bounding box center [396, 179] width 5 height 5
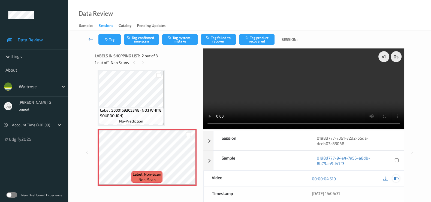
click at [397, 177] on icon at bounding box center [396, 179] width 5 height 5
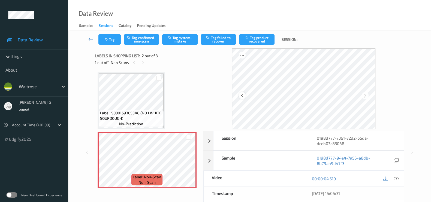
click at [243, 96] on icon at bounding box center [242, 95] width 5 height 5
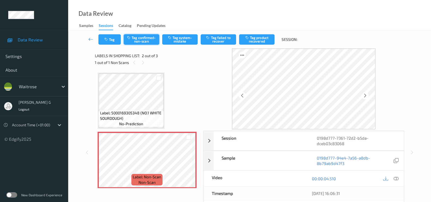
click at [138, 38] on button "Tag confirmed-non-scan" at bounding box center [141, 39] width 35 height 10
click at [219, 41] on button "Tag failed to recover" at bounding box center [218, 39] width 35 height 10
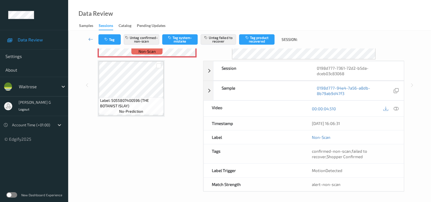
scroll to position [70, 0]
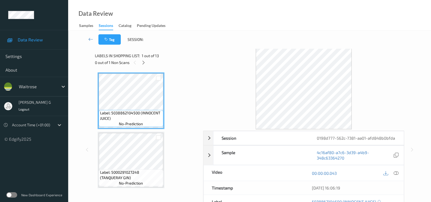
click at [141, 66] on div "Labels in shopping list: 1 out of 13 0 out of 1 Non Scans" at bounding box center [147, 59] width 104 height 21
click at [142, 64] on icon at bounding box center [143, 62] width 5 height 5
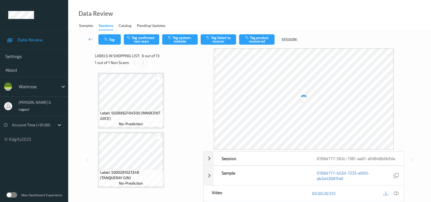
scroll to position [239, 0]
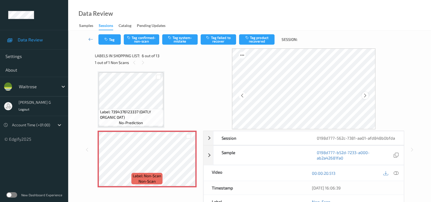
click at [367, 94] on icon at bounding box center [365, 95] width 5 height 5
click at [365, 97] on icon at bounding box center [365, 95] width 5 height 5
click at [396, 171] on icon at bounding box center [396, 173] width 5 height 5
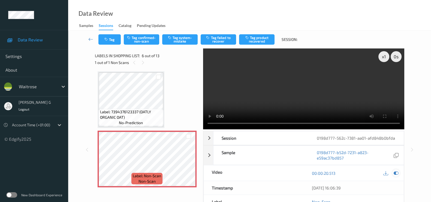
click at [396, 172] on icon at bounding box center [396, 173] width 5 height 5
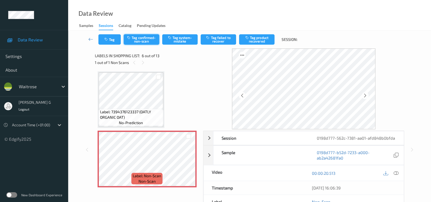
click at [139, 41] on button "Tag confirmed-non-scan" at bounding box center [141, 39] width 35 height 10
click at [265, 37] on button "Tag product recovered" at bounding box center [256, 39] width 35 height 10
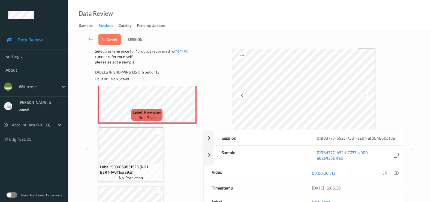
scroll to position [341, 0]
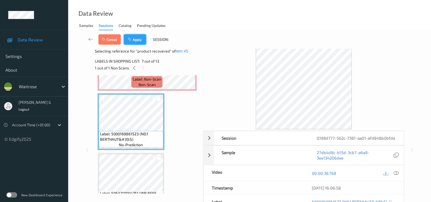
click at [136, 39] on button "Apply" at bounding box center [135, 39] width 22 height 10
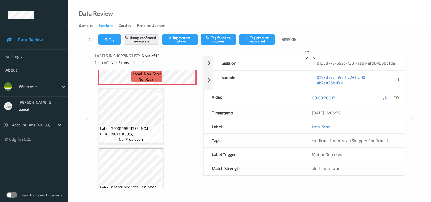
scroll to position [239, 0]
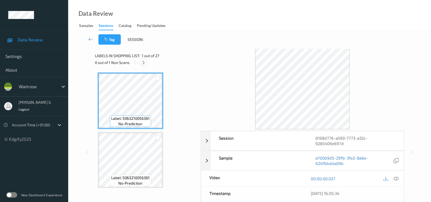
click at [145, 63] on icon at bounding box center [143, 62] width 5 height 5
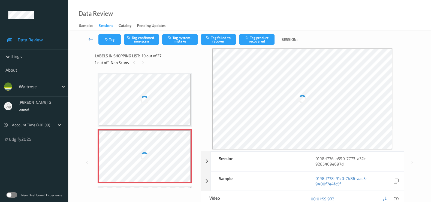
scroll to position [476, 0]
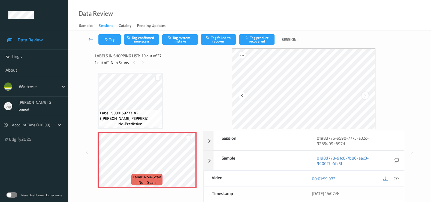
click at [369, 96] on div at bounding box center [365, 95] width 7 height 7
click at [366, 95] on icon at bounding box center [365, 95] width 5 height 5
click at [397, 178] on icon at bounding box center [396, 179] width 5 height 5
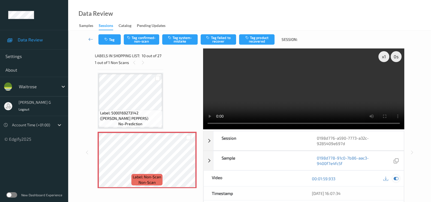
click at [396, 177] on icon at bounding box center [396, 179] width 5 height 5
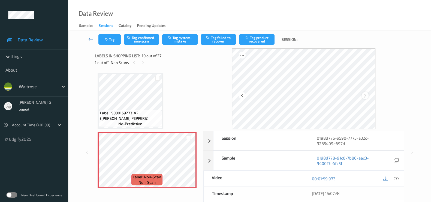
click at [366, 93] on icon at bounding box center [365, 95] width 5 height 5
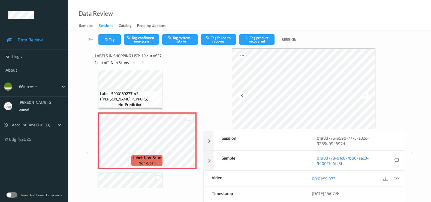
scroll to position [510, 0]
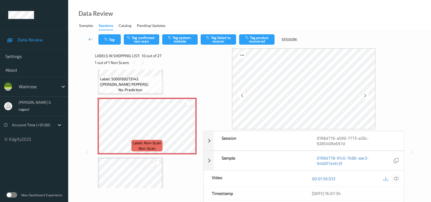
click at [396, 178] on icon at bounding box center [396, 179] width 5 height 5
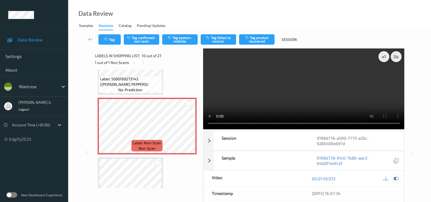
click at [397, 179] on icon at bounding box center [396, 179] width 5 height 5
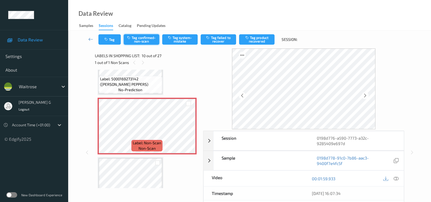
click at [143, 38] on button "Tag confirmed-non-scan" at bounding box center [141, 39] width 35 height 10
click at [253, 37] on button "Tag product recovered" at bounding box center [256, 39] width 35 height 10
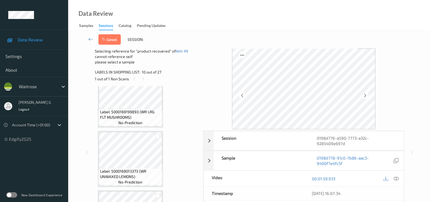
scroll to position [578, 0]
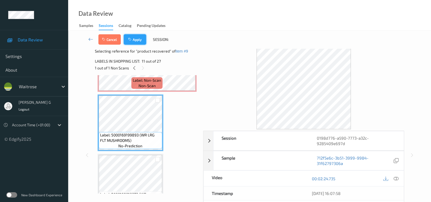
click at [141, 41] on button "Apply" at bounding box center [135, 39] width 22 height 10
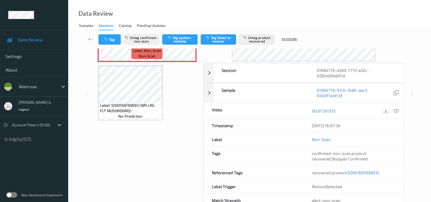
scroll to position [544, 0]
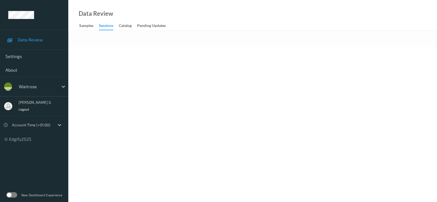
click at [95, 51] on body "Data Review Settings About waitrose [PERSON_NAME] g Logout Account Time (+01:00…" at bounding box center [218, 101] width 437 height 202
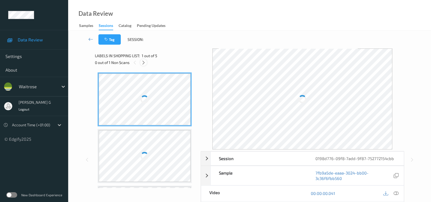
click at [144, 60] on icon at bounding box center [143, 62] width 5 height 5
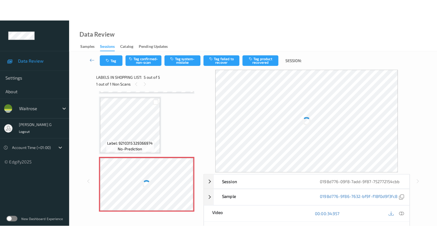
scroll to position [174, 0]
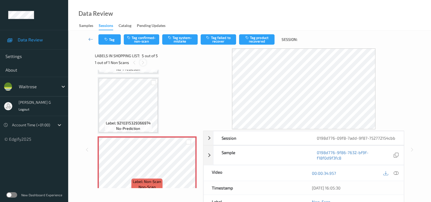
click at [142, 61] on icon at bounding box center [143, 62] width 5 height 5
click at [394, 171] on icon at bounding box center [396, 173] width 5 height 5
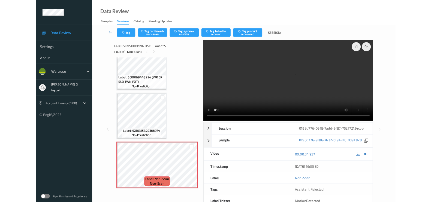
scroll to position [136, 0]
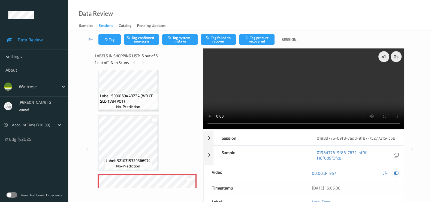
click at [396, 171] on icon at bounding box center [396, 173] width 5 height 5
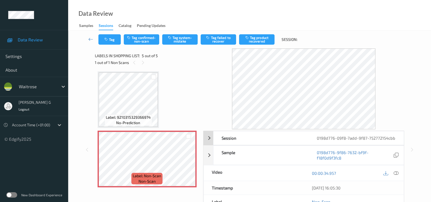
scroll to position [34, 0]
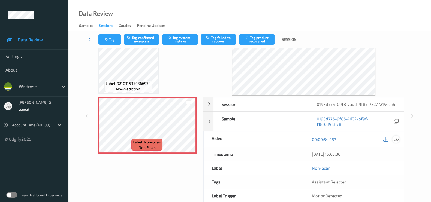
click at [396, 137] on icon at bounding box center [396, 139] width 5 height 5
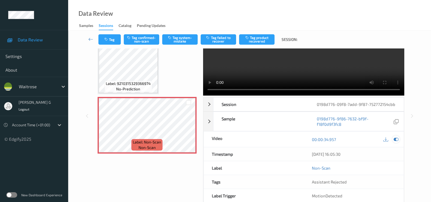
click at [396, 137] on icon at bounding box center [396, 139] width 5 height 5
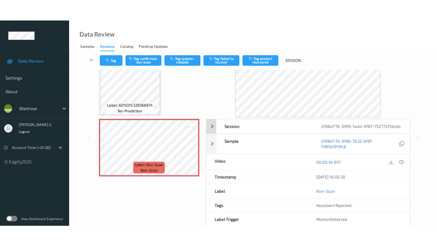
scroll to position [0, 0]
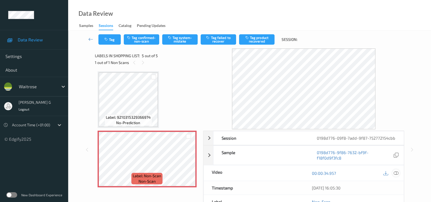
click at [398, 171] on icon at bounding box center [396, 173] width 5 height 5
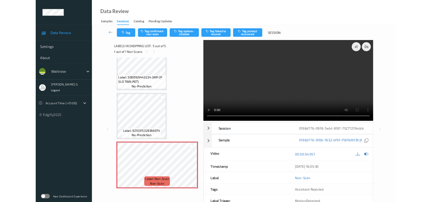
scroll to position [136, 0]
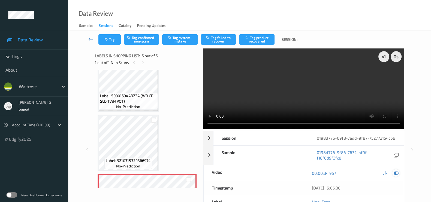
click at [395, 171] on icon at bounding box center [396, 173] width 5 height 5
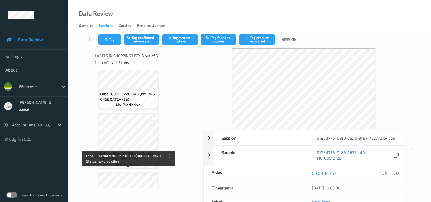
scroll to position [0, 0]
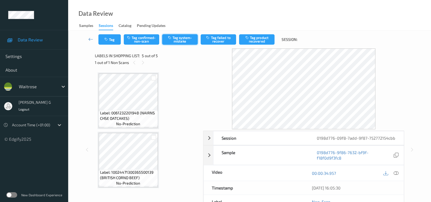
click at [175, 40] on button "Tag system-mistake" at bounding box center [179, 39] width 35 height 10
click at [145, 63] on icon at bounding box center [143, 62] width 5 height 5
click at [397, 171] on icon at bounding box center [396, 173] width 5 height 5
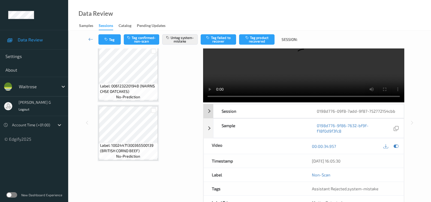
scroll to position [56, 0]
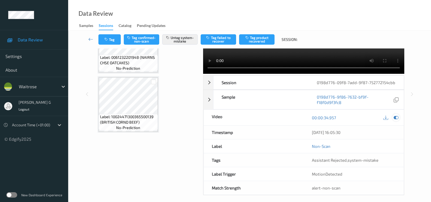
click at [395, 115] on icon at bounding box center [396, 117] width 5 height 5
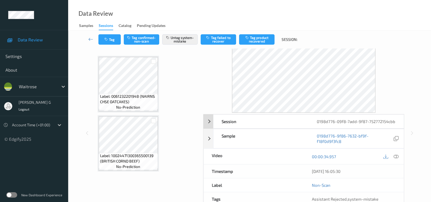
scroll to position [0, 0]
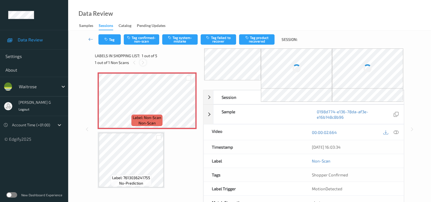
click at [144, 61] on icon at bounding box center [143, 62] width 5 height 5
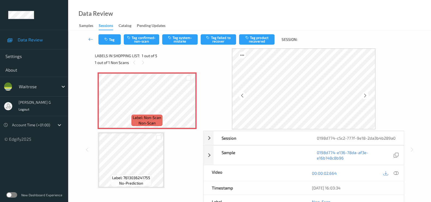
click at [400, 175] on div "00:00:02.664" at bounding box center [354, 174] width 100 height 16
click at [397, 176] on icon at bounding box center [396, 173] width 5 height 5
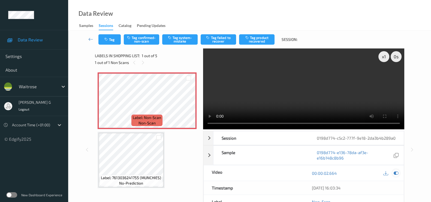
click at [395, 176] on icon at bounding box center [396, 173] width 5 height 5
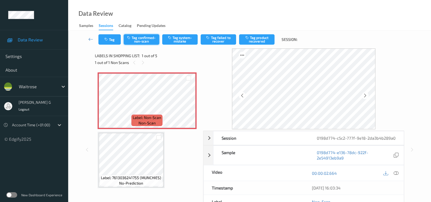
click at [143, 39] on button "Tag confirmed-non-scan" at bounding box center [141, 39] width 35 height 10
click at [254, 40] on button "Tag product recovered" at bounding box center [256, 39] width 35 height 10
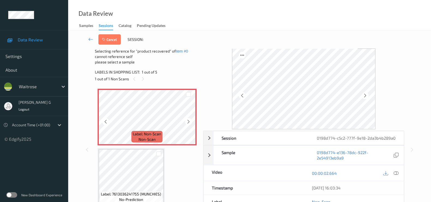
scroll to position [68, 0]
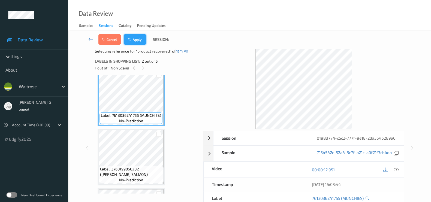
click at [135, 41] on button "Apply" at bounding box center [135, 39] width 22 height 10
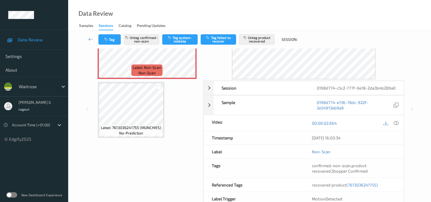
scroll to position [84, 0]
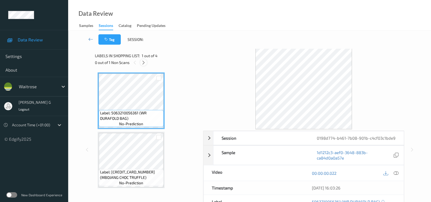
click at [144, 63] on icon at bounding box center [143, 62] width 5 height 5
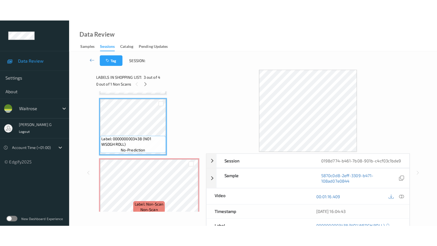
scroll to position [120, 0]
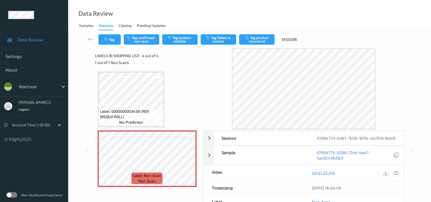
click at [397, 174] on icon at bounding box center [396, 173] width 5 height 5
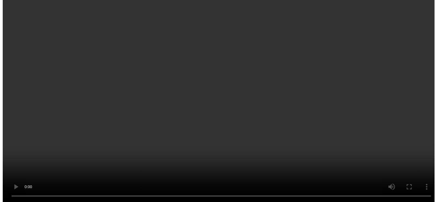
scroll to position [111, 0]
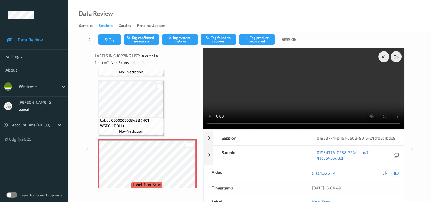
click at [397, 174] on icon at bounding box center [396, 173] width 5 height 5
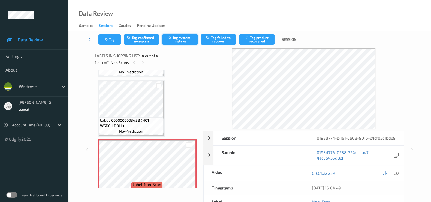
click at [179, 42] on button "Tag system-mistake" at bounding box center [179, 39] width 35 height 10
click at [111, 41] on button "Tag" at bounding box center [109, 39] width 22 height 10
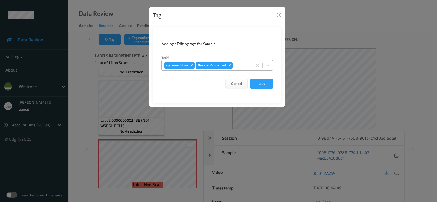
click at [239, 65] on div at bounding box center [242, 65] width 16 height 7
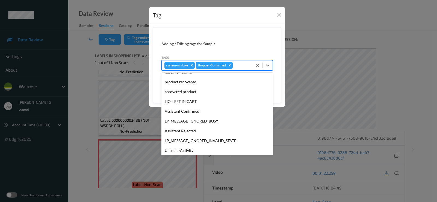
scroll to position [102, 0]
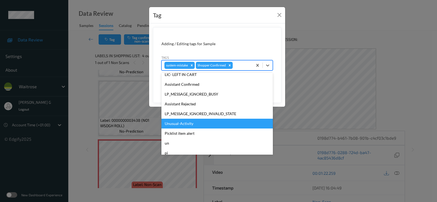
click at [180, 125] on div "Unusual-Activity" at bounding box center [216, 124] width 111 height 10
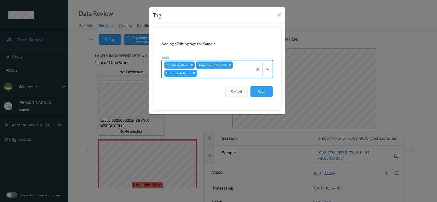
click at [232, 73] on div at bounding box center [224, 73] width 52 height 7
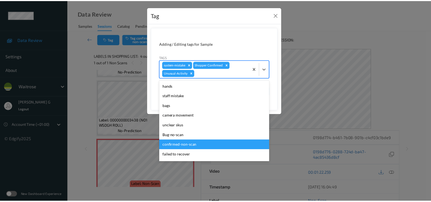
scroll to position [97, 0]
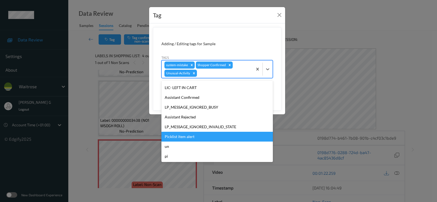
click at [184, 137] on div "Picklist item alert" at bounding box center [216, 137] width 111 height 10
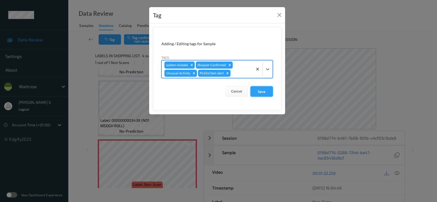
click at [265, 92] on button "Save" at bounding box center [261, 91] width 22 height 10
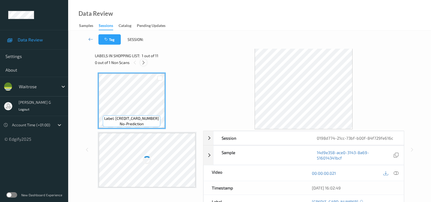
click at [145, 64] on icon at bounding box center [143, 62] width 5 height 5
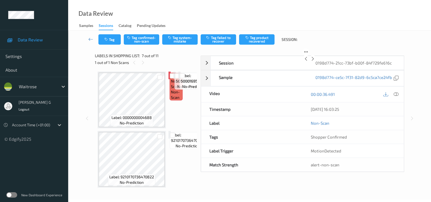
scroll to position [304, 0]
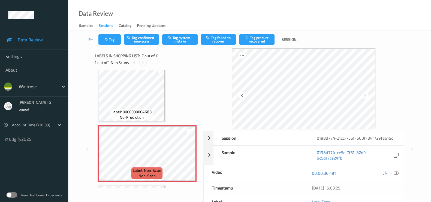
click at [141, 63] on icon at bounding box center [143, 62] width 5 height 5
click at [366, 95] on icon at bounding box center [365, 95] width 5 height 5
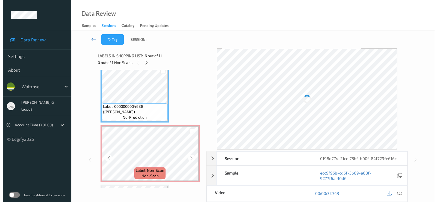
scroll to position [298, 0]
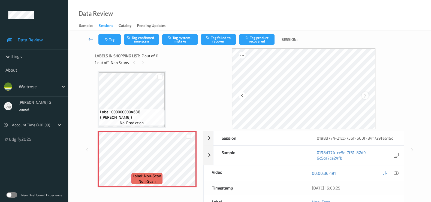
click at [366, 95] on icon at bounding box center [365, 95] width 5 height 5
click at [396, 172] on icon at bounding box center [396, 173] width 5 height 5
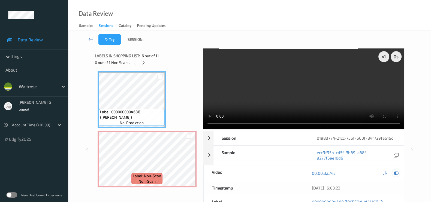
click at [399, 174] on div at bounding box center [396, 173] width 7 height 7
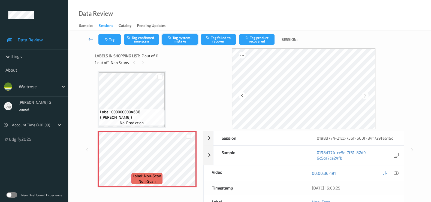
click at [178, 37] on button "Tag system-mistake" at bounding box center [179, 39] width 35 height 10
click at [111, 42] on button "Tag" at bounding box center [109, 39] width 22 height 10
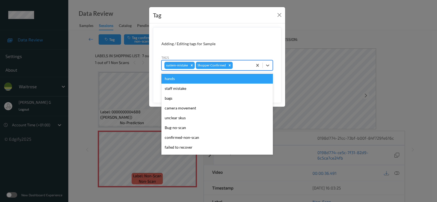
click at [239, 67] on div at bounding box center [242, 65] width 16 height 7
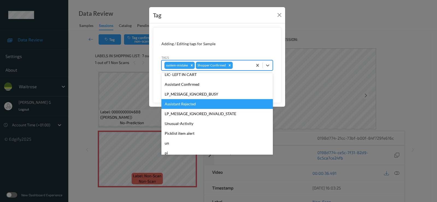
scroll to position [107, 0]
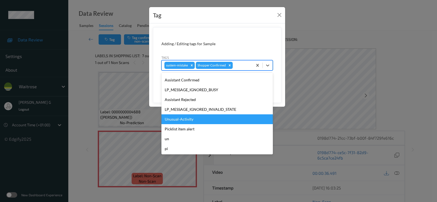
click at [179, 120] on div "Unusual-Activity" at bounding box center [216, 120] width 111 height 10
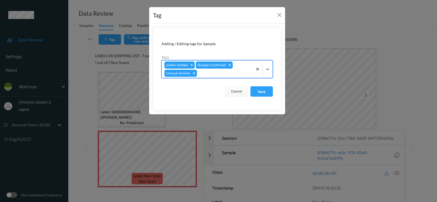
click at [236, 74] on div at bounding box center [224, 73] width 52 height 7
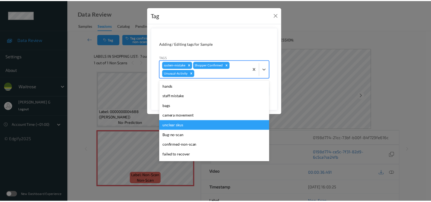
scroll to position [97, 0]
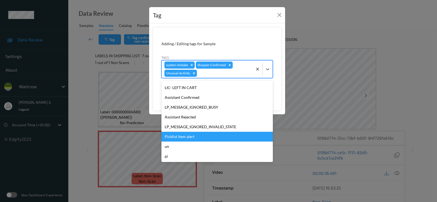
click at [178, 137] on div "Picklist item alert" at bounding box center [216, 137] width 111 height 10
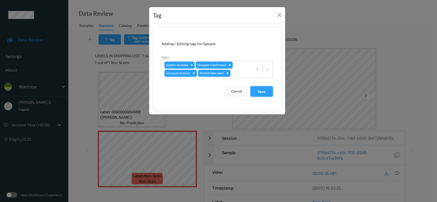
click at [261, 88] on button "Save" at bounding box center [261, 91] width 22 height 10
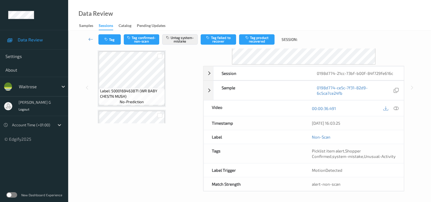
scroll to position [128, 0]
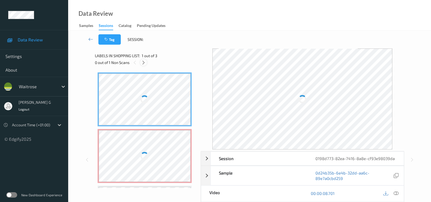
click at [143, 64] on icon at bounding box center [143, 62] width 5 height 5
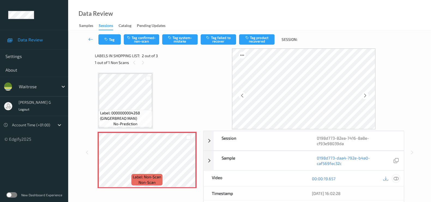
click at [395, 179] on icon at bounding box center [396, 179] width 5 height 5
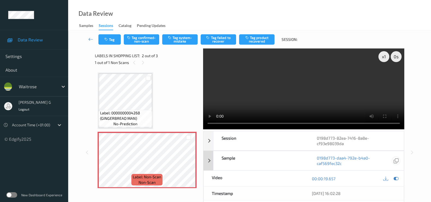
click at [396, 179] on icon at bounding box center [396, 179] width 5 height 5
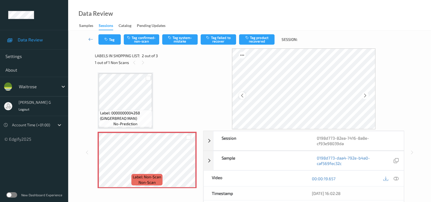
click at [243, 95] on icon at bounding box center [242, 95] width 5 height 5
click at [180, 37] on button "Tag system-mistake" at bounding box center [179, 39] width 35 height 10
click at [110, 40] on button "Tag" at bounding box center [109, 39] width 22 height 10
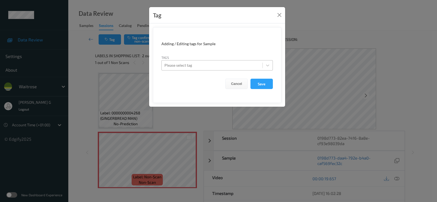
click at [333, 41] on div "Tag Adding / Editing tags for Sample Tags Please select tag Cancel Save" at bounding box center [218, 101] width 437 height 202
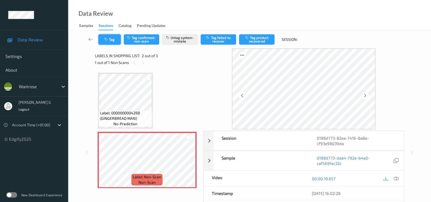
click at [108, 37] on button "Tag" at bounding box center [109, 39] width 22 height 10
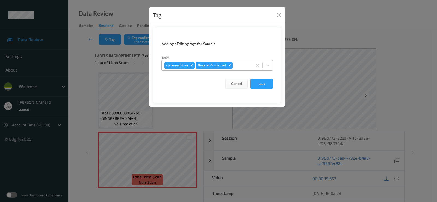
click at [237, 63] on div at bounding box center [242, 65] width 16 height 7
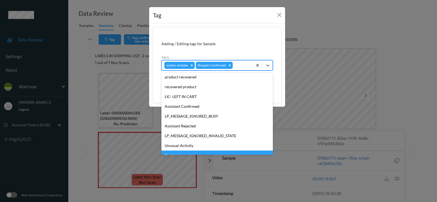
scroll to position [107, 0]
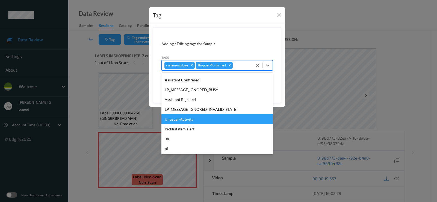
click at [178, 122] on div "Unusual-Activity" at bounding box center [216, 120] width 111 height 10
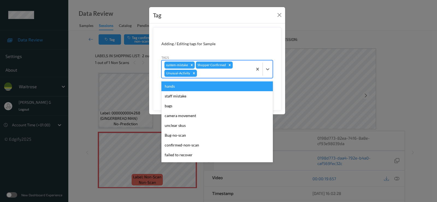
click at [207, 73] on div at bounding box center [224, 73] width 52 height 7
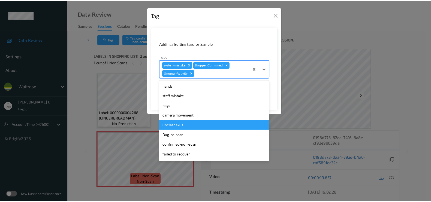
scroll to position [97, 0]
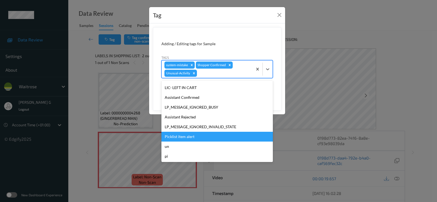
click at [178, 138] on div "Picklist item alert" at bounding box center [216, 137] width 111 height 10
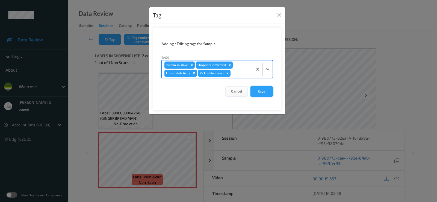
click at [262, 91] on button "Save" at bounding box center [261, 91] width 22 height 10
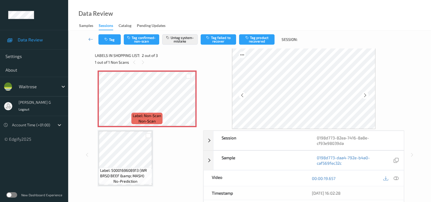
scroll to position [0, 0]
click at [142, 63] on icon at bounding box center [143, 62] width 5 height 5
click at [366, 96] on icon at bounding box center [365, 95] width 5 height 5
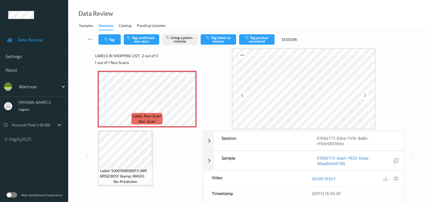
click at [366, 96] on icon at bounding box center [365, 95] width 5 height 5
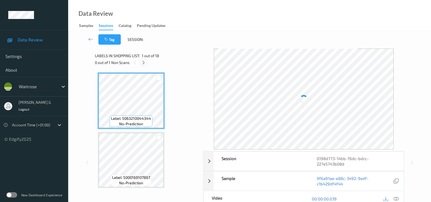
click at [143, 64] on icon at bounding box center [143, 62] width 5 height 5
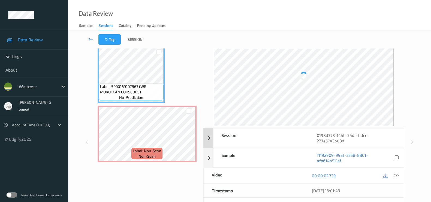
scroll to position [34, 0]
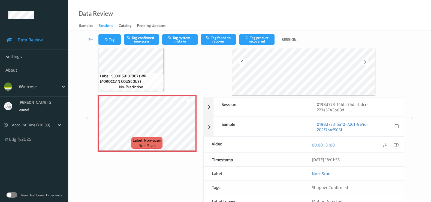
click at [397, 144] on icon at bounding box center [396, 145] width 5 height 5
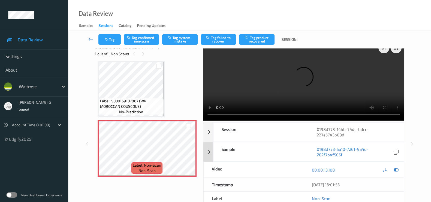
scroll to position [0, 0]
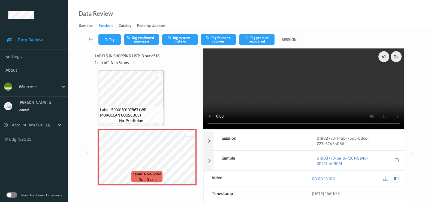
click at [396, 178] on icon at bounding box center [396, 179] width 5 height 5
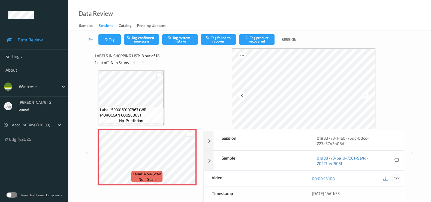
click at [398, 177] on icon at bounding box center [396, 179] width 5 height 5
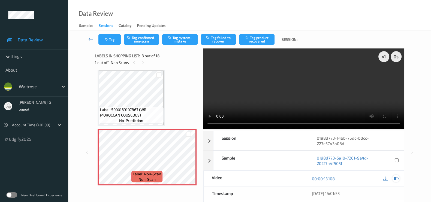
click at [397, 178] on icon at bounding box center [396, 179] width 5 height 5
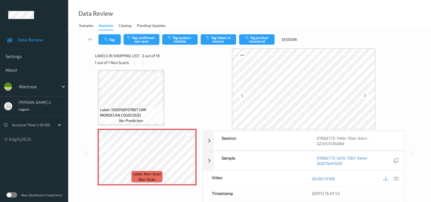
click at [138, 40] on button "Tag confirmed-non-scan" at bounding box center [141, 39] width 35 height 10
click at [249, 43] on button "Tag product recovered" at bounding box center [256, 39] width 35 height 10
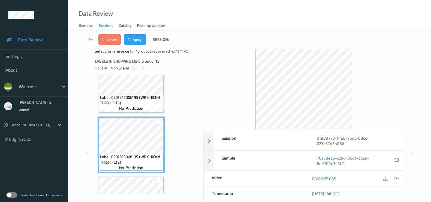
scroll to position [233, 0]
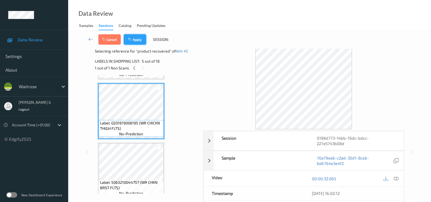
click at [139, 40] on button "Apply" at bounding box center [135, 39] width 22 height 10
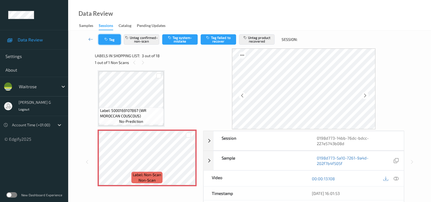
click at [111, 39] on button "Tag" at bounding box center [109, 39] width 22 height 10
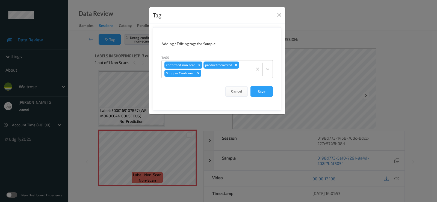
click at [347, 36] on div "Tag Adding / Editing tags for Sample Tags confirmed-non-scan product recovered …" at bounding box center [218, 101] width 437 height 202
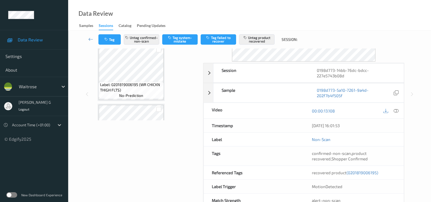
scroll to position [0, 0]
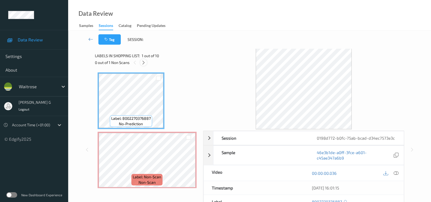
click at [145, 60] on icon at bounding box center [143, 62] width 5 height 5
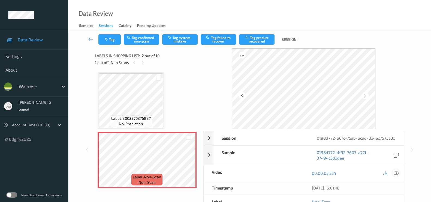
click at [395, 172] on icon at bounding box center [396, 173] width 5 height 5
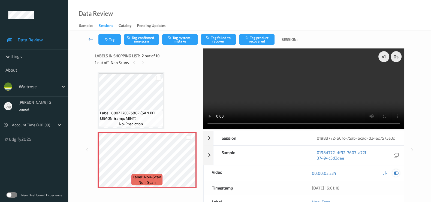
click at [397, 171] on icon at bounding box center [396, 173] width 5 height 5
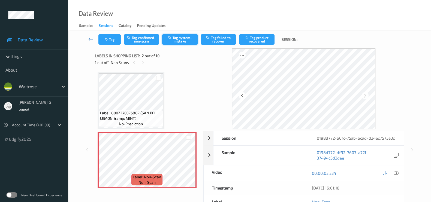
click at [178, 41] on button "Tag system-mistake" at bounding box center [179, 39] width 35 height 10
click at [108, 39] on icon "button" at bounding box center [106, 40] width 5 height 4
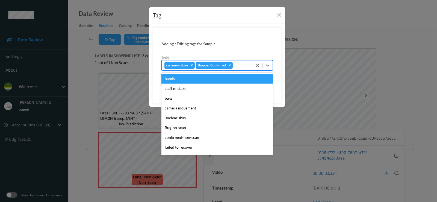
click at [240, 64] on div at bounding box center [242, 65] width 16 height 7
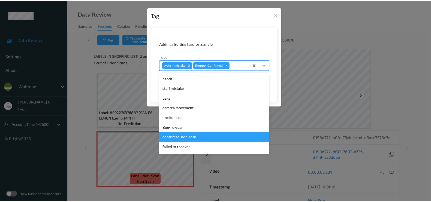
scroll to position [107, 0]
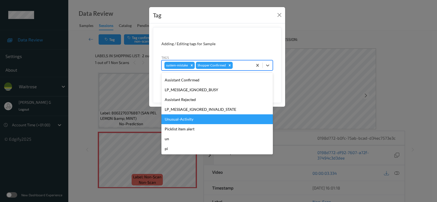
click at [183, 121] on div "Unusual-Activity" at bounding box center [216, 120] width 111 height 10
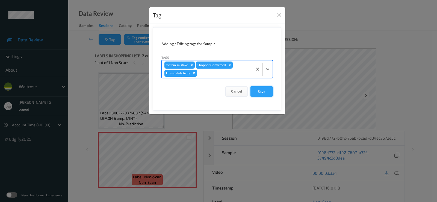
click at [259, 90] on button "Save" at bounding box center [261, 91] width 22 height 10
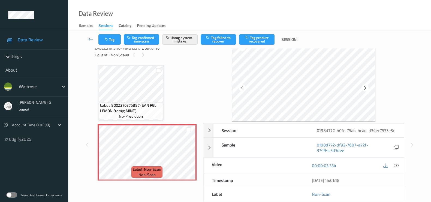
scroll to position [0, 0]
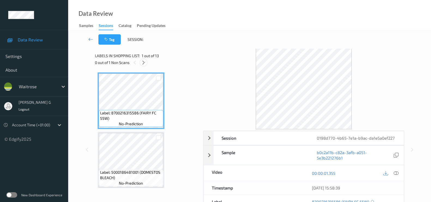
click at [145, 64] on icon at bounding box center [143, 62] width 5 height 5
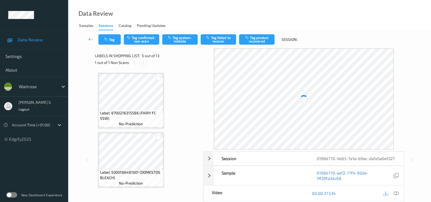
scroll to position [180, 0]
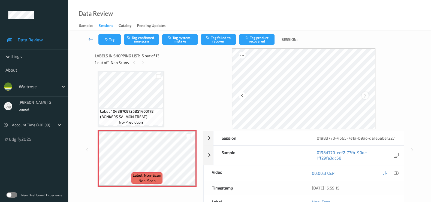
click at [366, 93] on div at bounding box center [365, 95] width 7 height 7
click at [396, 174] on icon at bounding box center [396, 173] width 5 height 5
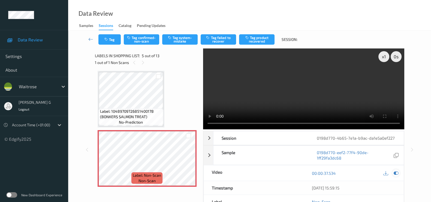
click at [398, 174] on icon at bounding box center [396, 173] width 5 height 5
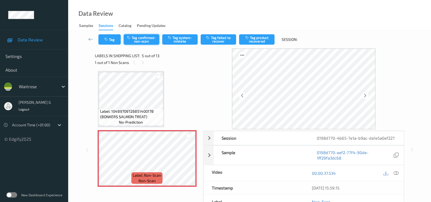
click at [144, 37] on button "Tag confirmed-non-scan" at bounding box center [141, 39] width 35 height 10
click at [253, 38] on button "Tag product recovered" at bounding box center [256, 39] width 35 height 10
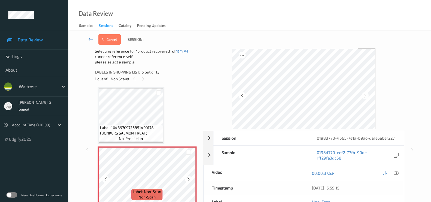
scroll to position [282, 0]
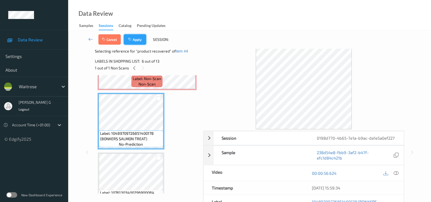
click at [137, 42] on button "Apply" at bounding box center [135, 39] width 22 height 10
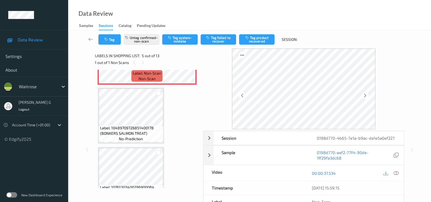
scroll to position [180, 0]
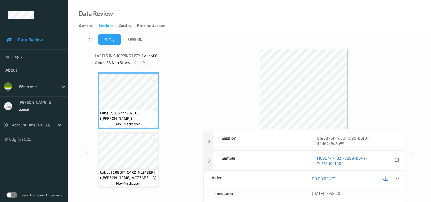
click at [146, 64] on icon at bounding box center [144, 62] width 5 height 5
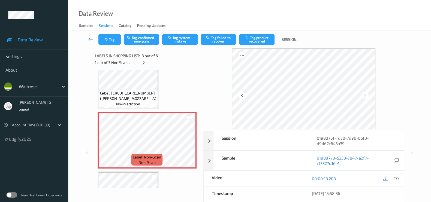
scroll to position [68, 0]
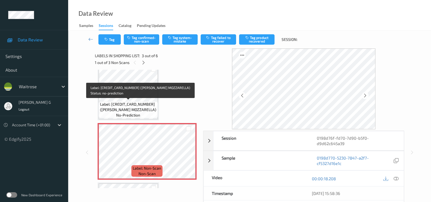
click at [129, 102] on span "Label: 5000169463895 (WR DORG MOZZARELLA)" at bounding box center [128, 107] width 56 height 11
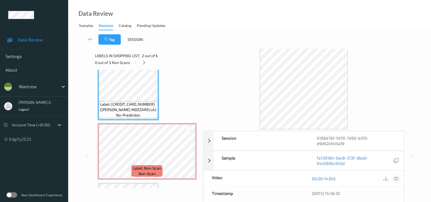
click at [397, 178] on icon at bounding box center [396, 179] width 5 height 5
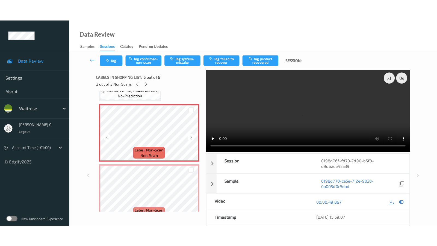
scroll to position [238, 0]
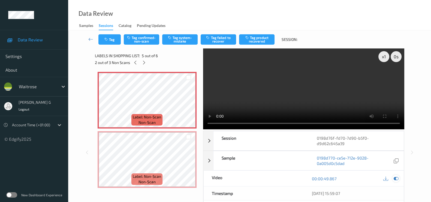
click at [396, 177] on icon at bounding box center [396, 179] width 5 height 5
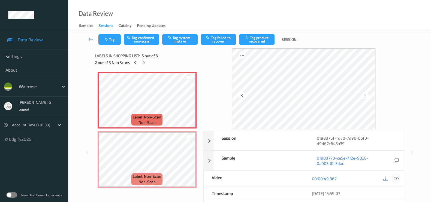
click at [395, 175] on div at bounding box center [396, 178] width 7 height 7
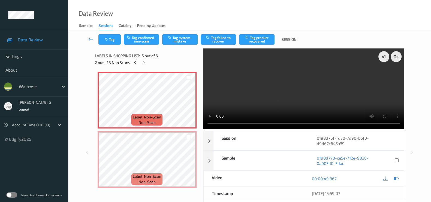
scroll to position [195, 0]
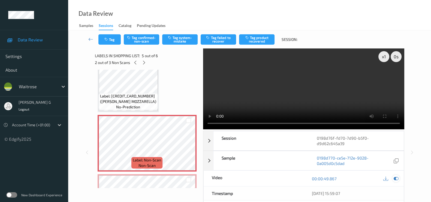
click at [397, 175] on div at bounding box center [396, 178] width 7 height 7
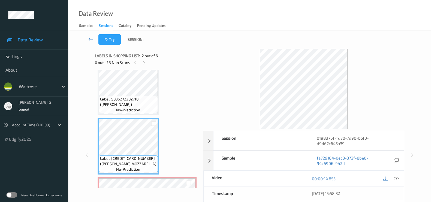
scroll to position [34, 0]
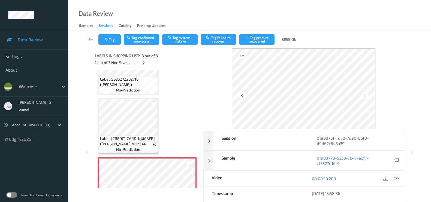
click at [395, 179] on icon at bounding box center [396, 179] width 5 height 5
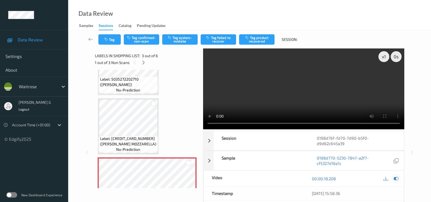
click at [397, 178] on icon at bounding box center [396, 179] width 5 height 5
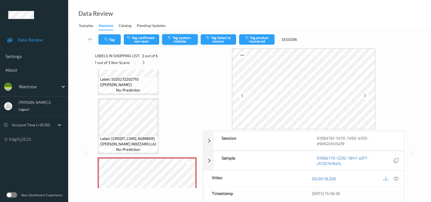
click at [183, 38] on button "Tag system-mistake" at bounding box center [179, 39] width 35 height 10
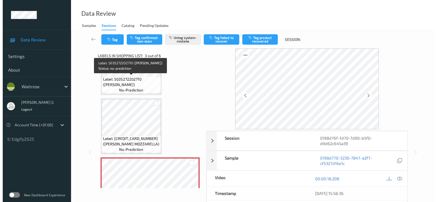
scroll to position [68, 0]
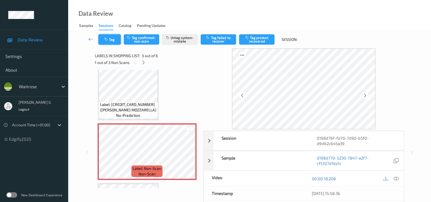
click at [116, 40] on button "Tag" at bounding box center [109, 39] width 22 height 10
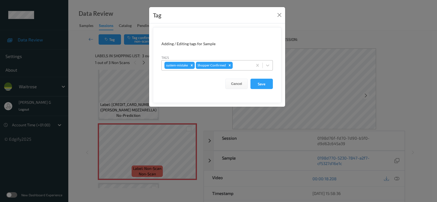
click at [240, 64] on div at bounding box center [242, 65] width 16 height 7
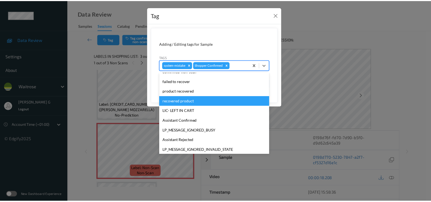
scroll to position [107, 0]
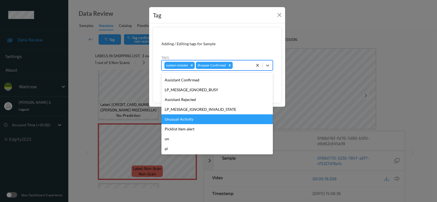
click at [180, 121] on div "Unusual-Activity" at bounding box center [216, 120] width 111 height 10
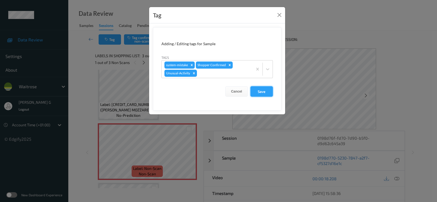
click at [262, 91] on button "Save" at bounding box center [261, 91] width 22 height 10
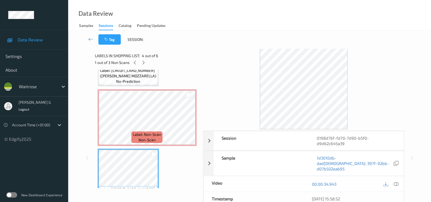
scroll to position [68, 0]
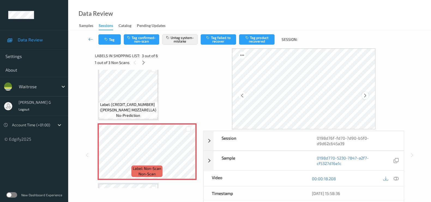
click at [365, 94] on icon at bounding box center [365, 95] width 5 height 5
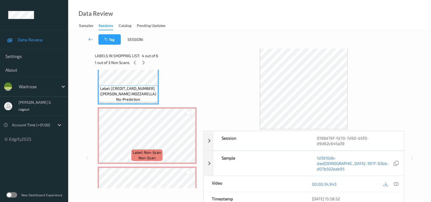
scroll to position [205, 0]
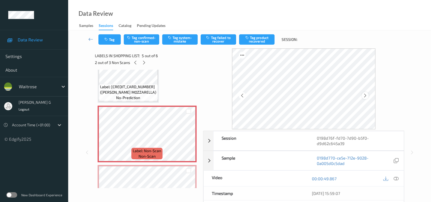
click at [367, 93] on icon at bounding box center [365, 95] width 5 height 5
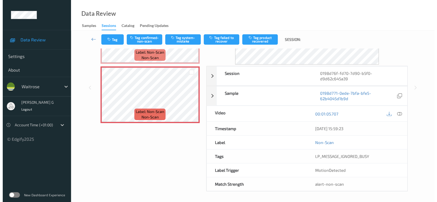
scroll to position [0, 0]
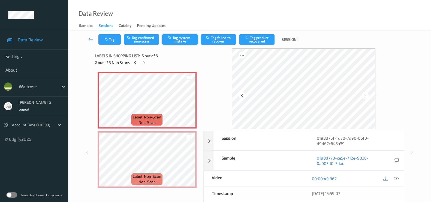
click at [183, 40] on button "Tag system-mistake" at bounding box center [179, 39] width 35 height 10
click at [111, 40] on button "Tag" at bounding box center [109, 39] width 22 height 10
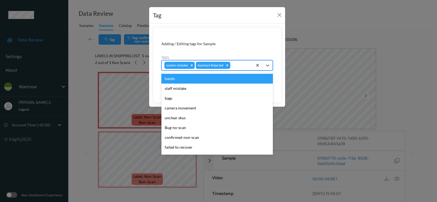
click at [237, 64] on div at bounding box center [240, 65] width 19 height 7
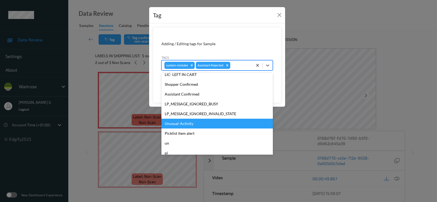
scroll to position [107, 0]
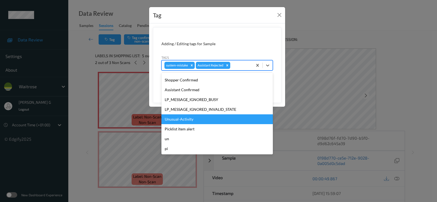
click at [180, 119] on div "Unusual-Activity" at bounding box center [216, 120] width 111 height 10
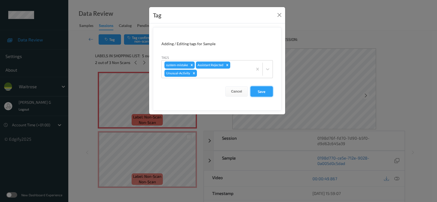
click at [262, 90] on button "Save" at bounding box center [261, 91] width 22 height 10
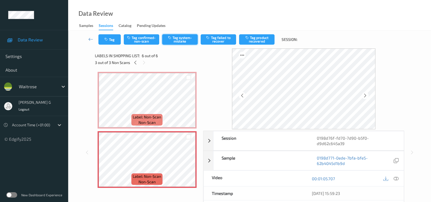
click at [186, 43] on button "Tag system-mistake" at bounding box center [179, 39] width 35 height 10
click at [110, 39] on button "Tag" at bounding box center [109, 39] width 22 height 10
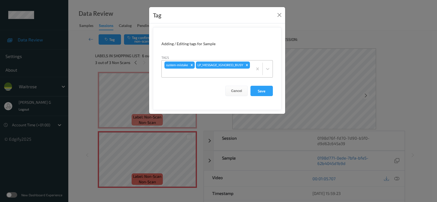
click at [248, 71] on div at bounding box center [206, 73] width 85 height 7
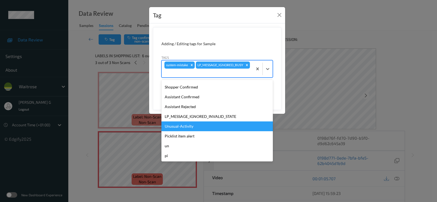
click at [176, 125] on div "Unusual-Activity" at bounding box center [216, 127] width 111 height 10
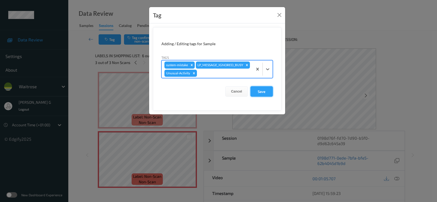
click at [257, 92] on button "Save" at bounding box center [261, 91] width 22 height 10
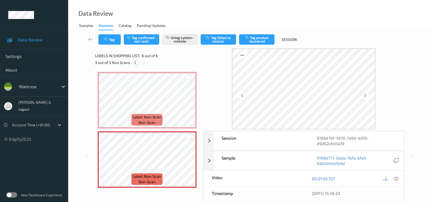
click at [136, 63] on icon at bounding box center [135, 62] width 5 height 5
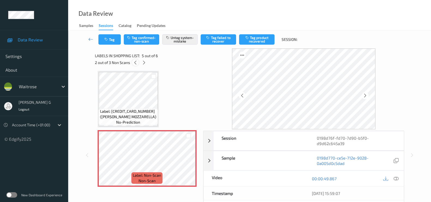
click at [136, 63] on icon at bounding box center [135, 62] width 5 height 5
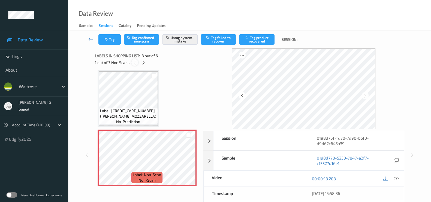
click at [136, 63] on icon at bounding box center [135, 62] width 5 height 5
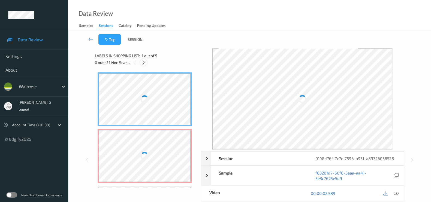
click at [143, 64] on icon at bounding box center [143, 62] width 5 height 5
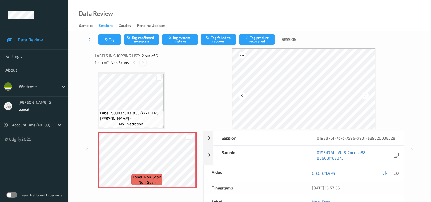
click at [144, 64] on icon at bounding box center [143, 62] width 5 height 5
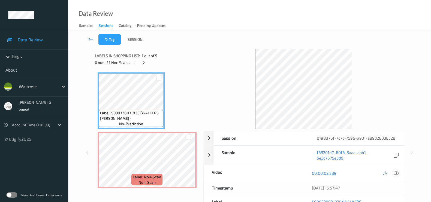
click at [398, 176] on icon at bounding box center [396, 173] width 5 height 5
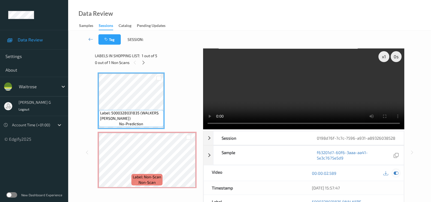
click at [399, 177] on div at bounding box center [396, 173] width 7 height 7
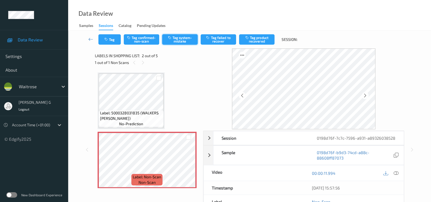
click at [177, 40] on button "Tag system-mistake" at bounding box center [179, 39] width 35 height 10
click at [109, 42] on button "Tag" at bounding box center [109, 39] width 22 height 10
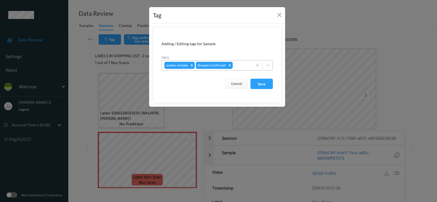
click at [246, 67] on div at bounding box center [242, 65] width 16 height 7
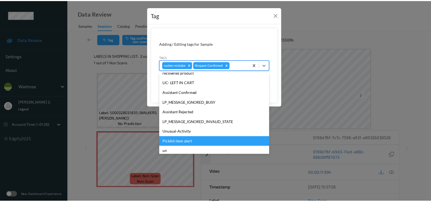
scroll to position [107, 0]
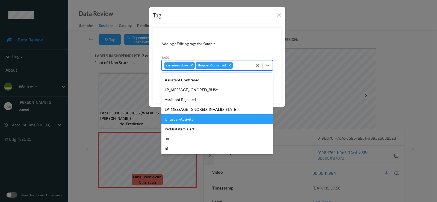
click at [174, 119] on div "Unusual-Activity" at bounding box center [216, 120] width 111 height 10
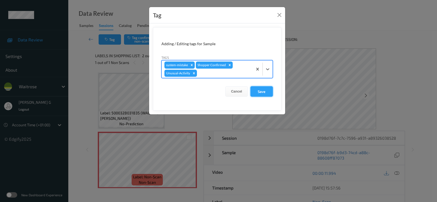
click at [264, 89] on button "Save" at bounding box center [261, 91] width 22 height 10
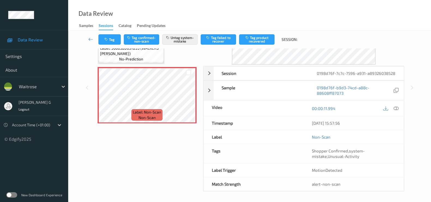
scroll to position [70, 0]
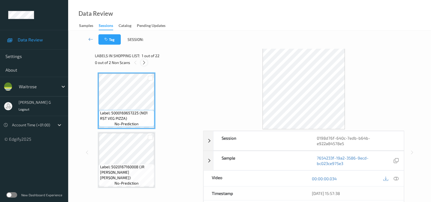
click at [146, 61] on icon at bounding box center [144, 62] width 5 height 5
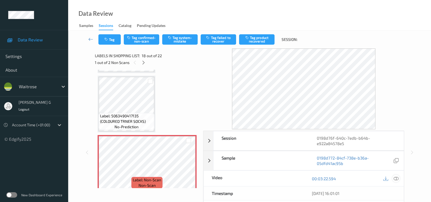
click at [395, 179] on icon at bounding box center [396, 179] width 5 height 5
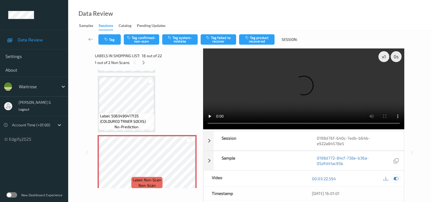
click at [396, 179] on icon at bounding box center [396, 179] width 5 height 5
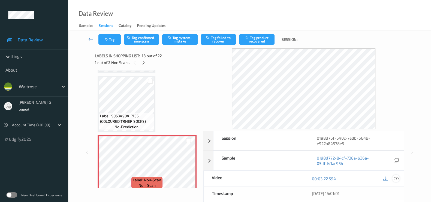
click at [396, 178] on icon at bounding box center [396, 179] width 5 height 5
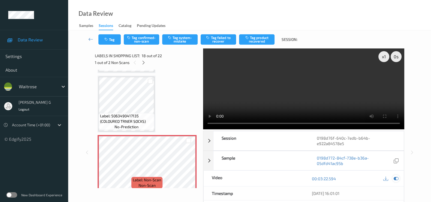
click at [397, 178] on icon at bounding box center [396, 179] width 5 height 5
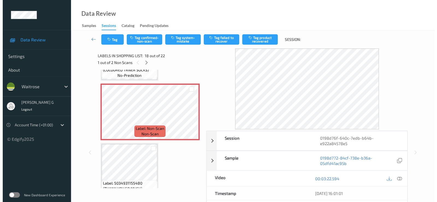
scroll to position [1016, 0]
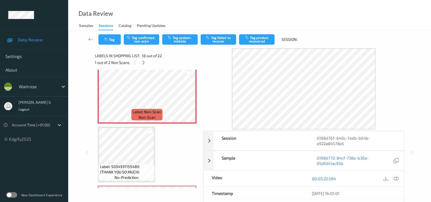
click at [398, 179] on icon at bounding box center [396, 179] width 5 height 5
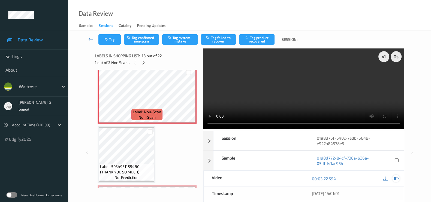
click at [396, 179] on icon at bounding box center [396, 179] width 5 height 5
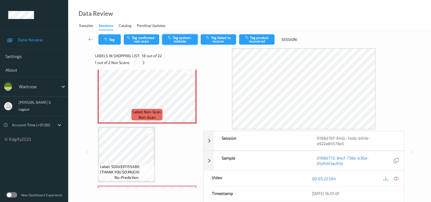
click at [188, 39] on button "Tag system-mistake" at bounding box center [179, 39] width 35 height 10
click at [111, 38] on button "Tag" at bounding box center [109, 39] width 22 height 10
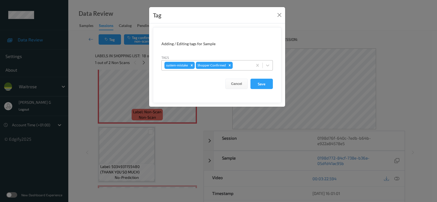
click at [240, 63] on div at bounding box center [242, 65] width 16 height 7
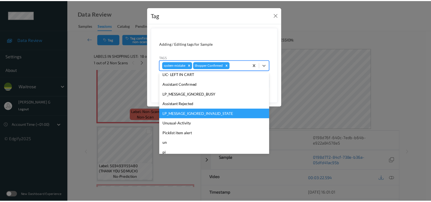
scroll to position [107, 0]
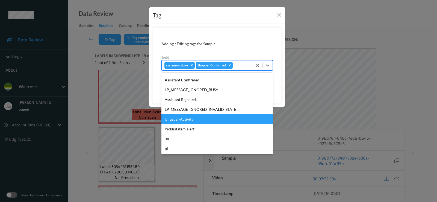
click at [180, 119] on div "Unusual-Activity" at bounding box center [216, 120] width 111 height 10
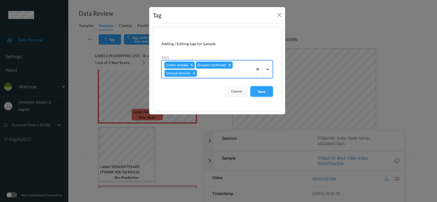
click at [261, 89] on button "Save" at bounding box center [261, 91] width 22 height 10
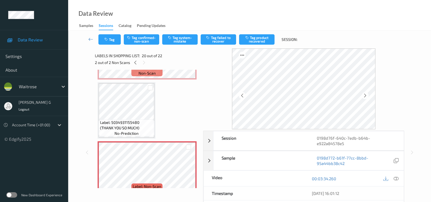
scroll to position [1050, 0]
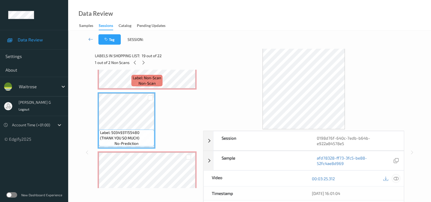
click at [393, 180] on div at bounding box center [396, 178] width 7 height 7
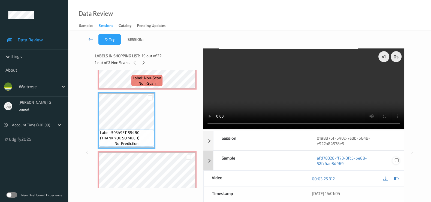
click at [396, 178] on icon at bounding box center [396, 179] width 5 height 5
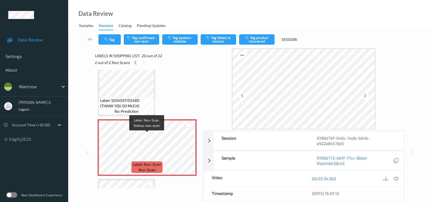
scroll to position [1119, 0]
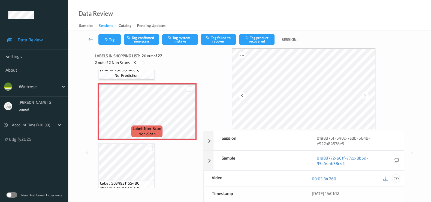
click at [396, 179] on icon at bounding box center [396, 179] width 5 height 5
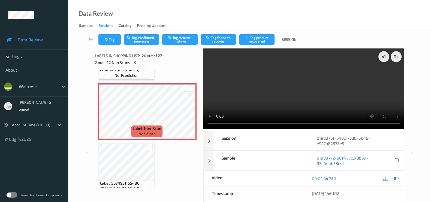
click at [396, 177] on icon at bounding box center [396, 179] width 5 height 5
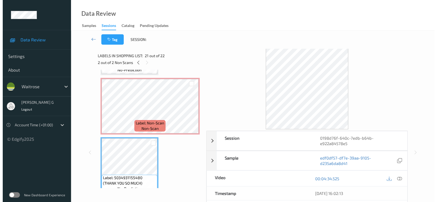
scroll to position [1082, 0]
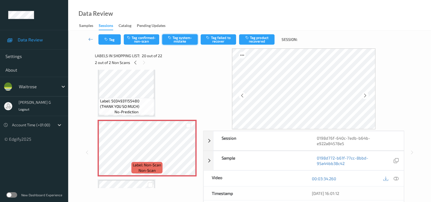
click at [182, 39] on button "Tag system-mistake" at bounding box center [179, 39] width 35 height 10
click at [107, 43] on button "Tag" at bounding box center [109, 39] width 22 height 10
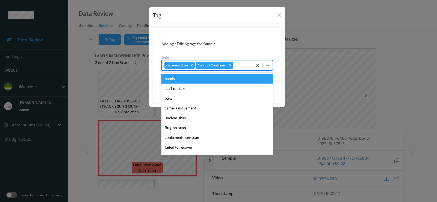
click at [244, 64] on div at bounding box center [242, 65] width 16 height 7
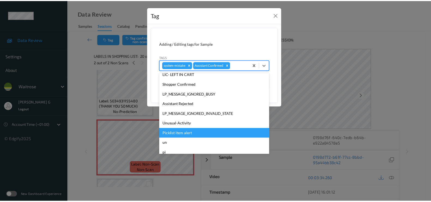
scroll to position [107, 0]
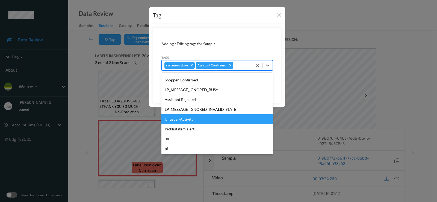
click at [180, 118] on div "Unusual-Activity" at bounding box center [216, 120] width 111 height 10
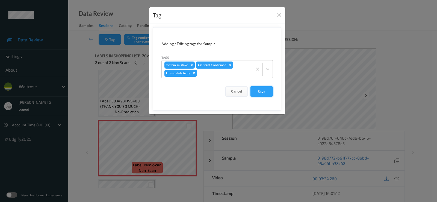
click at [263, 90] on button "Save" at bounding box center [261, 91] width 22 height 10
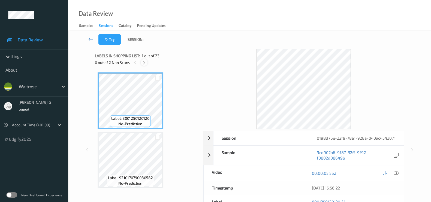
click at [144, 63] on icon at bounding box center [144, 62] width 5 height 5
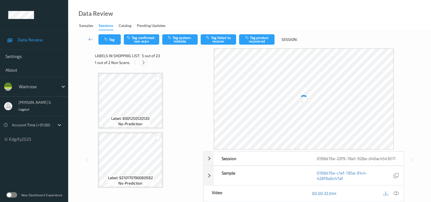
scroll to position [180, 0]
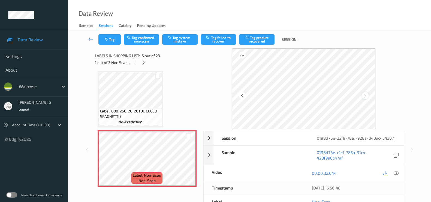
click at [367, 97] on icon at bounding box center [365, 95] width 5 height 5
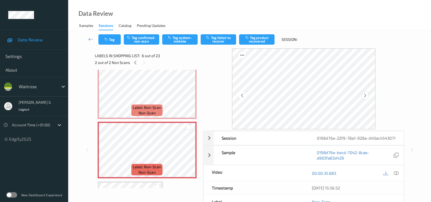
click at [366, 95] on icon at bounding box center [365, 95] width 5 height 5
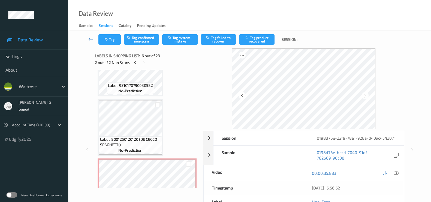
scroll to position [146, 0]
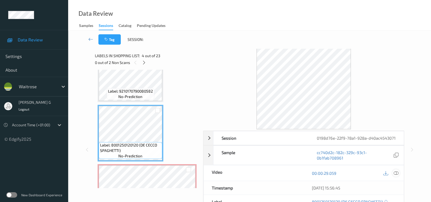
click at [398, 176] on icon at bounding box center [396, 173] width 5 height 5
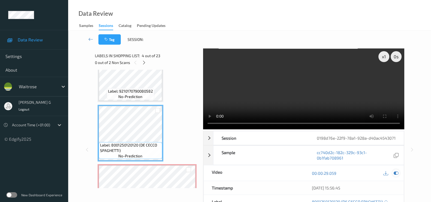
click at [396, 176] on icon at bounding box center [396, 173] width 5 height 5
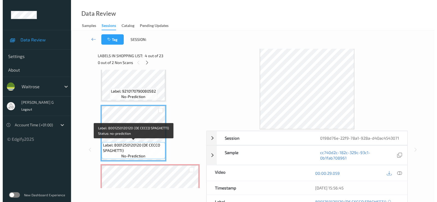
scroll to position [180, 0]
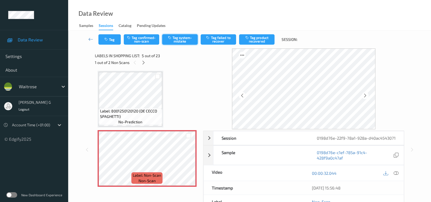
click at [171, 44] on button "Tag system-mistake" at bounding box center [179, 39] width 35 height 10
click at [106, 39] on icon "button" at bounding box center [106, 40] width 5 height 4
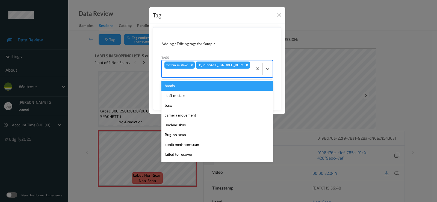
click at [222, 75] on div at bounding box center [206, 73] width 85 height 7
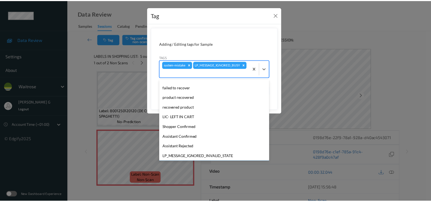
scroll to position [107, 0]
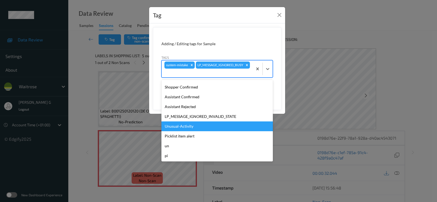
click at [175, 127] on div "Unusual-Activity" at bounding box center [216, 127] width 111 height 10
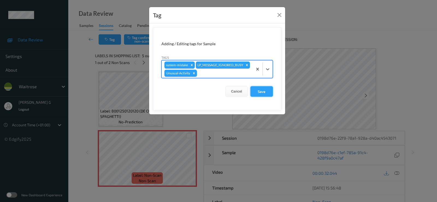
click at [263, 93] on button "Save" at bounding box center [261, 91] width 22 height 10
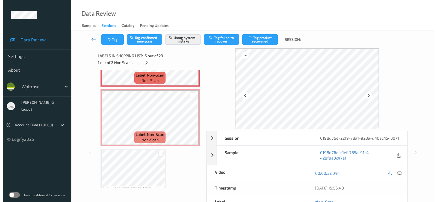
scroll to position [282, 0]
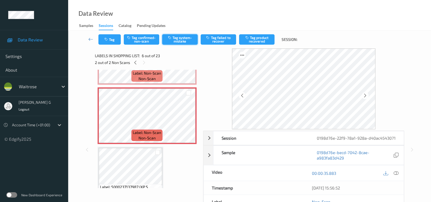
click at [175, 36] on button "Tag system-mistake" at bounding box center [179, 39] width 35 height 10
click at [108, 41] on icon "button" at bounding box center [106, 40] width 5 height 4
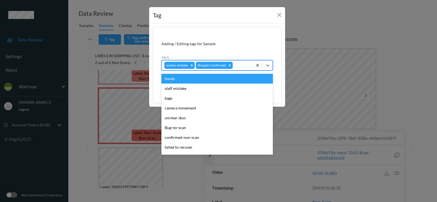
click at [245, 68] on div at bounding box center [242, 65] width 16 height 7
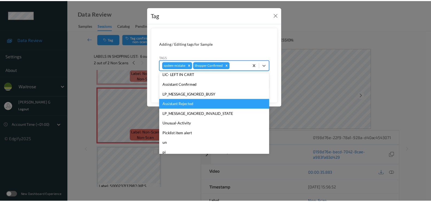
scroll to position [107, 0]
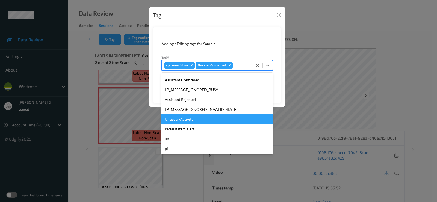
click at [174, 121] on div "Unusual-Activity" at bounding box center [216, 120] width 111 height 10
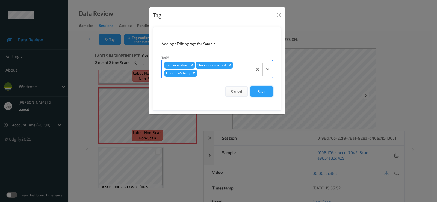
click at [264, 92] on button "Save" at bounding box center [261, 91] width 22 height 10
